Goal: Task Accomplishment & Management: Manage account settings

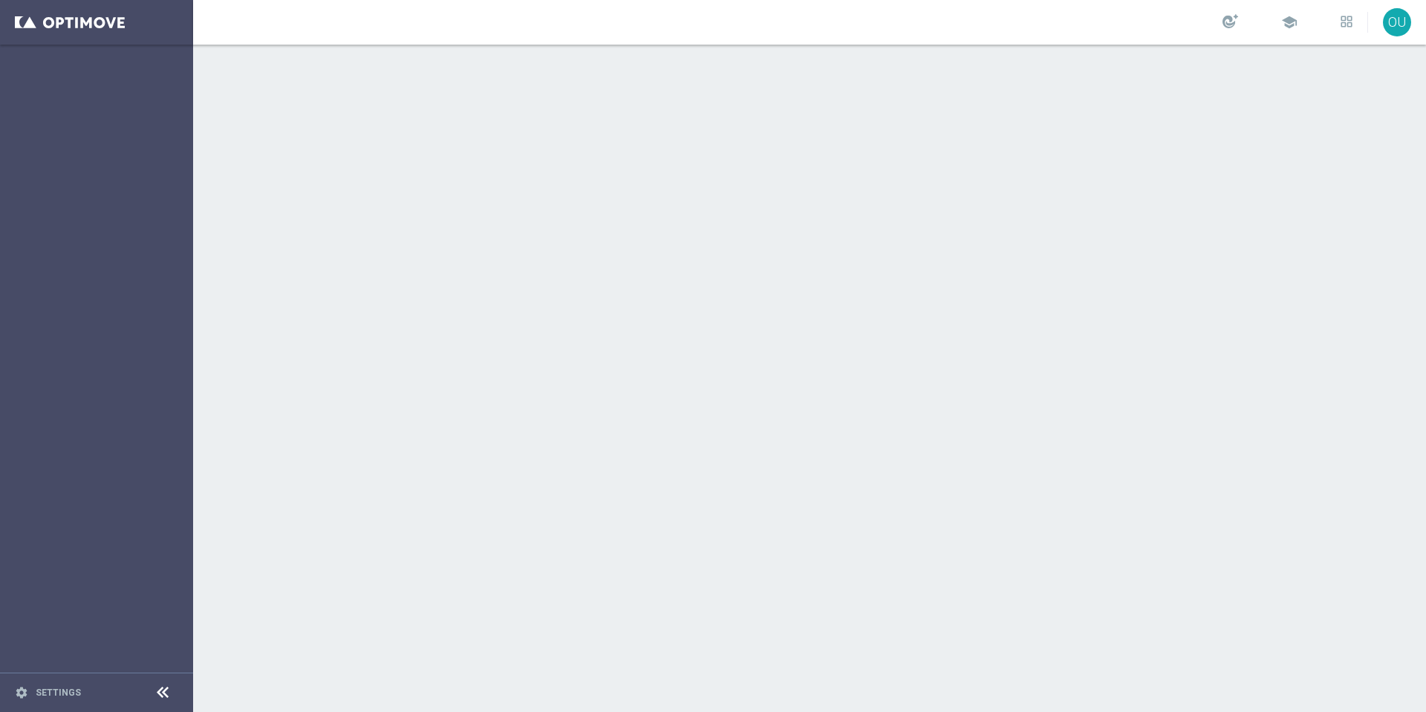
click at [305, 282] on div at bounding box center [809, 378] width 1233 height 667
click at [94, 30] on link at bounding box center [96, 22] width 193 height 45
click at [73, 701] on footer "settings Settings" at bounding box center [96, 691] width 193 height 39
click at [91, 31] on link at bounding box center [96, 22] width 193 height 45
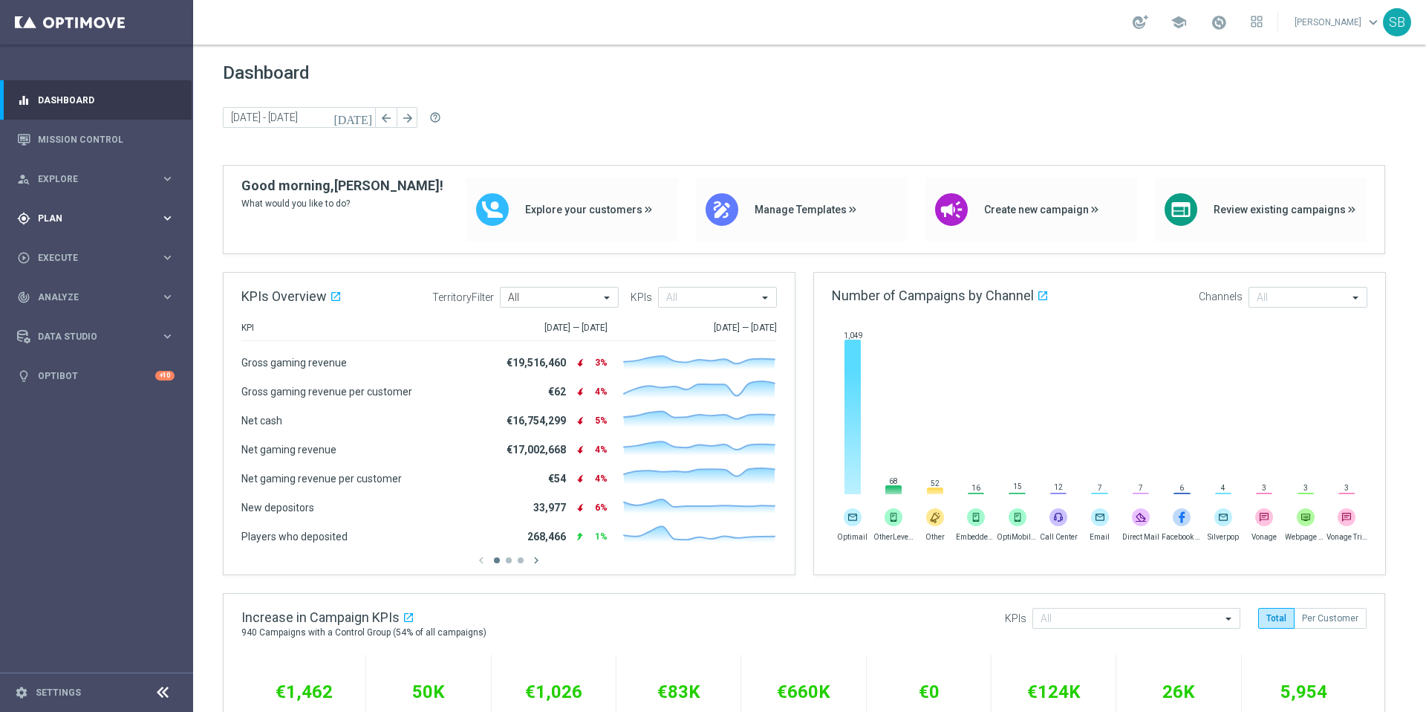
click at [85, 220] on span "Plan" at bounding box center [99, 218] width 123 height 9
click at [74, 297] on span "Templates" at bounding box center [92, 293] width 106 height 9
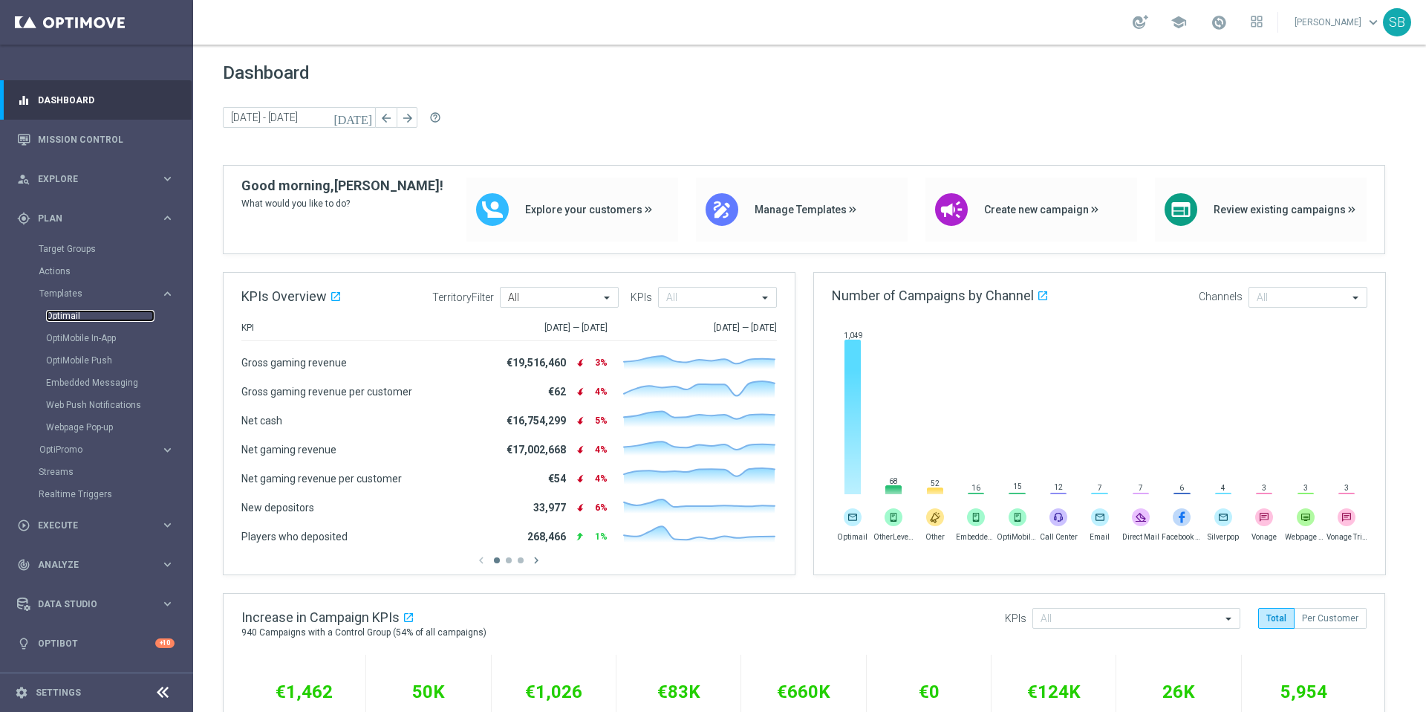
click at [71, 319] on link "Optimail" at bounding box center [100, 316] width 108 height 12
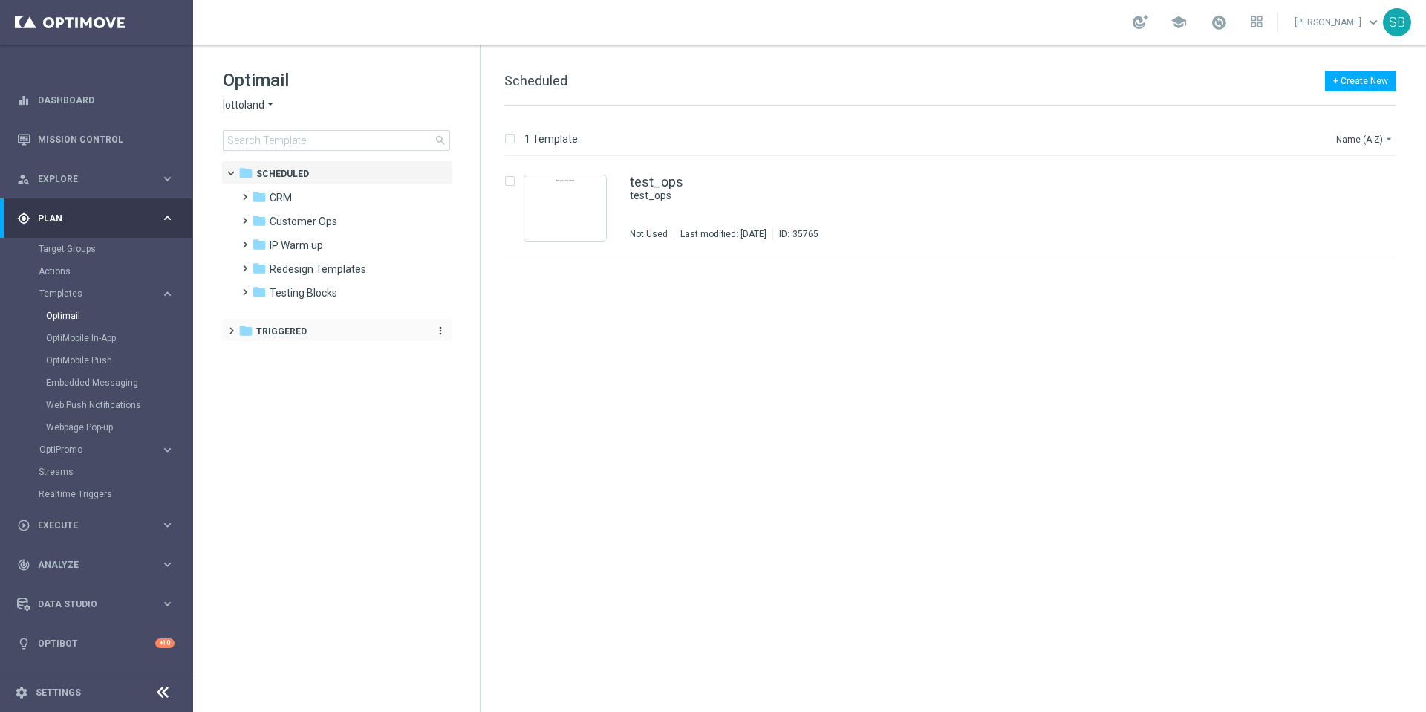
click at [273, 325] on span "Triggered" at bounding box center [281, 331] width 51 height 13
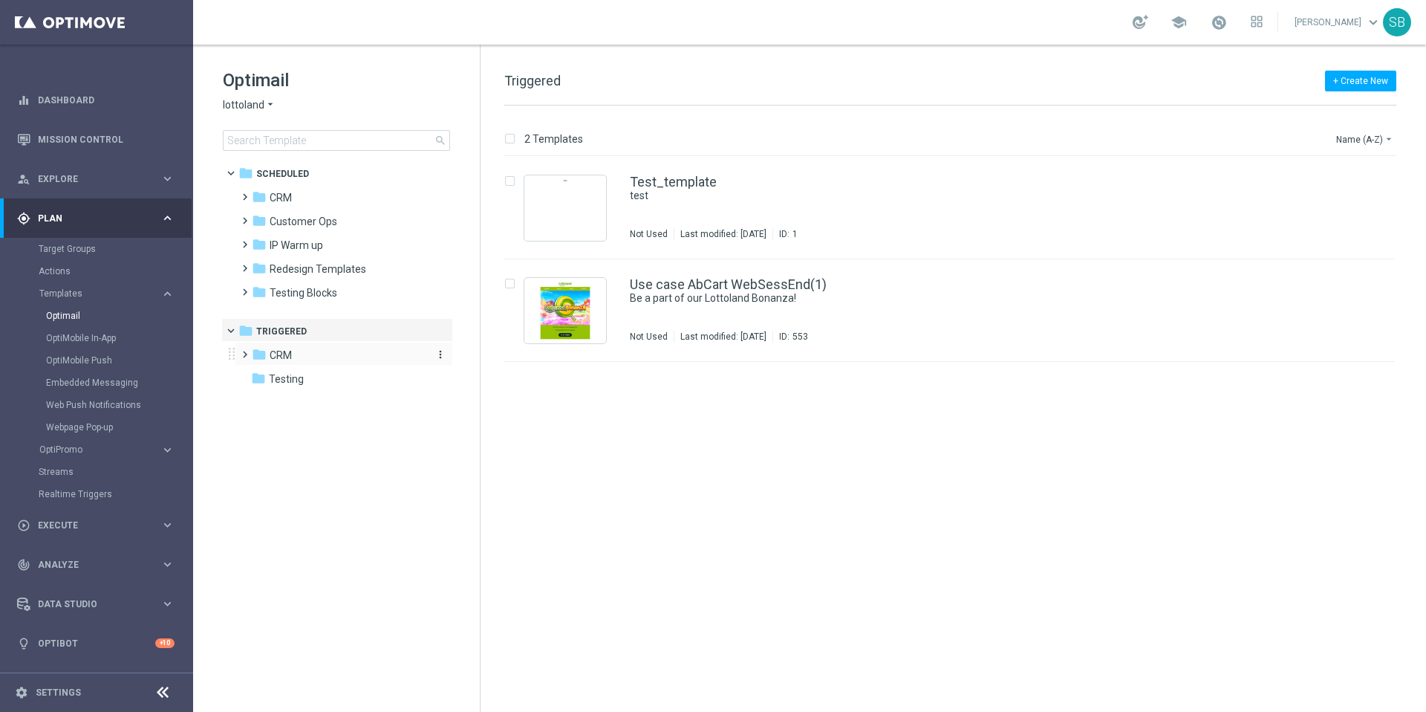
click at [272, 354] on span "CRM" at bounding box center [281, 354] width 22 height 13
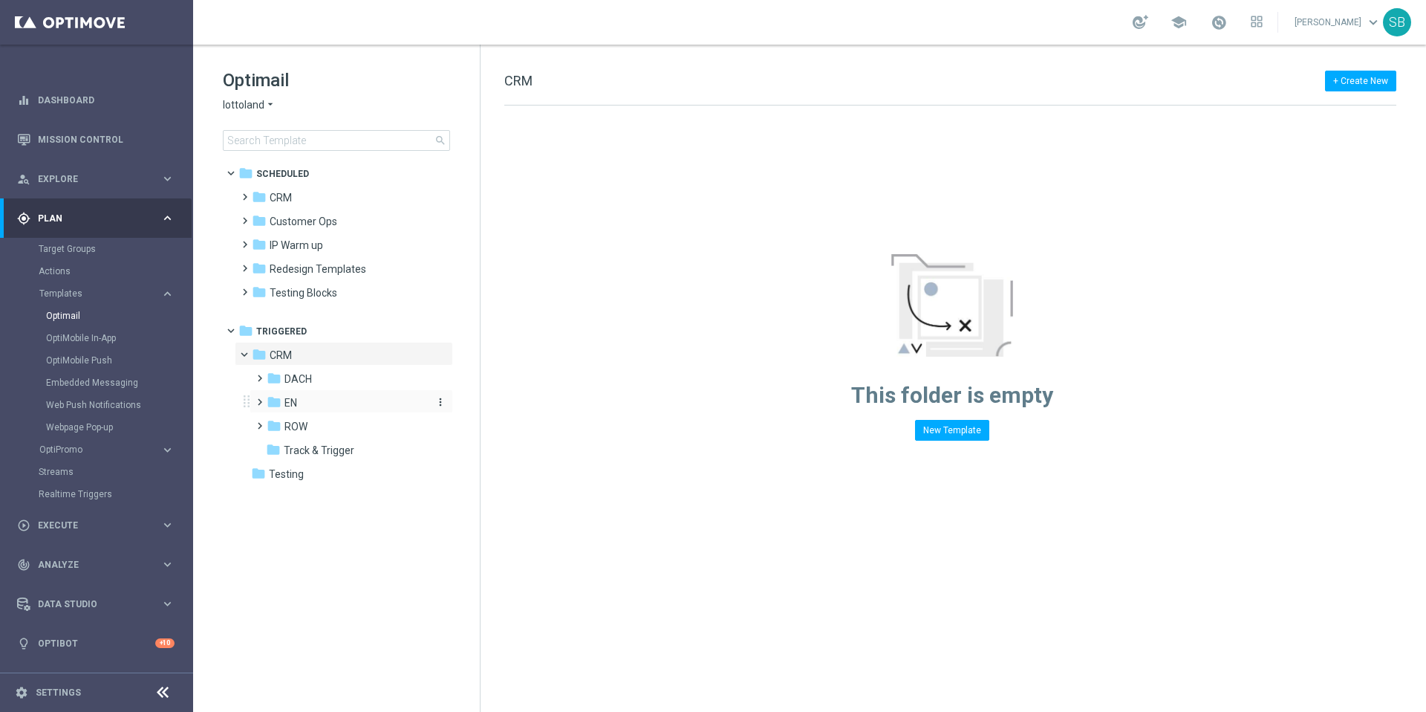
click at [281, 400] on icon "folder" at bounding box center [274, 401] width 15 height 15
click at [337, 452] on span "EN_nrt_abandondcart" at bounding box center [351, 450] width 104 height 13
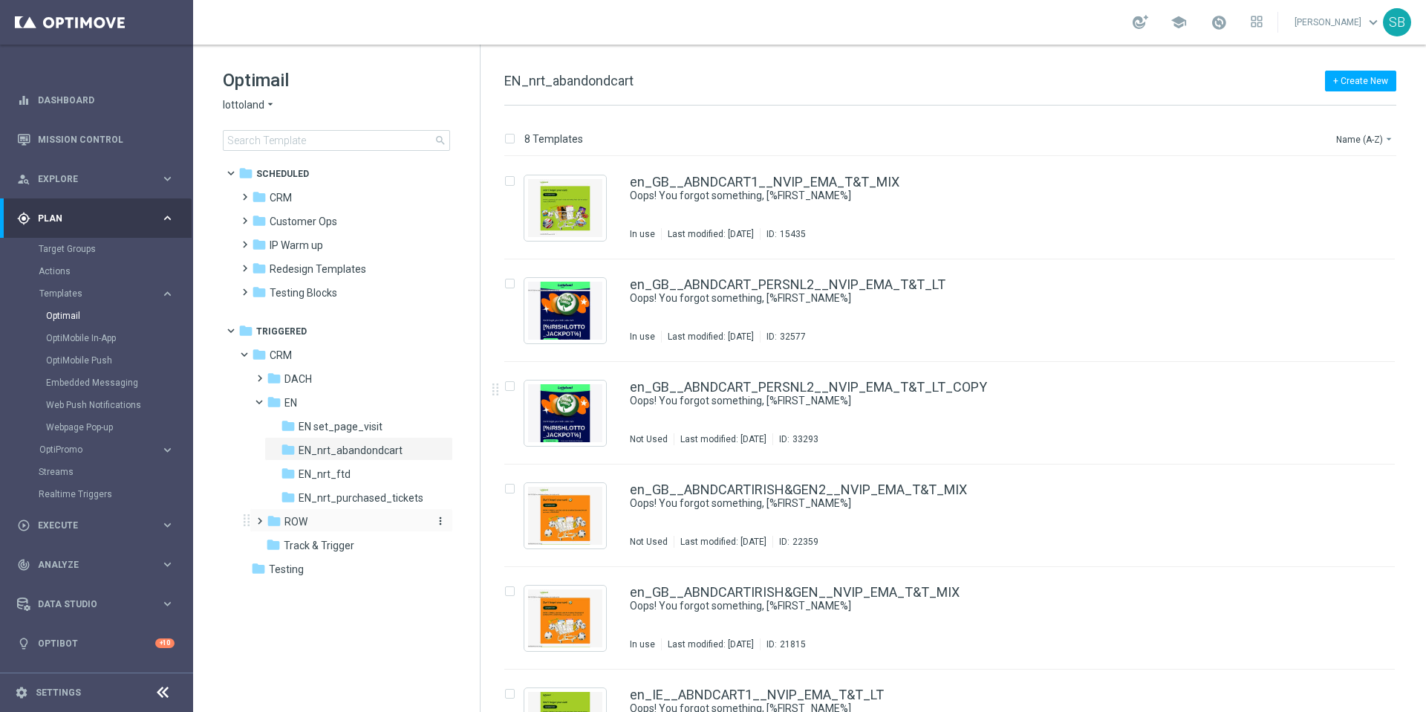
click at [279, 516] on icon "folder" at bounding box center [274, 520] width 15 height 15
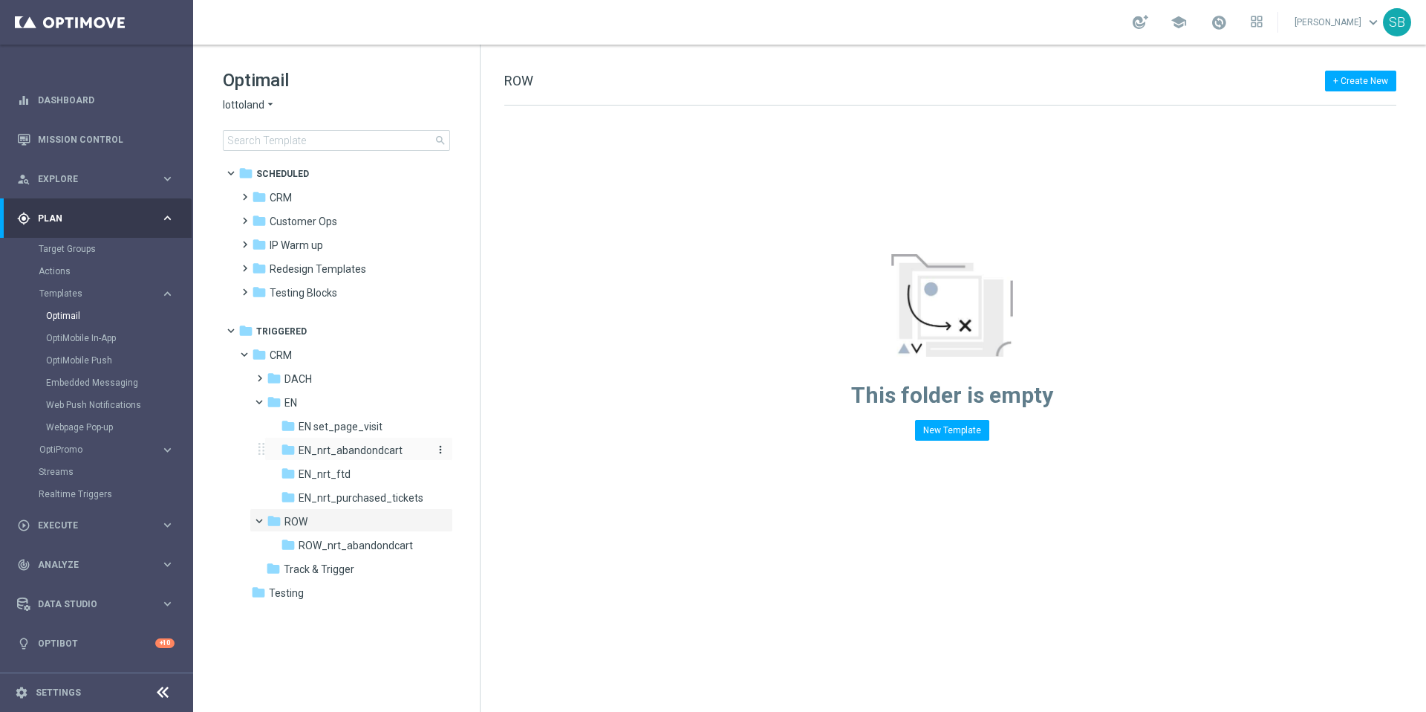
click at [348, 449] on span "EN_nrt_abandondcart" at bounding box center [351, 450] width 104 height 13
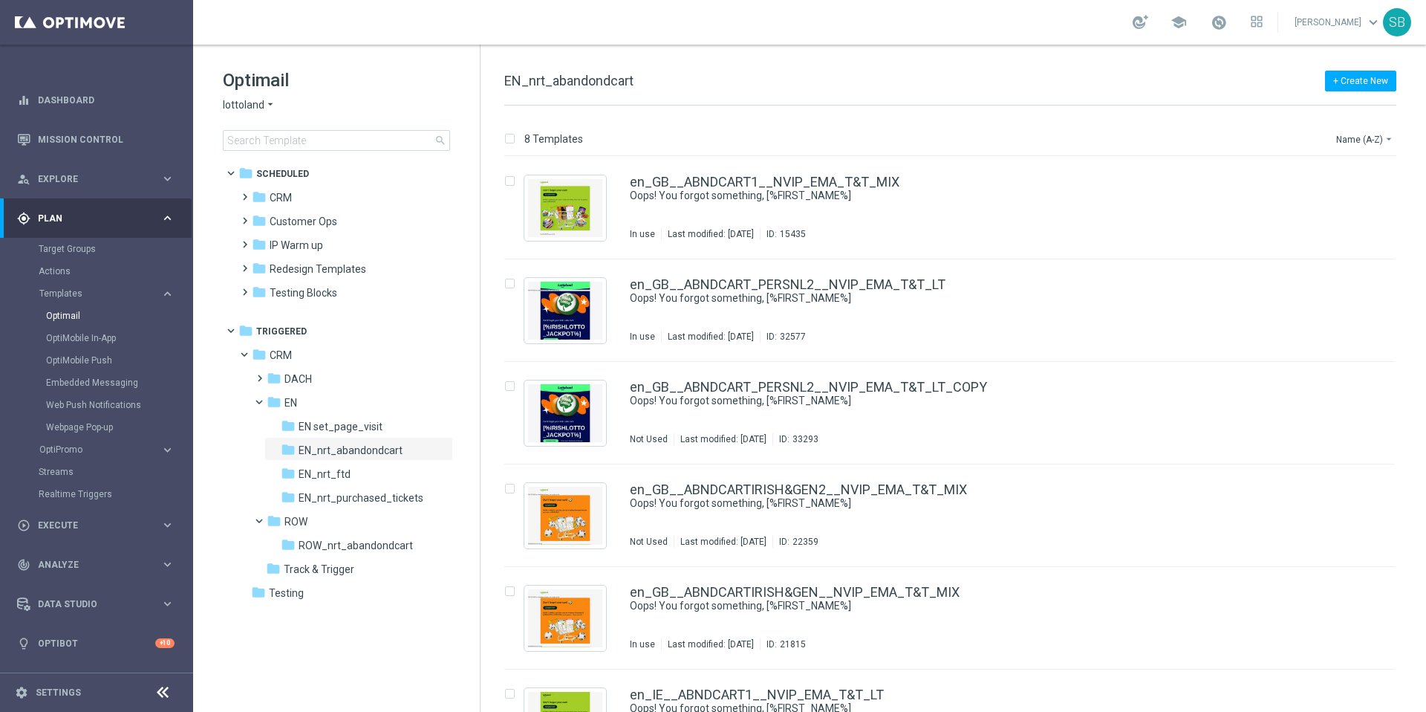
click at [269, 105] on icon "arrow_drop_down" at bounding box center [270, 105] width 12 height 14
click at [0, 0] on span "[DOMAIN_NAME]" at bounding box center [0, 0] width 0 height 0
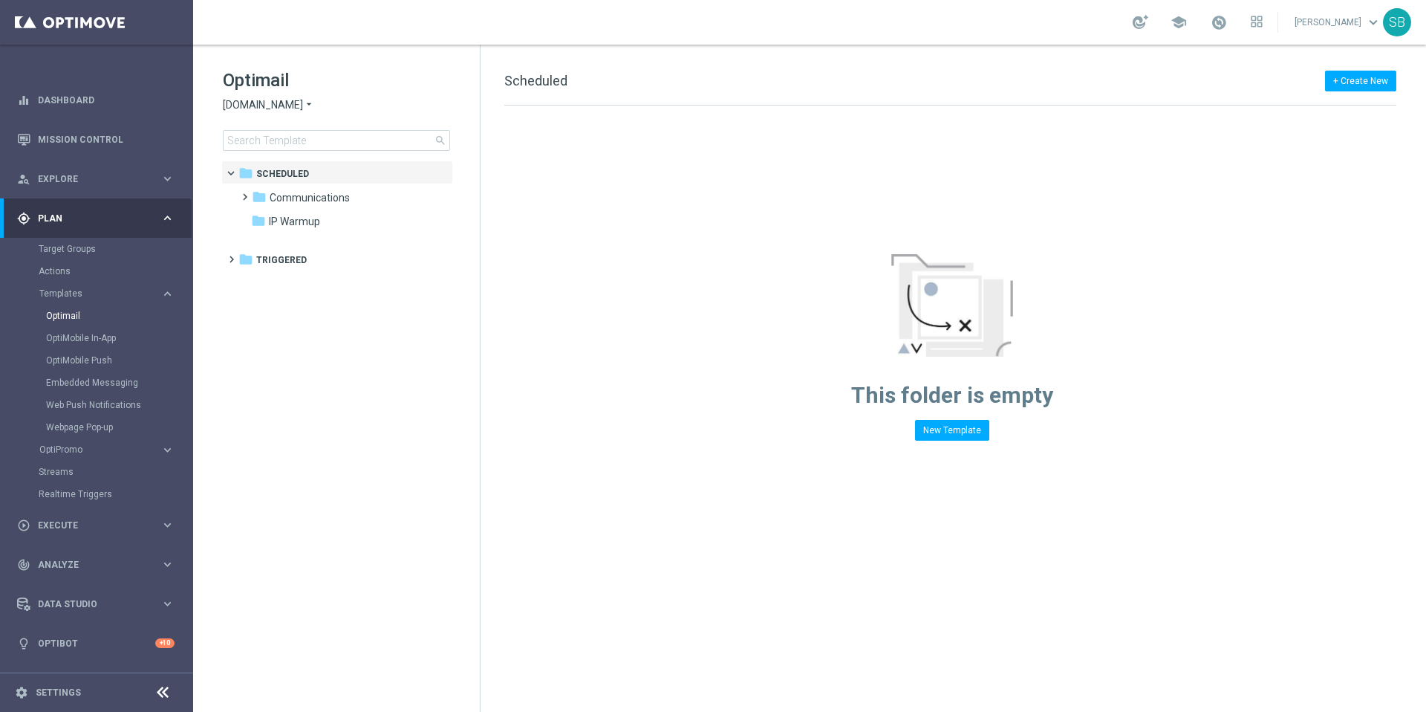
click at [303, 106] on icon "arrow_drop_down" at bounding box center [309, 105] width 12 height 14
click at [0, 0] on span "[DOMAIN_NAME]" at bounding box center [0, 0] width 0 height 0
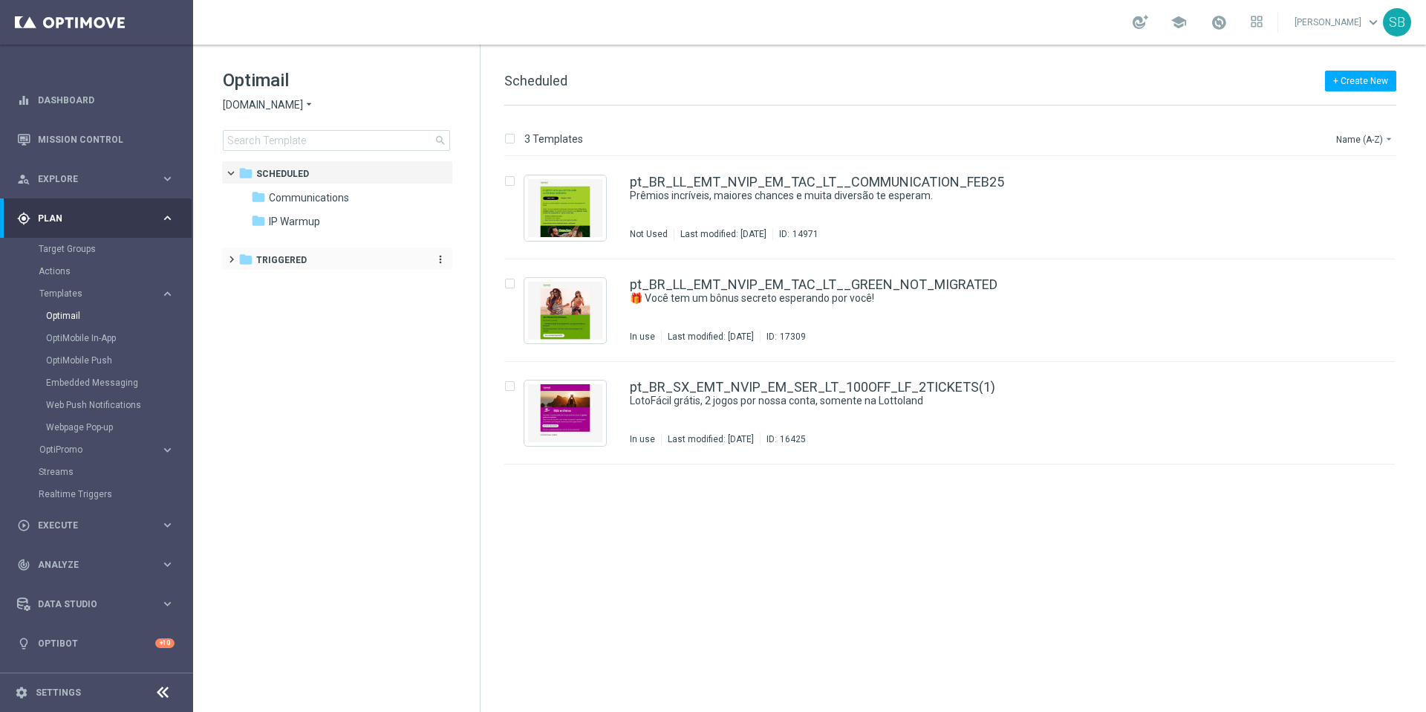
click at [267, 262] on span "Triggered" at bounding box center [281, 259] width 51 height 13
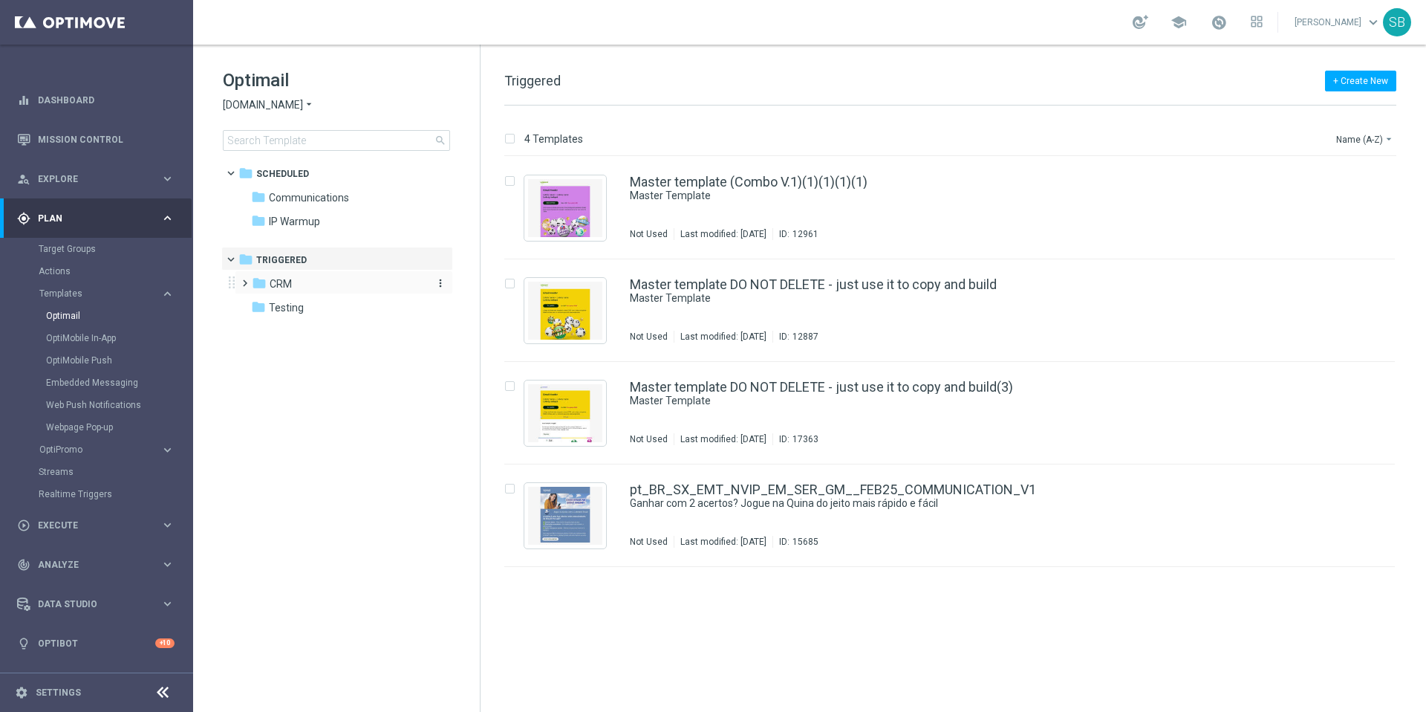
click at [265, 287] on icon "folder" at bounding box center [259, 283] width 15 height 15
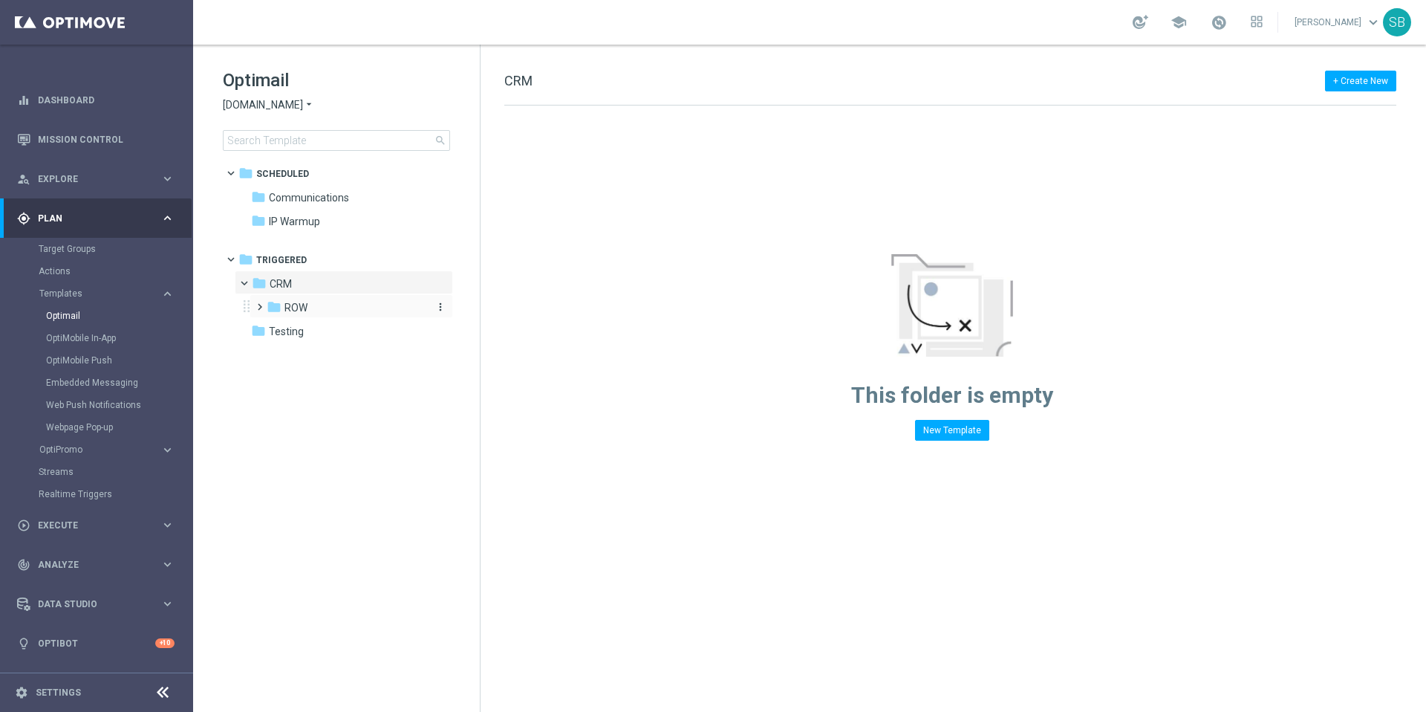
click at [277, 305] on icon "folder" at bounding box center [274, 306] width 15 height 15
click at [327, 327] on span "ROW nrt_abandondcart" at bounding box center [354, 331] width 111 height 13
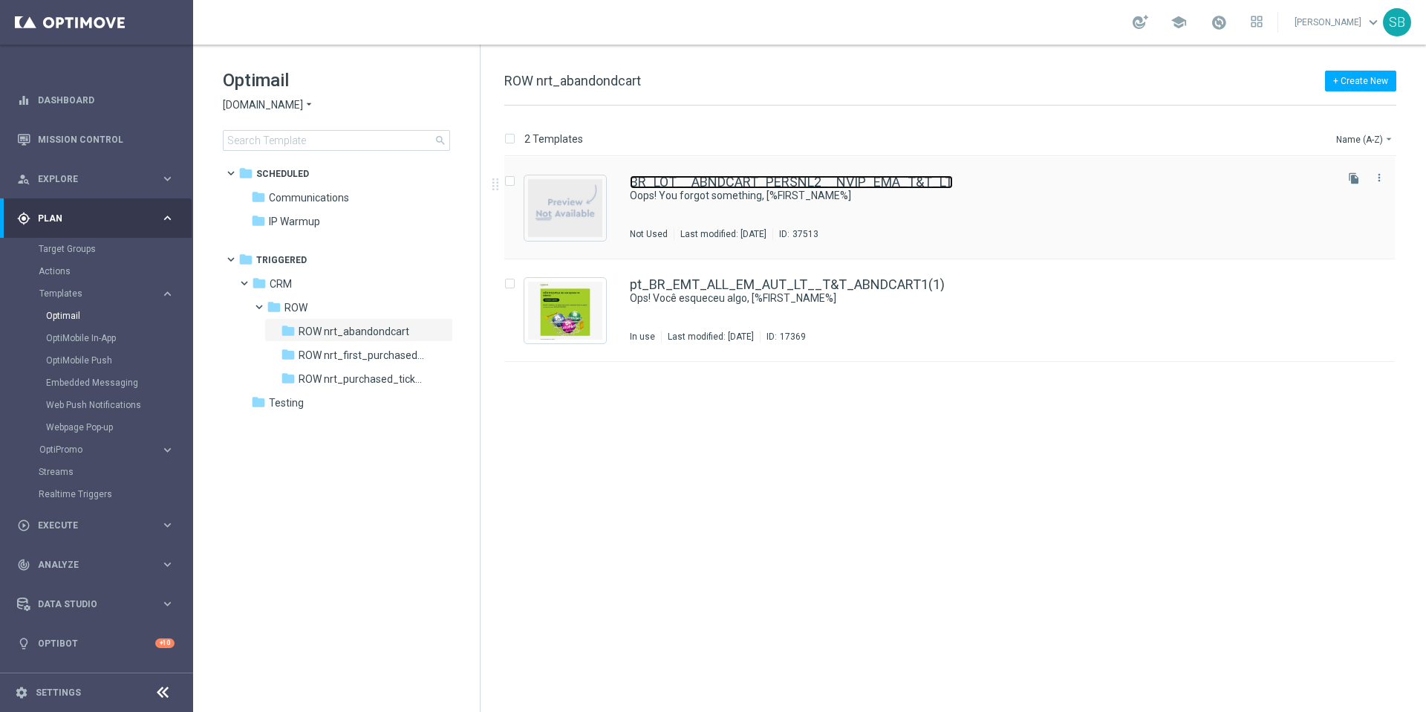
click at [698, 183] on link "BR_LOT__ABNDCART_PERSNL2__NVIP_EMA_T&T_LT" at bounding box center [791, 181] width 323 height 13
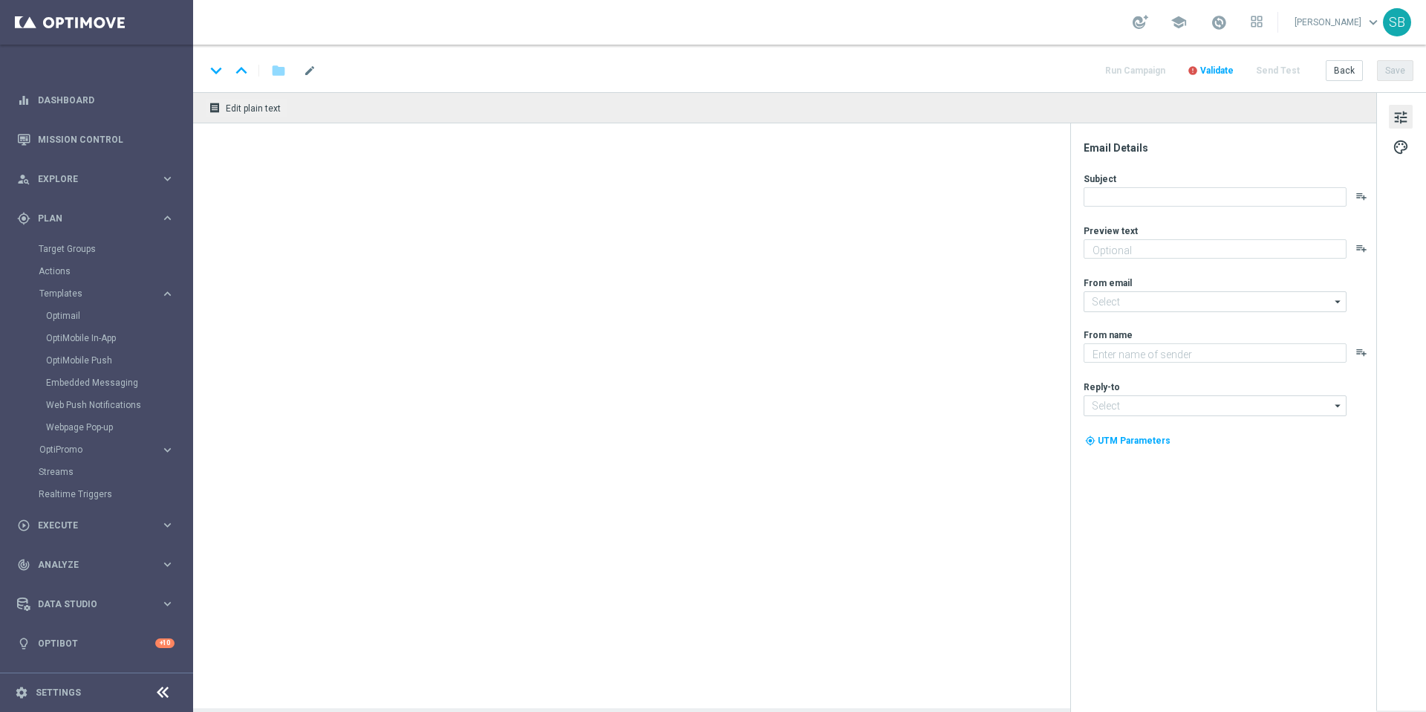
type textarea "Your cart is waiting!"
type textarea "[DOMAIN_NAME]"
type input "[EMAIL_ADDRESS][DOMAIN_NAME]"
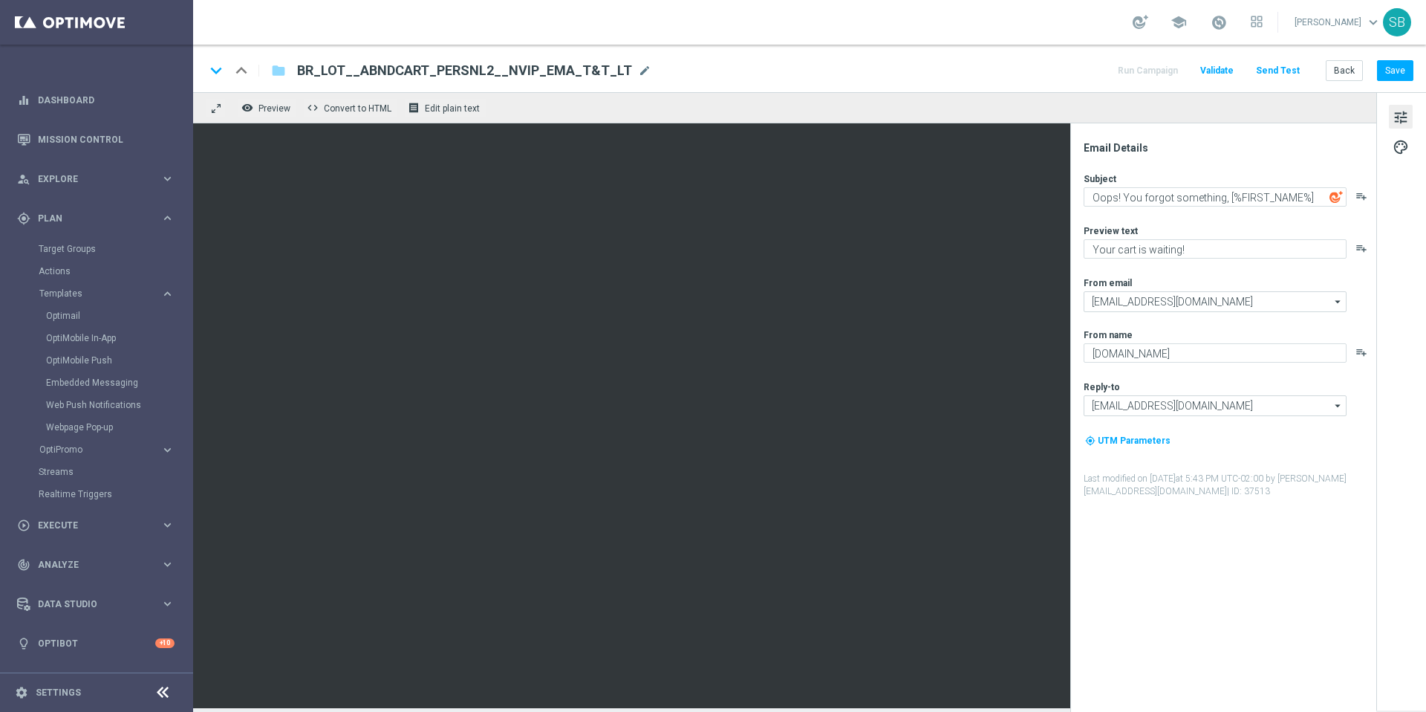
click at [449, 70] on span "BR_LOT__ABNDCART_PERSNL2__NVIP_EMA_T&T_LT" at bounding box center [464, 71] width 335 height 18
click at [449, 70] on input "BR_LOT__ABNDCART_PERSNL2__NVIP_EMA_T&T_LT" at bounding box center [481, 70] width 368 height 19
click at [710, 63] on div "keyboard_arrow_down keyboard_arrow_up folder BR_LOT__ABNDCART_PERSNL2__NVIP_EMA…" at bounding box center [809, 70] width 1209 height 19
click at [450, 73] on span "BR_LOT__ABNDCART_PERSNL2__NVIP_EMA_T&T_LT" at bounding box center [464, 71] width 335 height 18
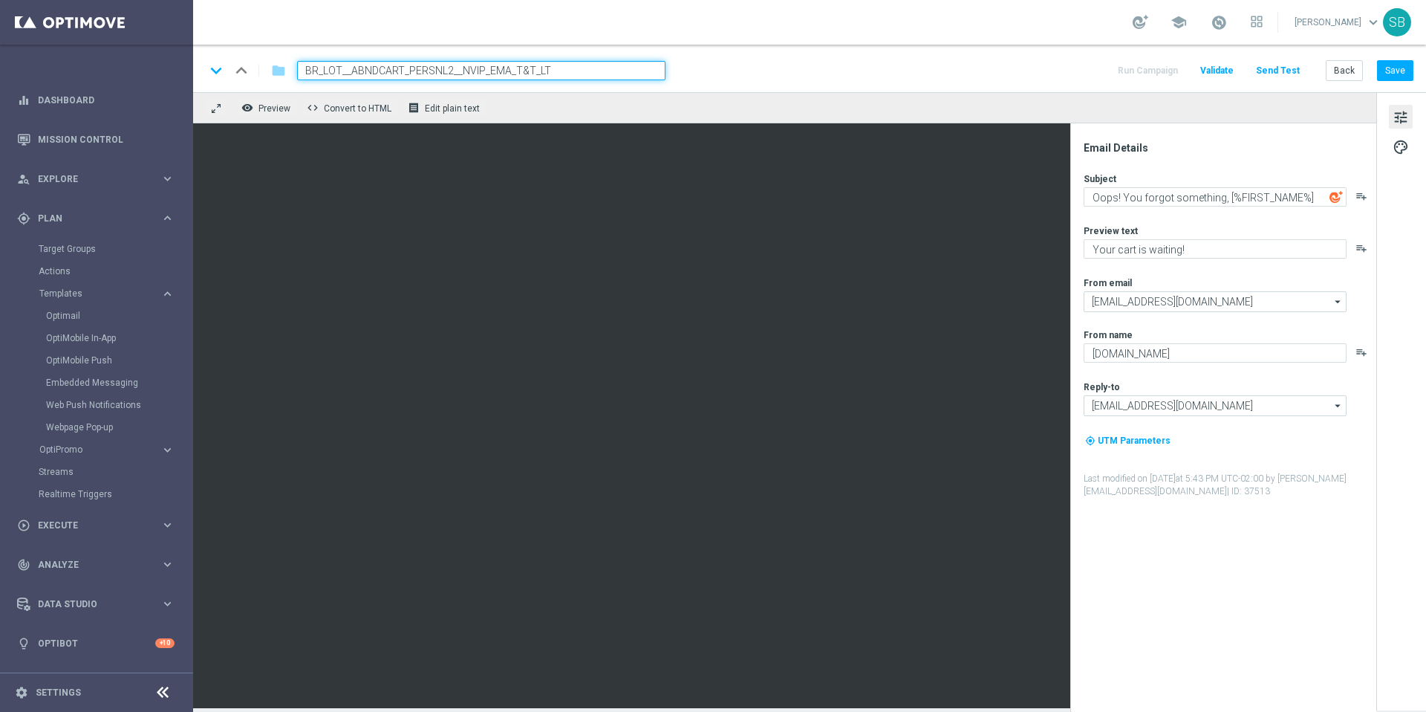
click at [449, 73] on input "BR_LOT__ABNDCART_PERSNL2__NVIP_EMA_T&T_LT" at bounding box center [481, 70] width 368 height 19
drag, startPoint x: 554, startPoint y: 73, endPoint x: 354, endPoint y: 76, distance: 200.6
click at [354, 76] on input "BR_LOT__ABNDCART_PERSNL2__NVIP_EMA_T&T_LT" at bounding box center [481, 70] width 368 height 19
click at [326, 70] on input "BR_LOT__ABNDCART_PERSNL2__NVIP_EMA_T&T_LT" at bounding box center [481, 70] width 368 height 19
drag, startPoint x: 308, startPoint y: 73, endPoint x: 490, endPoint y: 79, distance: 182.1
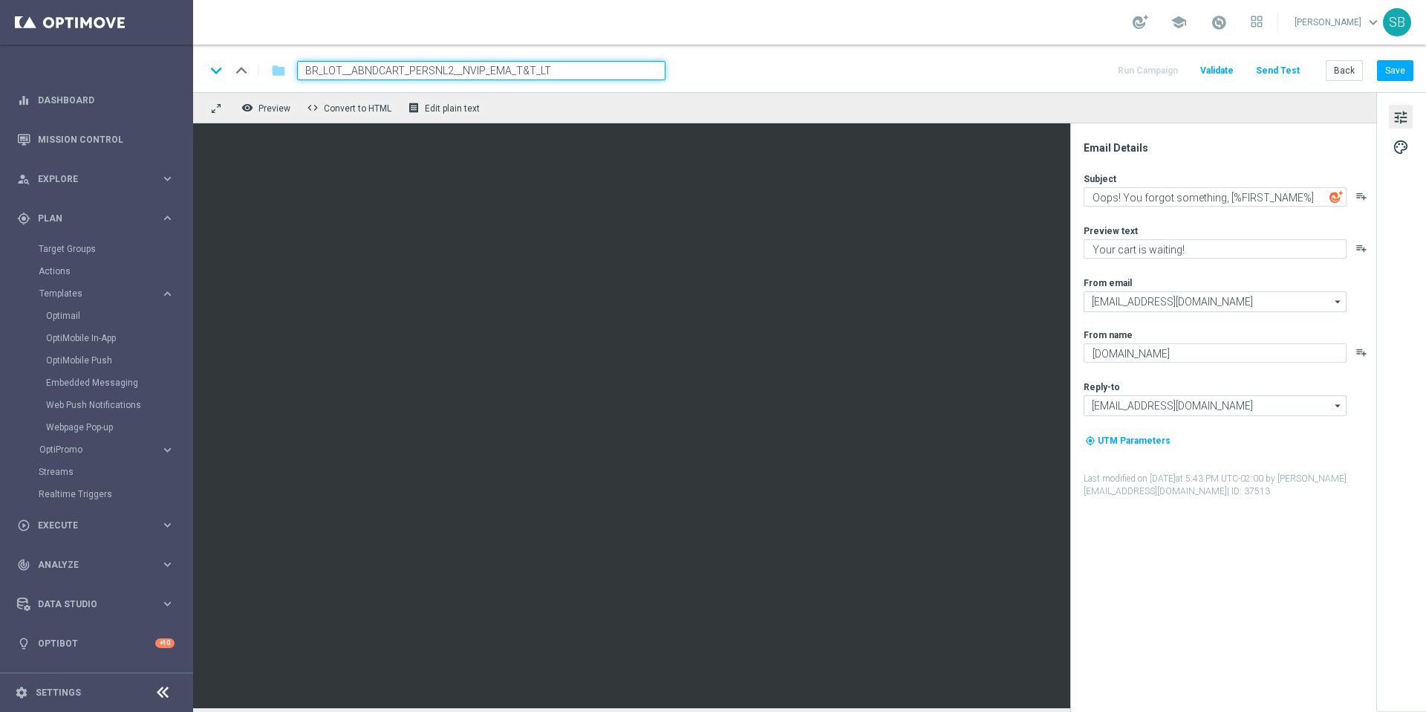
click at [490, 79] on input "BR_LOT__ABNDCART_PERSNL2__NVIP_EMA_T&T_LT" at bounding box center [481, 70] width 368 height 19
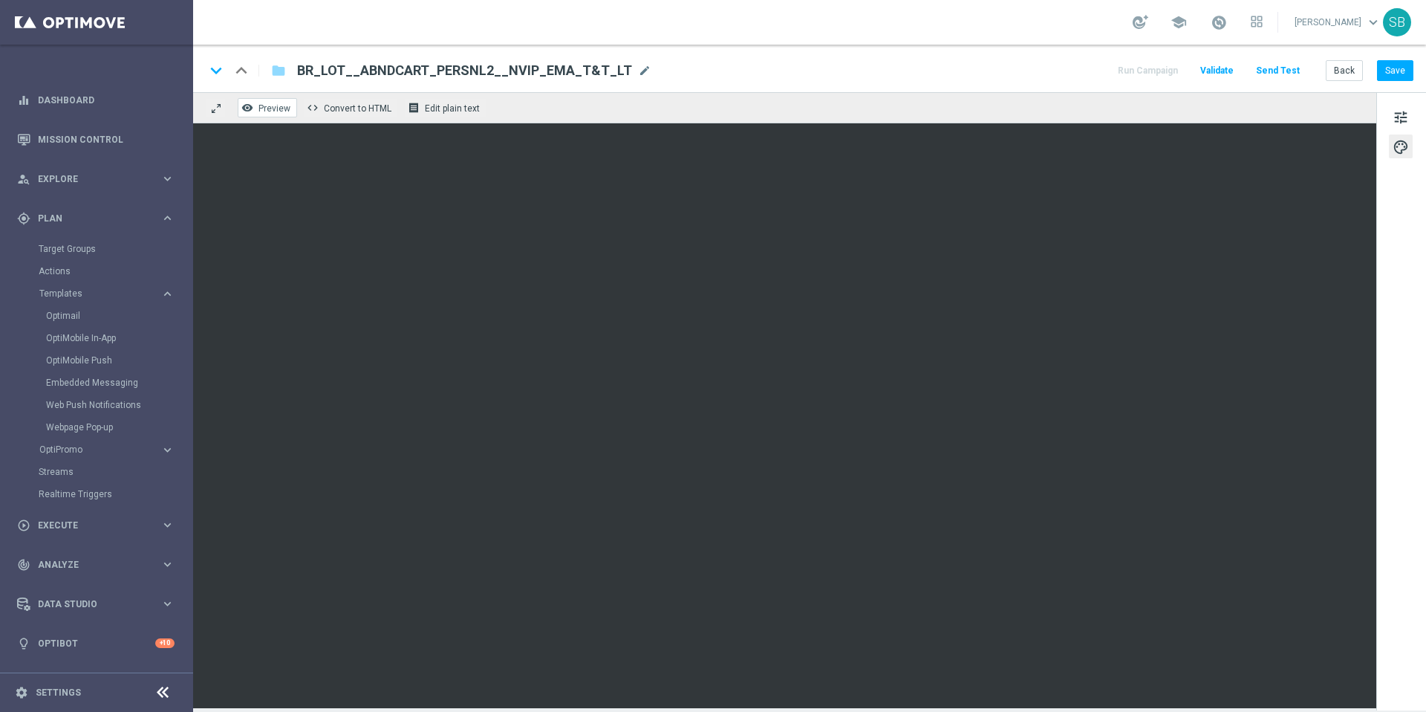
click at [281, 111] on span "Preview" at bounding box center [275, 108] width 32 height 10
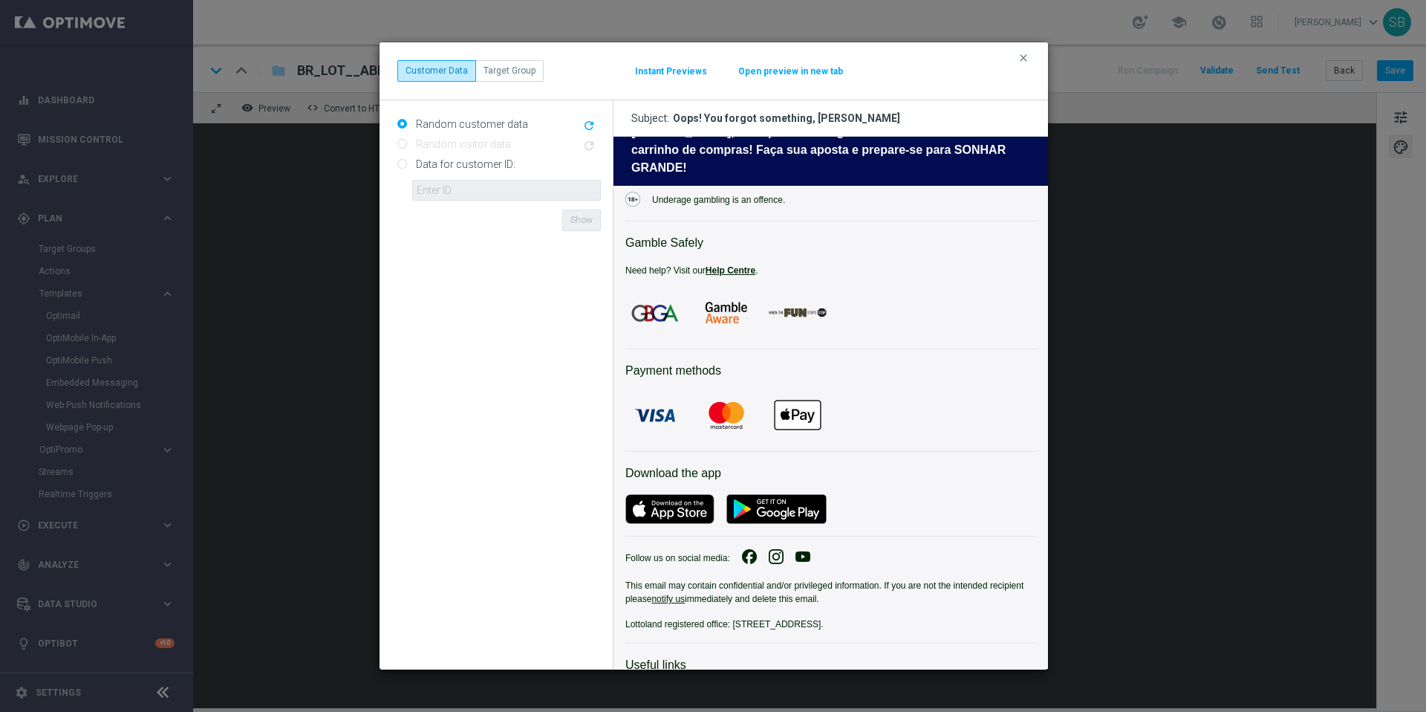
scroll to position [1351, 0]
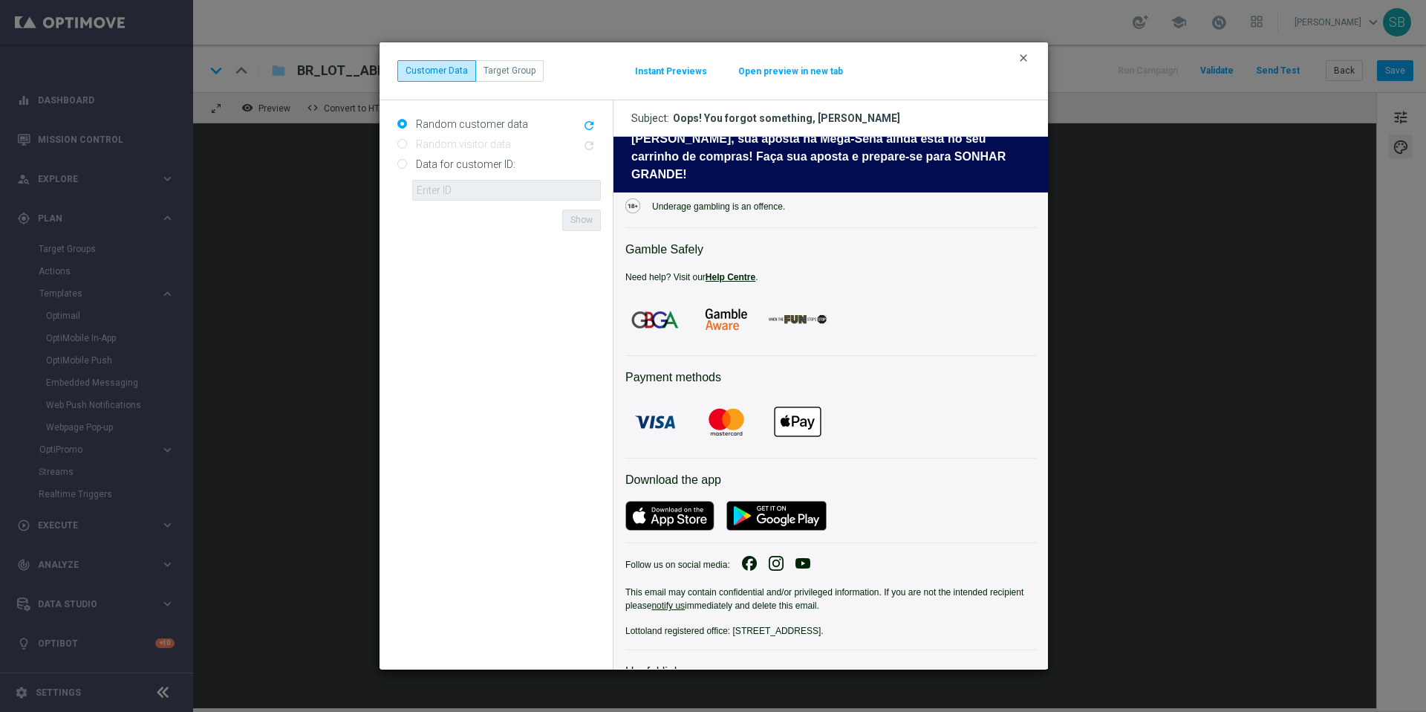
click at [1024, 59] on icon "clear" at bounding box center [1024, 58] width 12 height 12
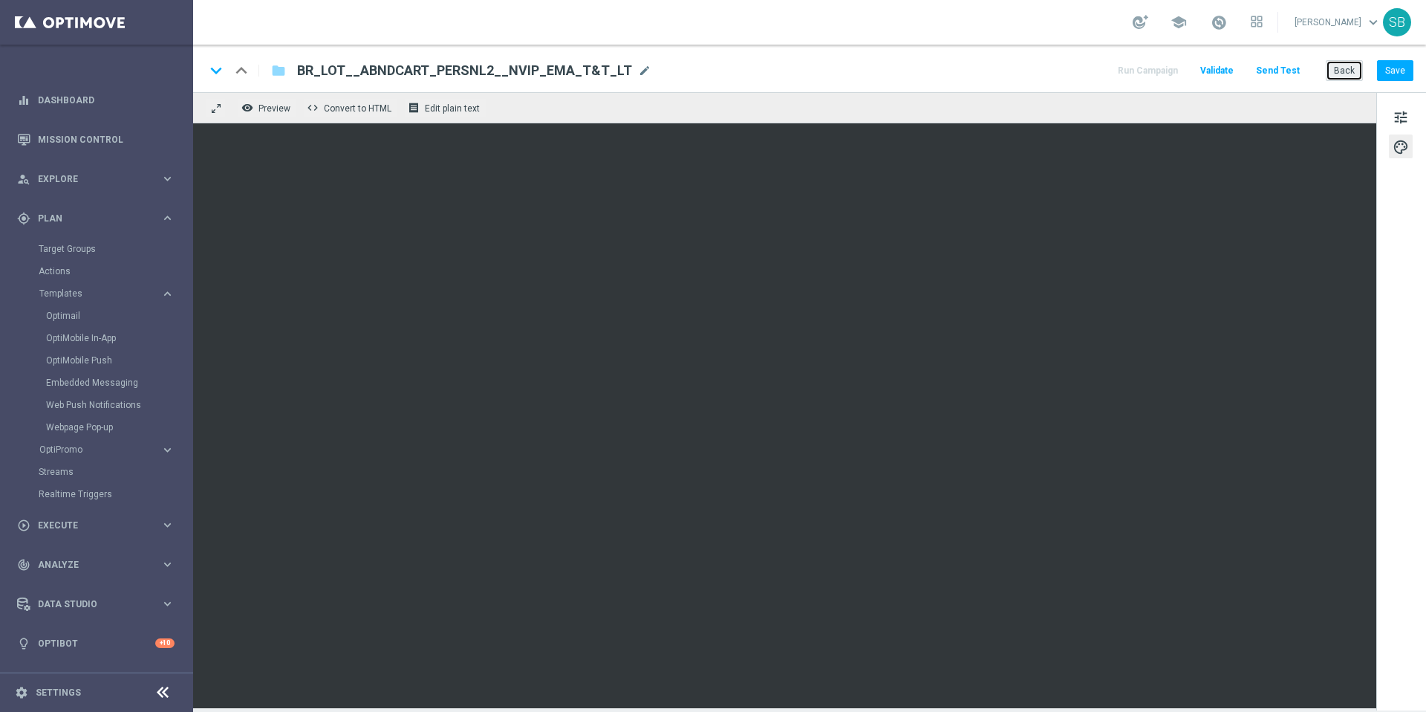
click at [1346, 73] on button "Back" at bounding box center [1344, 70] width 37 height 21
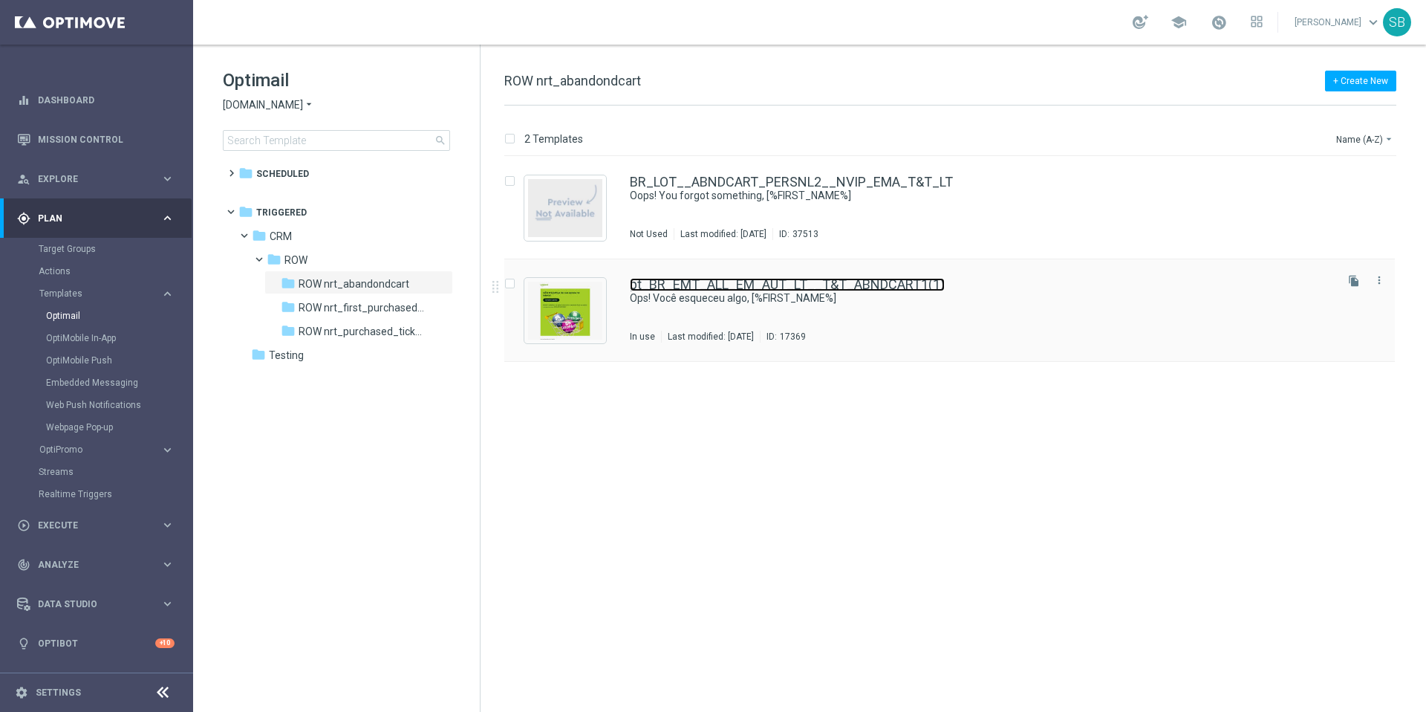
click at [764, 289] on link "pt_BR_EMT_ALL_EM_AUT_LT__T&T_ABNDCART1(1)" at bounding box center [787, 284] width 315 height 13
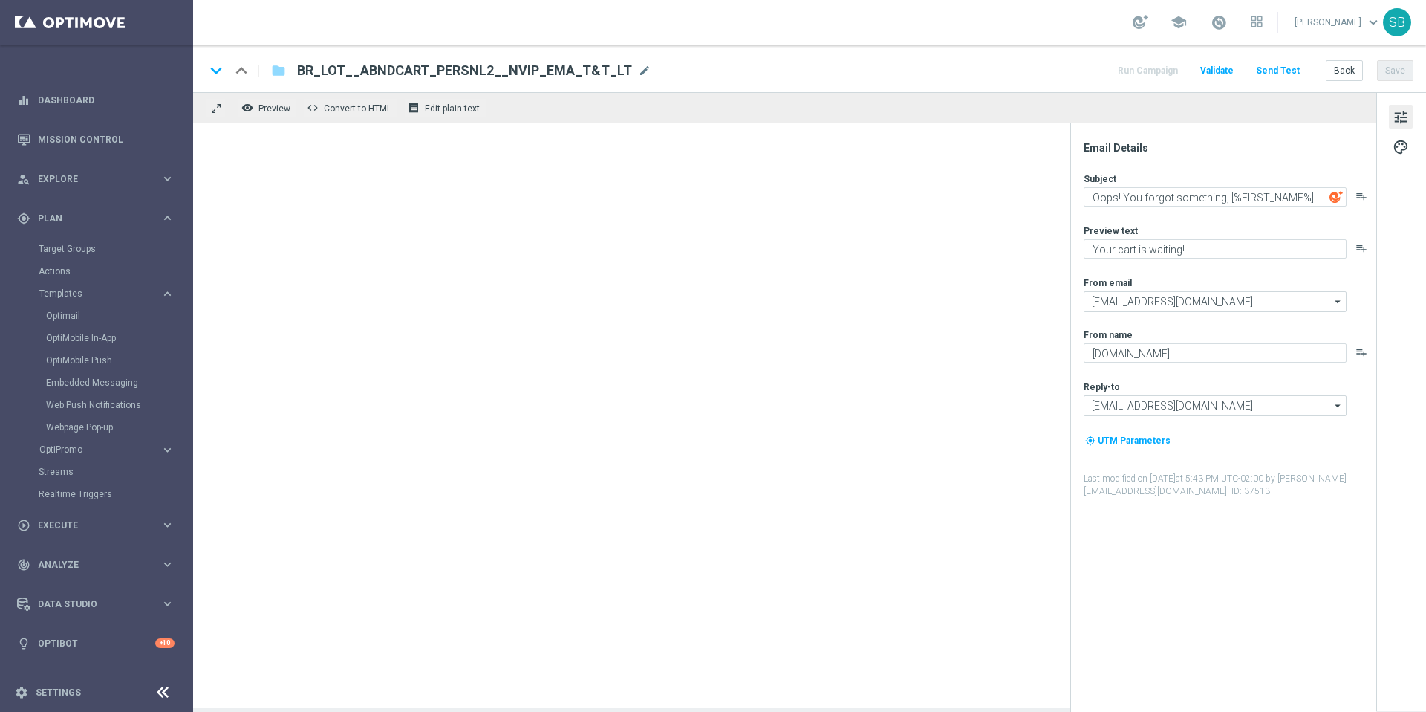
type textarea "Ops! Você esqueceu algo, [%FIRST_NAME%]"
type textarea "Seu carrinho está esperando!"
type textarea "Lottoland"
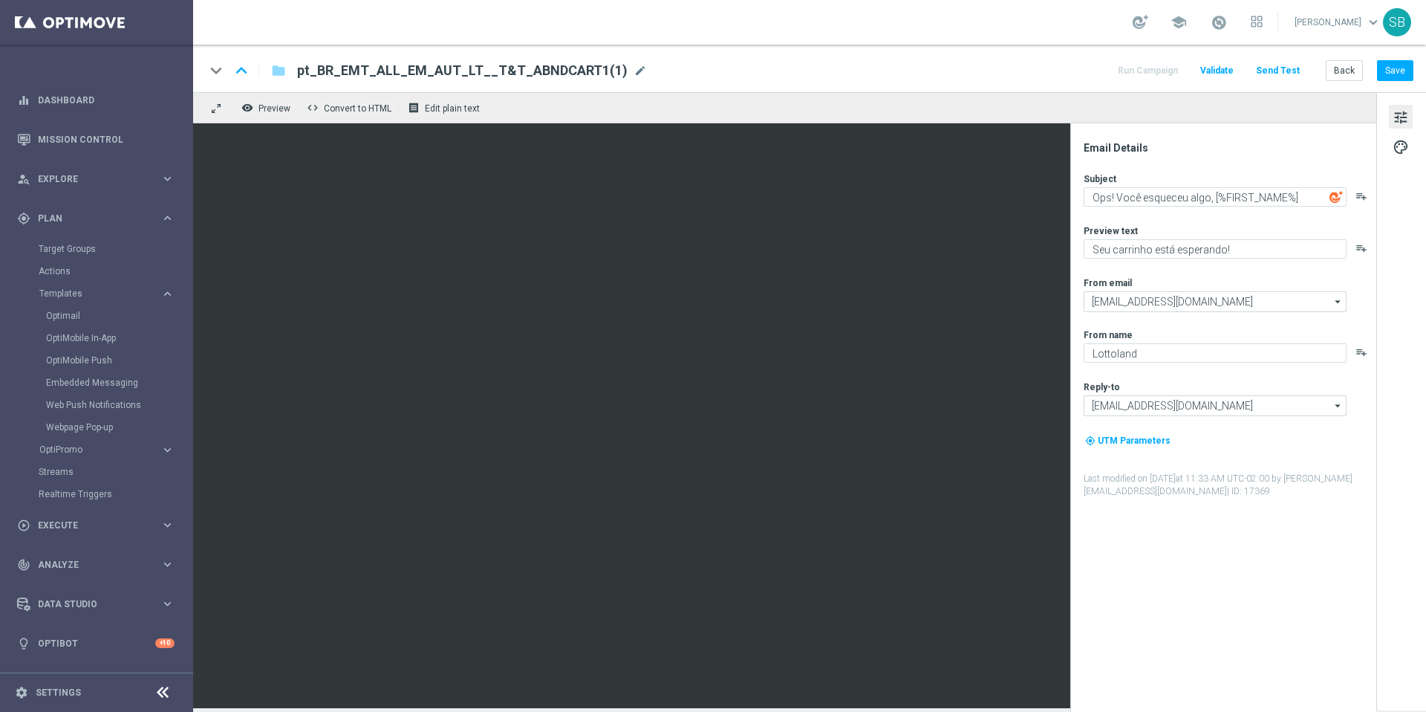
click at [858, 77] on div "keyboard_arrow_down keyboard_arrow_up folder pt_BR_EMT_ALL_EM_AUT_LT__T&T_ABNDC…" at bounding box center [809, 70] width 1209 height 19
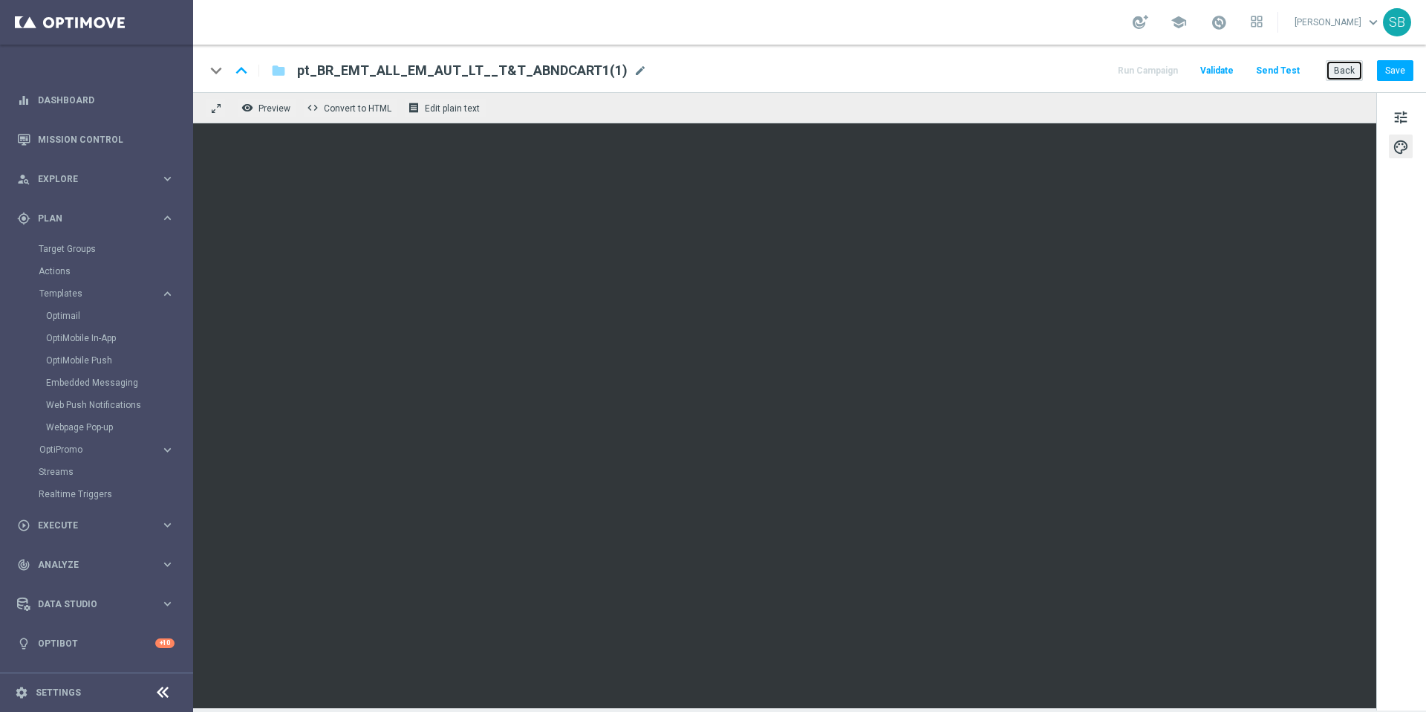
click at [1346, 73] on button "Back" at bounding box center [1344, 70] width 37 height 21
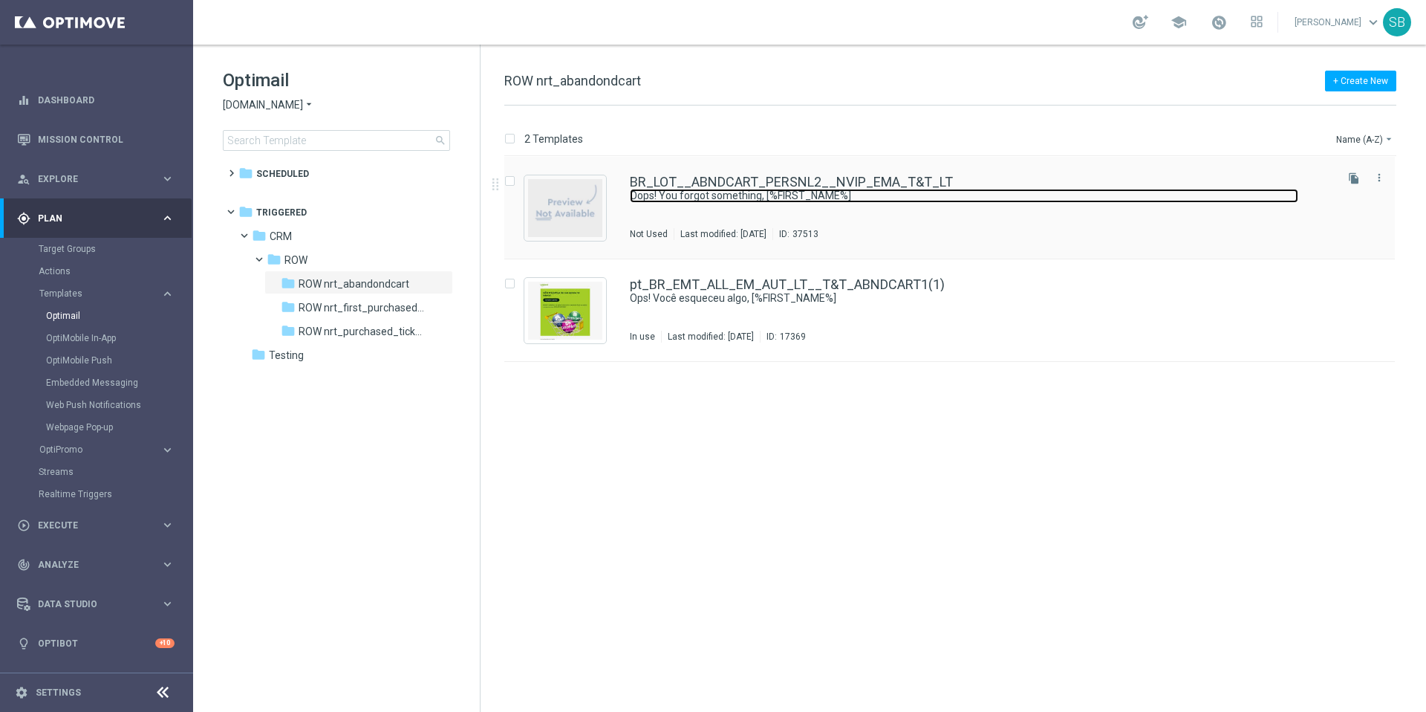
click at [742, 189] on link "Oops! You forgot something, [%FIRST_NAME%]" at bounding box center [964, 196] width 669 height 14
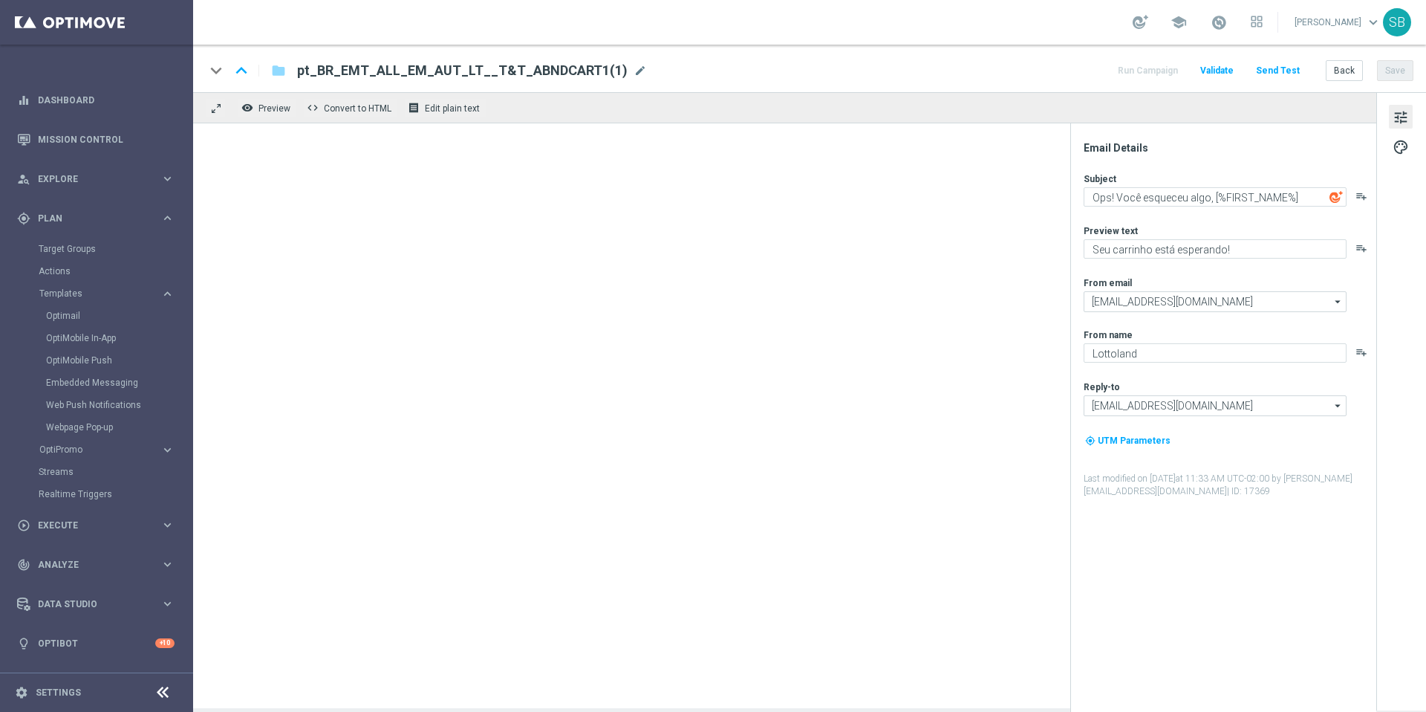
type textarea "Oops! You forgot something, [%FIRST_NAME%]"
type textarea "Your cart is waiting!"
type textarea "[DOMAIN_NAME]"
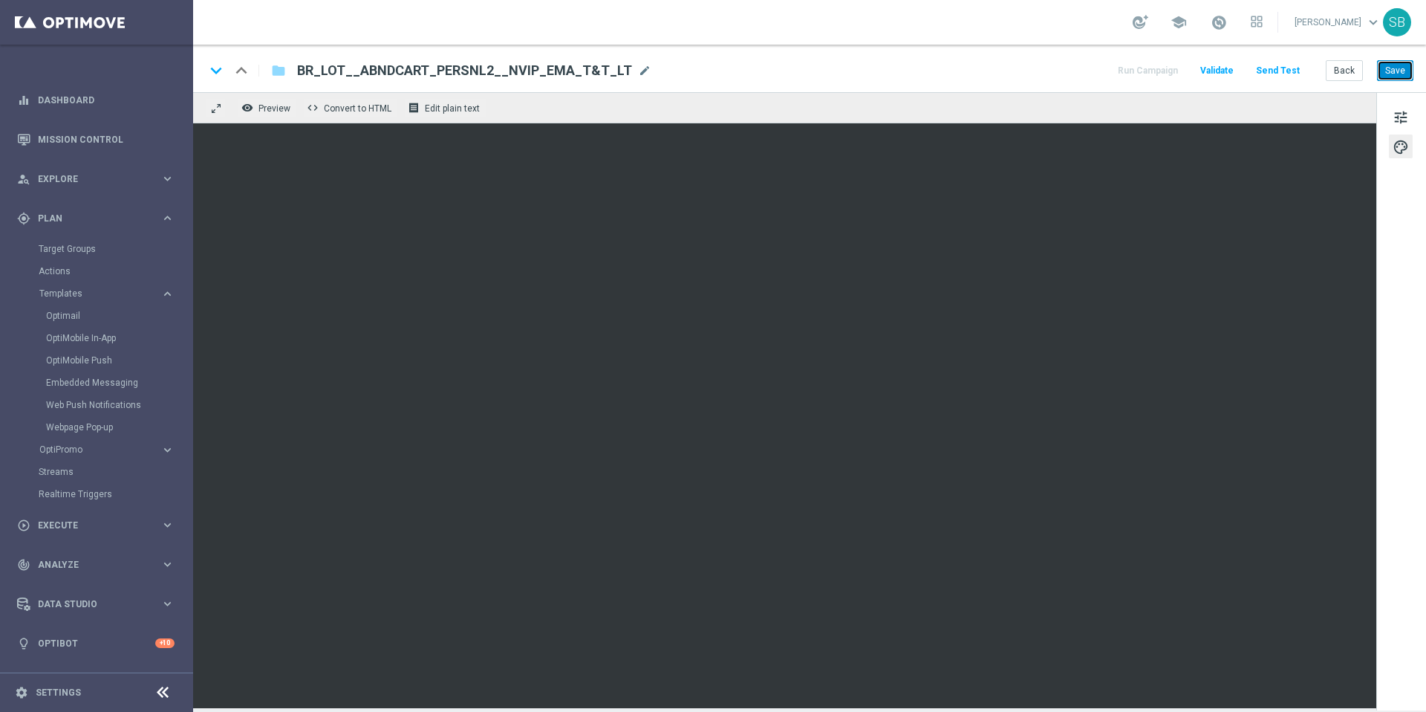
click at [1394, 71] on button "Save" at bounding box center [1395, 70] width 36 height 21
click at [950, 85] on div "keyboard_arrow_down keyboard_arrow_up folder BR_LOT__ABNDCART_PERSNL2__NVIP_EMA…" at bounding box center [809, 69] width 1233 height 48
click at [1394, 75] on button "Save" at bounding box center [1395, 70] width 36 height 21
click at [1402, 117] on span "tune" at bounding box center [1401, 117] width 16 height 19
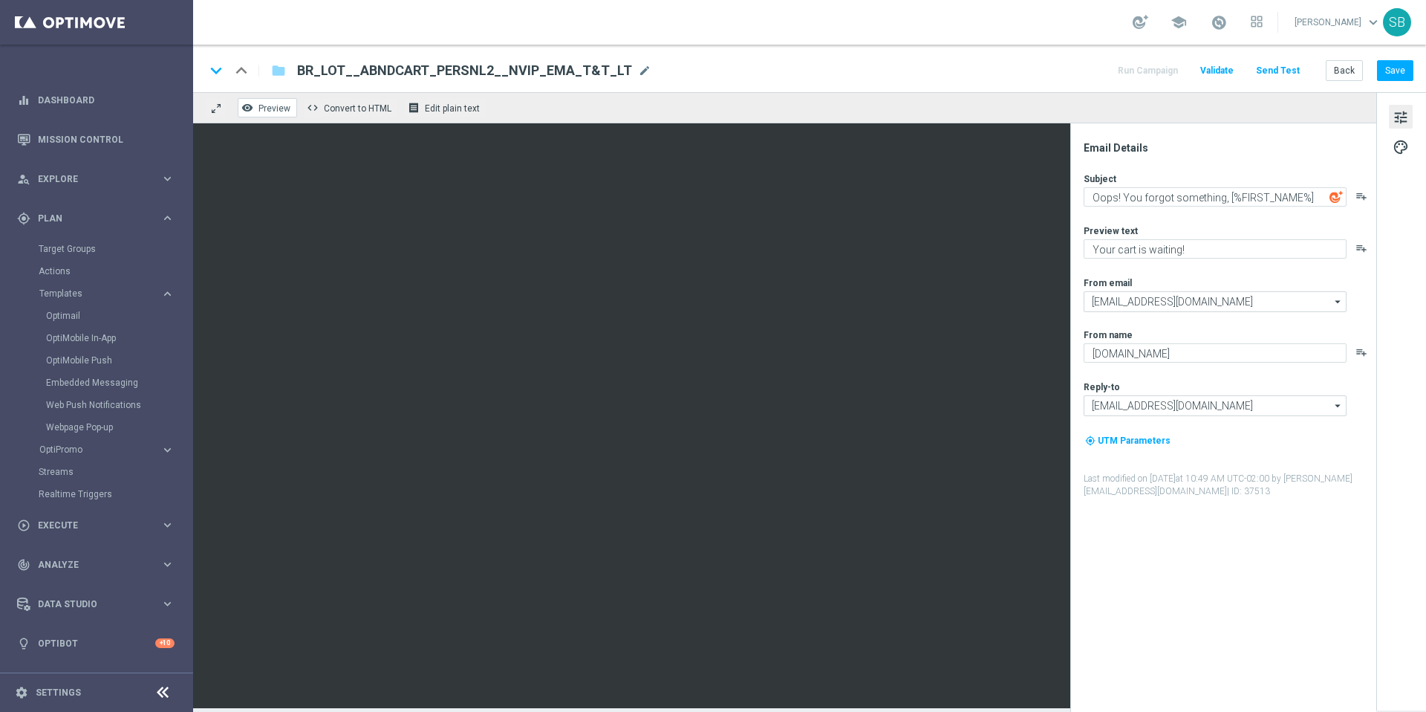
click at [282, 111] on span "Preview" at bounding box center [275, 108] width 32 height 10
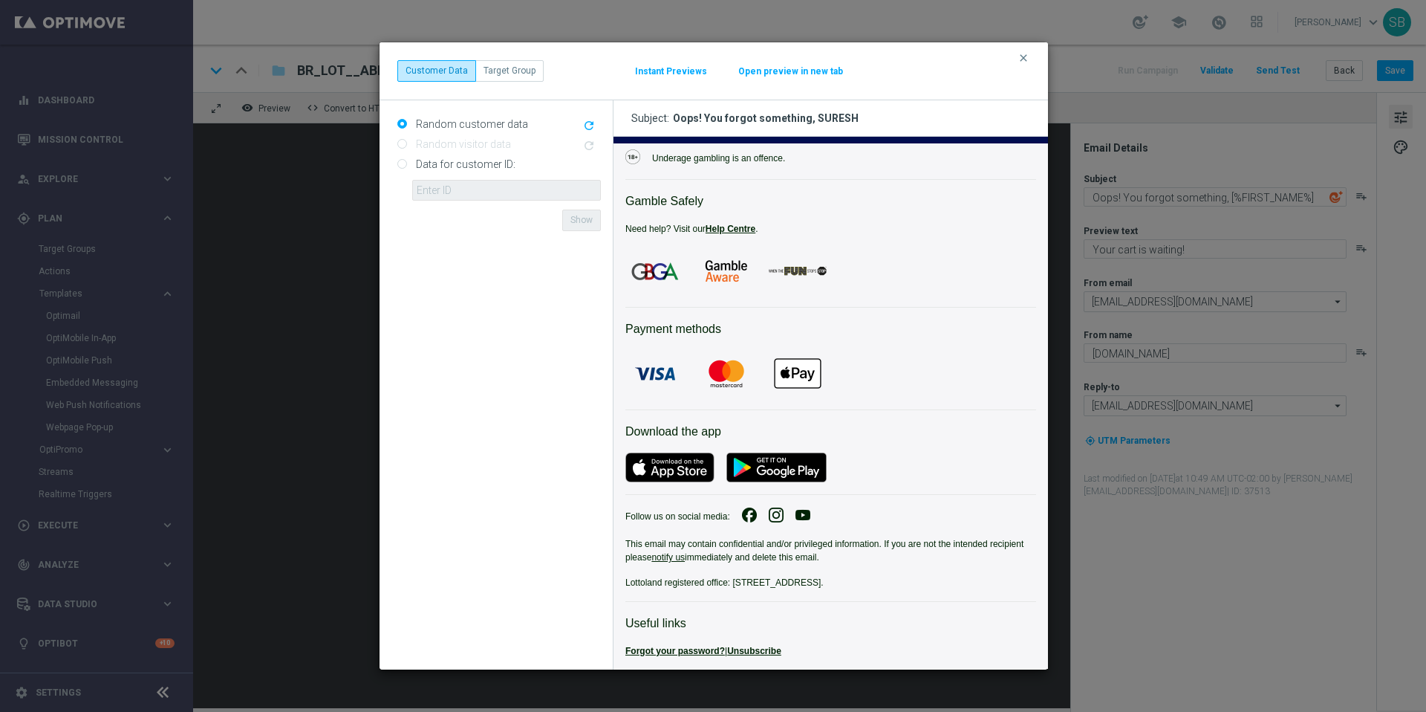
scroll to position [3539, 0]
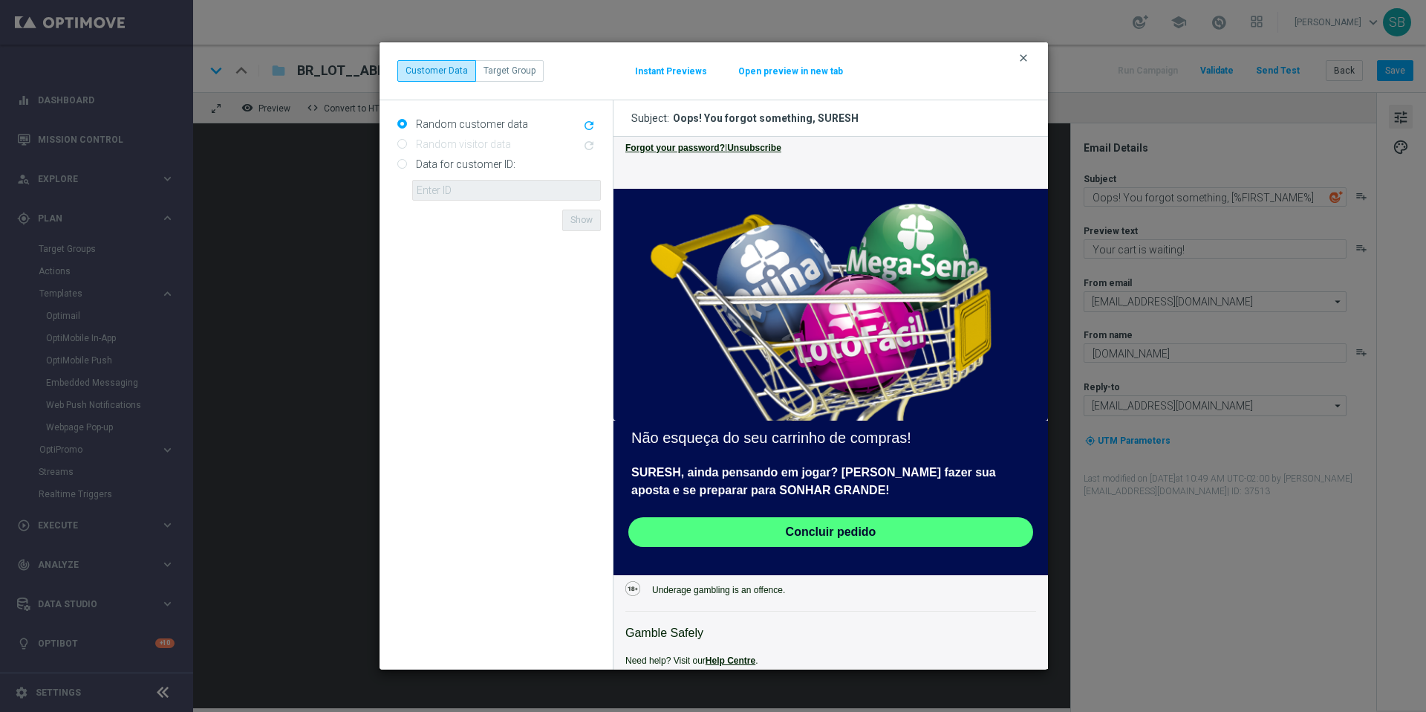
click at [1023, 60] on icon "clear" at bounding box center [1024, 58] width 12 height 12
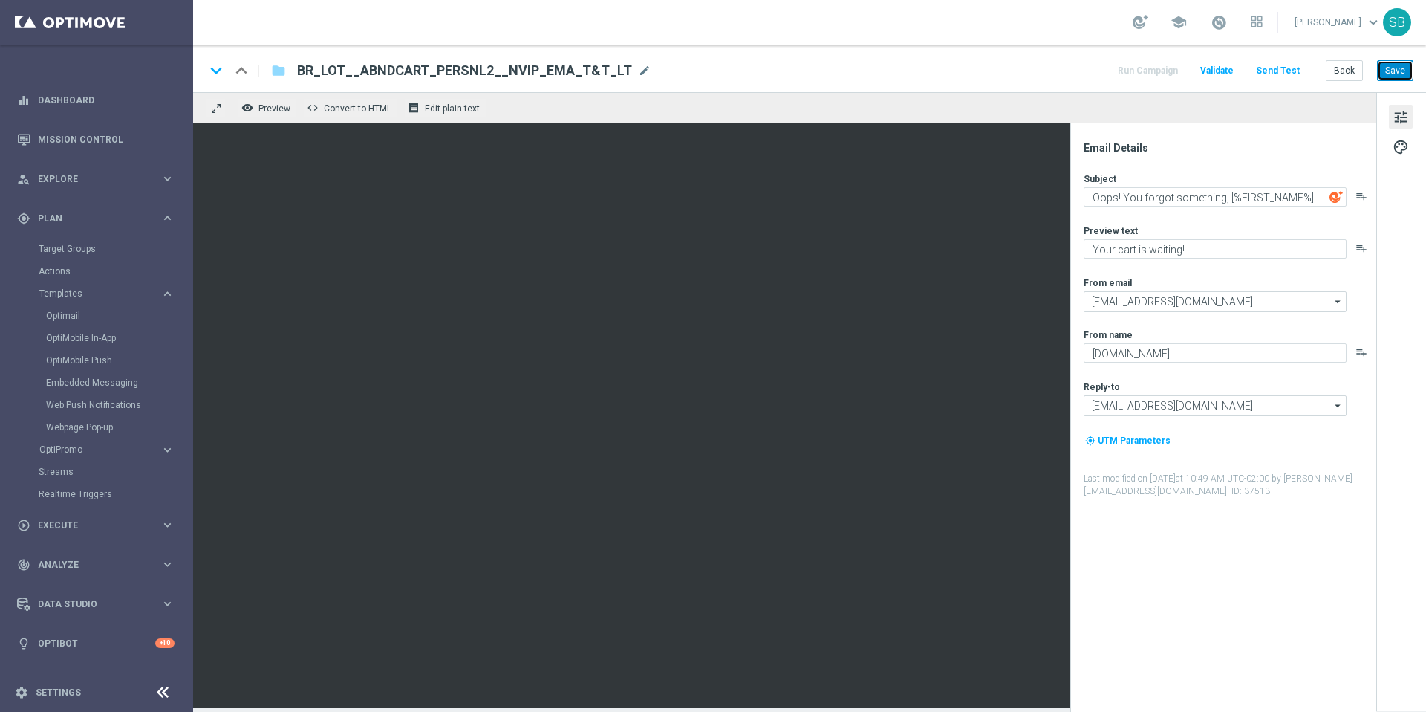
click at [1400, 71] on button "Save" at bounding box center [1395, 70] width 36 height 21
click at [1352, 73] on button "Back" at bounding box center [1344, 70] width 37 height 21
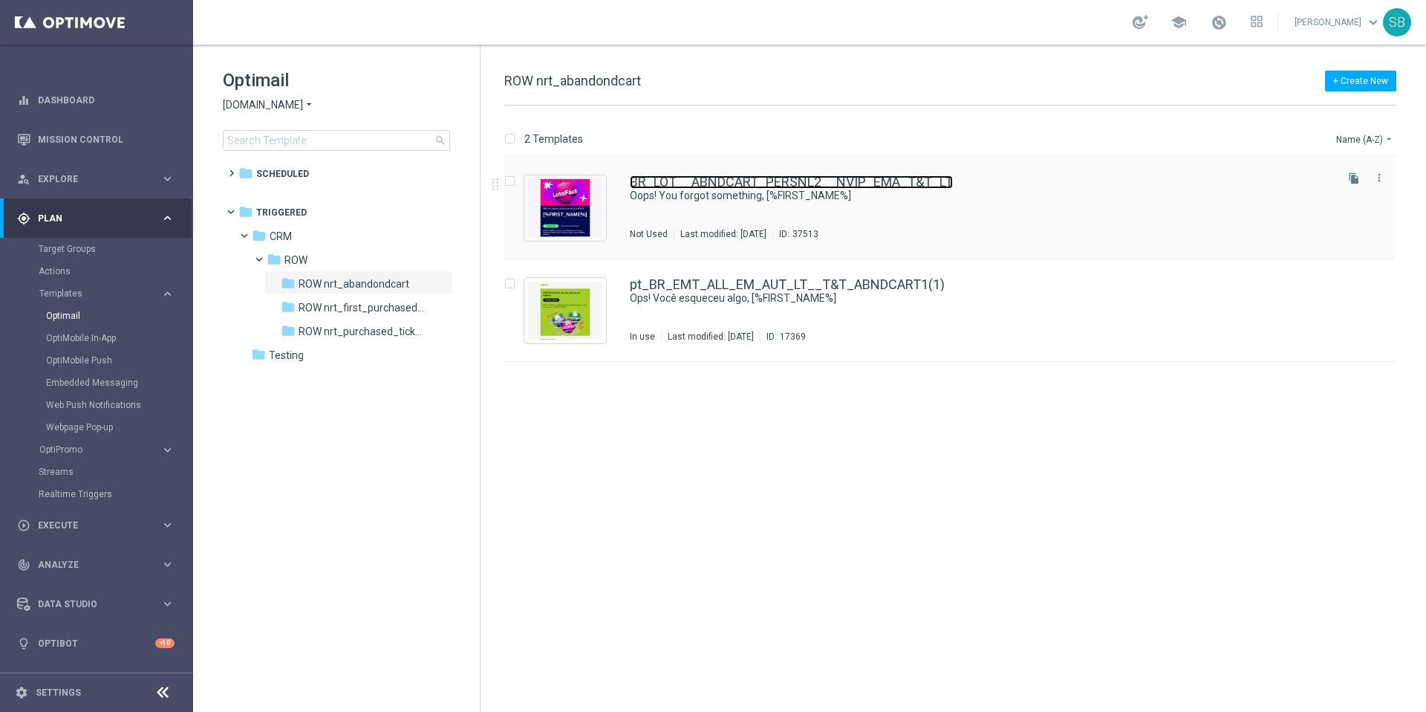
click at [792, 181] on link "BR_LOT__ABNDCART_PERSNL2__NVIP_EMA_T&T_LT" at bounding box center [791, 181] width 323 height 13
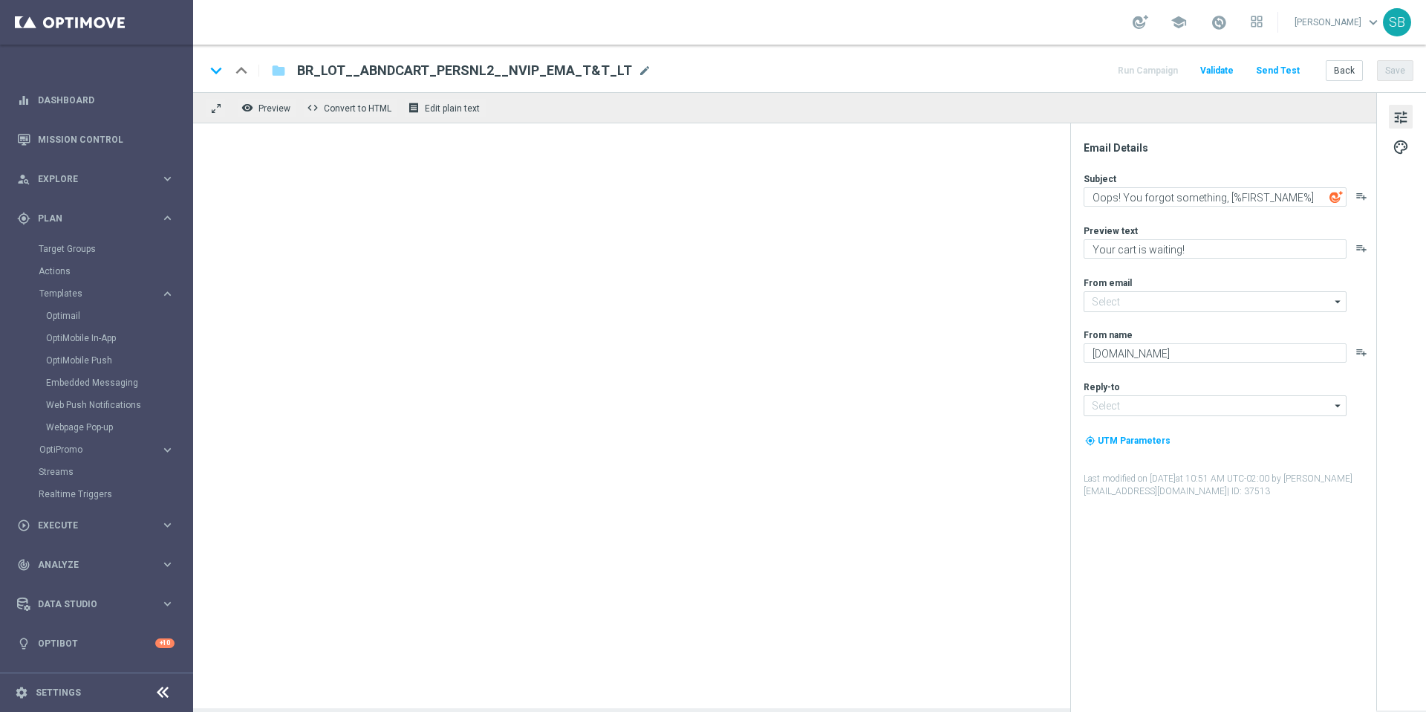
type input "[EMAIL_ADDRESS][DOMAIN_NAME]"
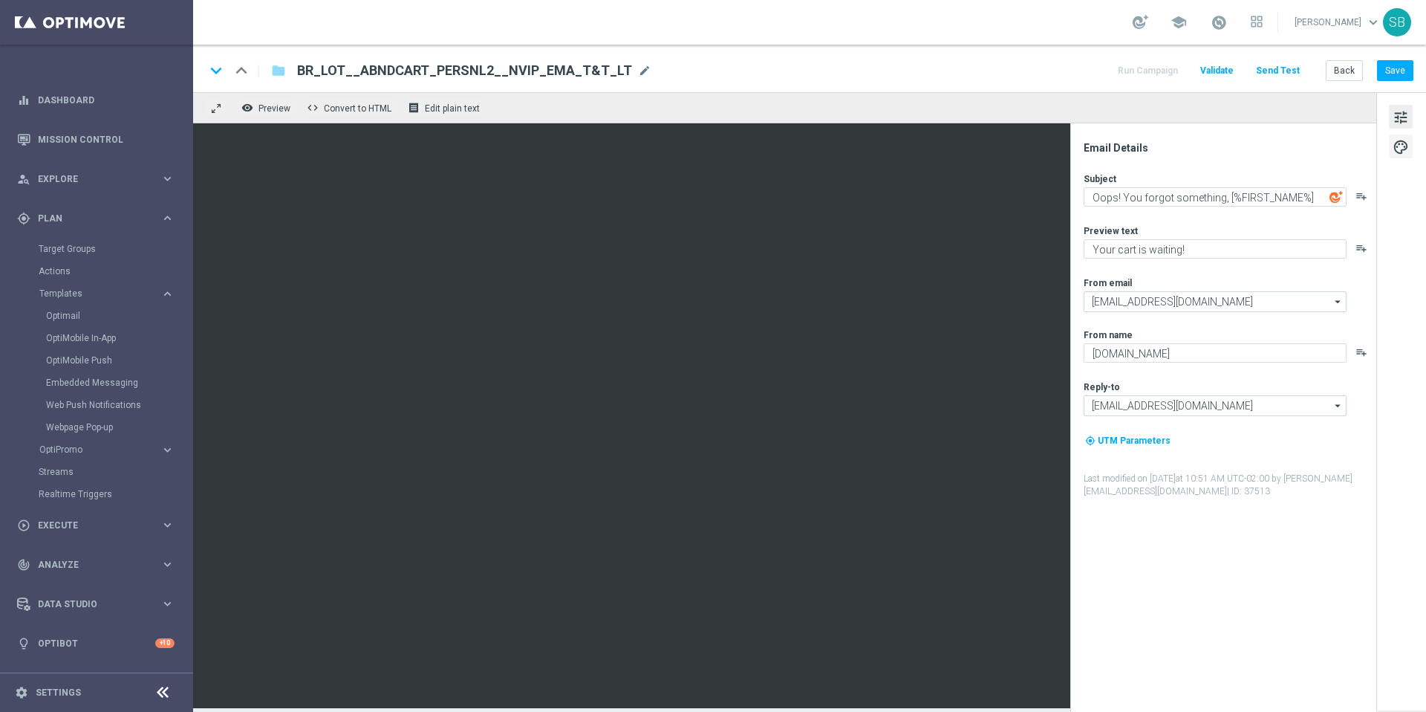
click at [1402, 150] on span "palette" at bounding box center [1401, 146] width 16 height 19
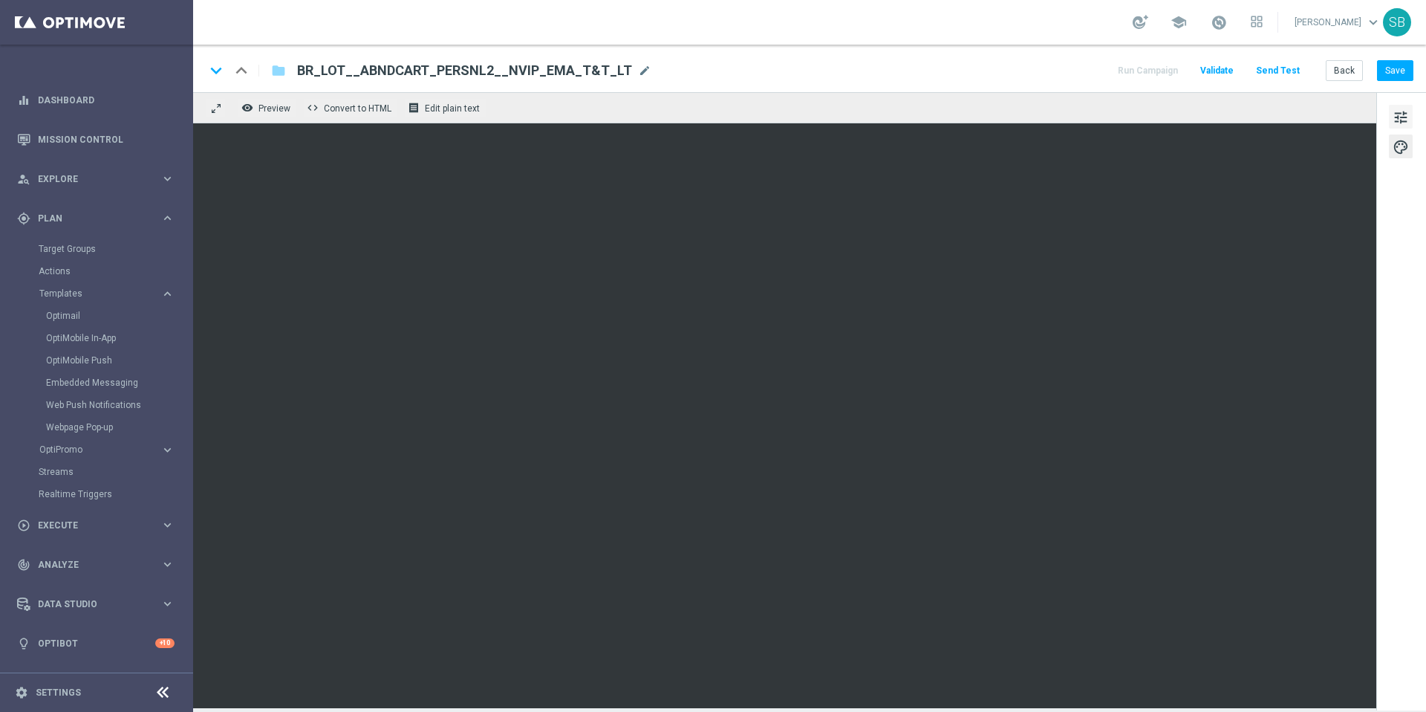
click at [1398, 121] on span "tune" at bounding box center [1401, 117] width 16 height 19
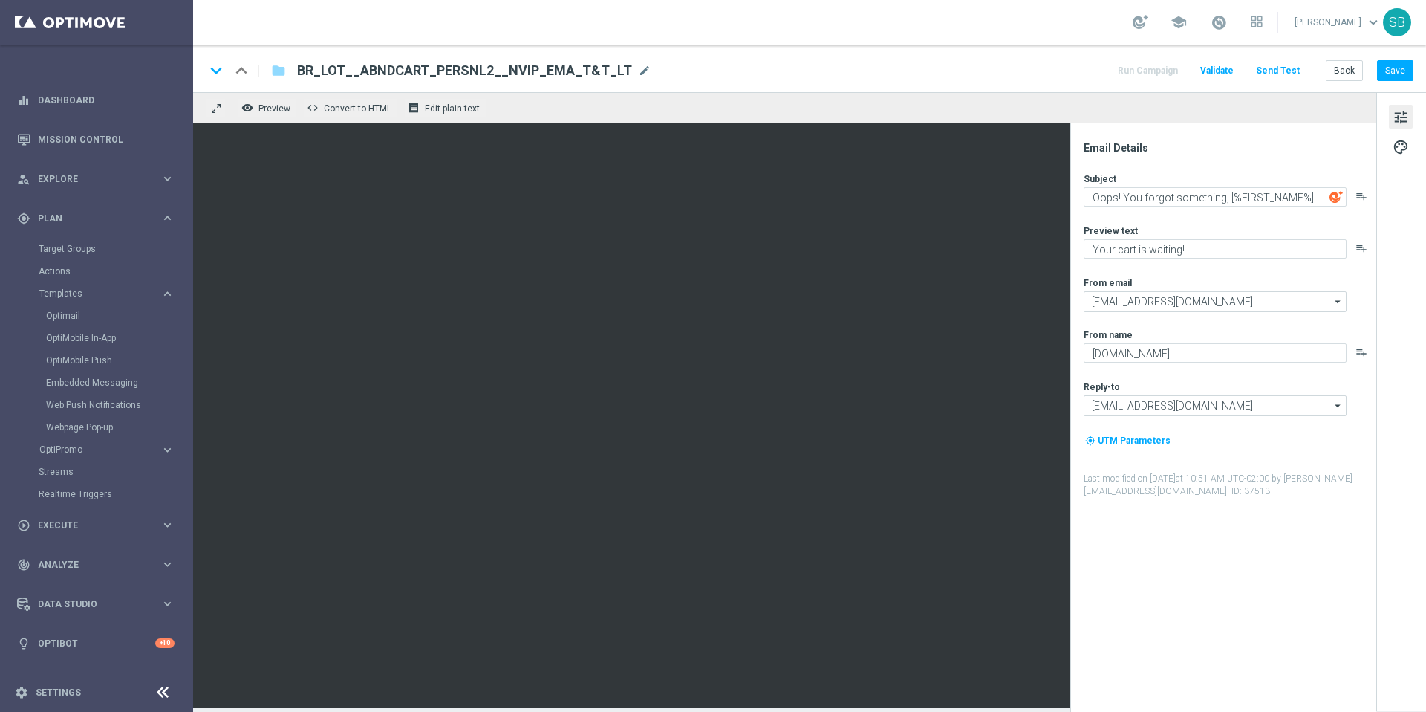
click at [830, 77] on div "keyboard_arrow_down keyboard_arrow_up folder BR_LOT__ABNDCART_PERSNL2__NVIP_EMA…" at bounding box center [809, 70] width 1209 height 19
click at [1400, 74] on button "Save" at bounding box center [1395, 70] width 36 height 21
click at [68, 141] on link "Mission Control" at bounding box center [106, 139] width 137 height 39
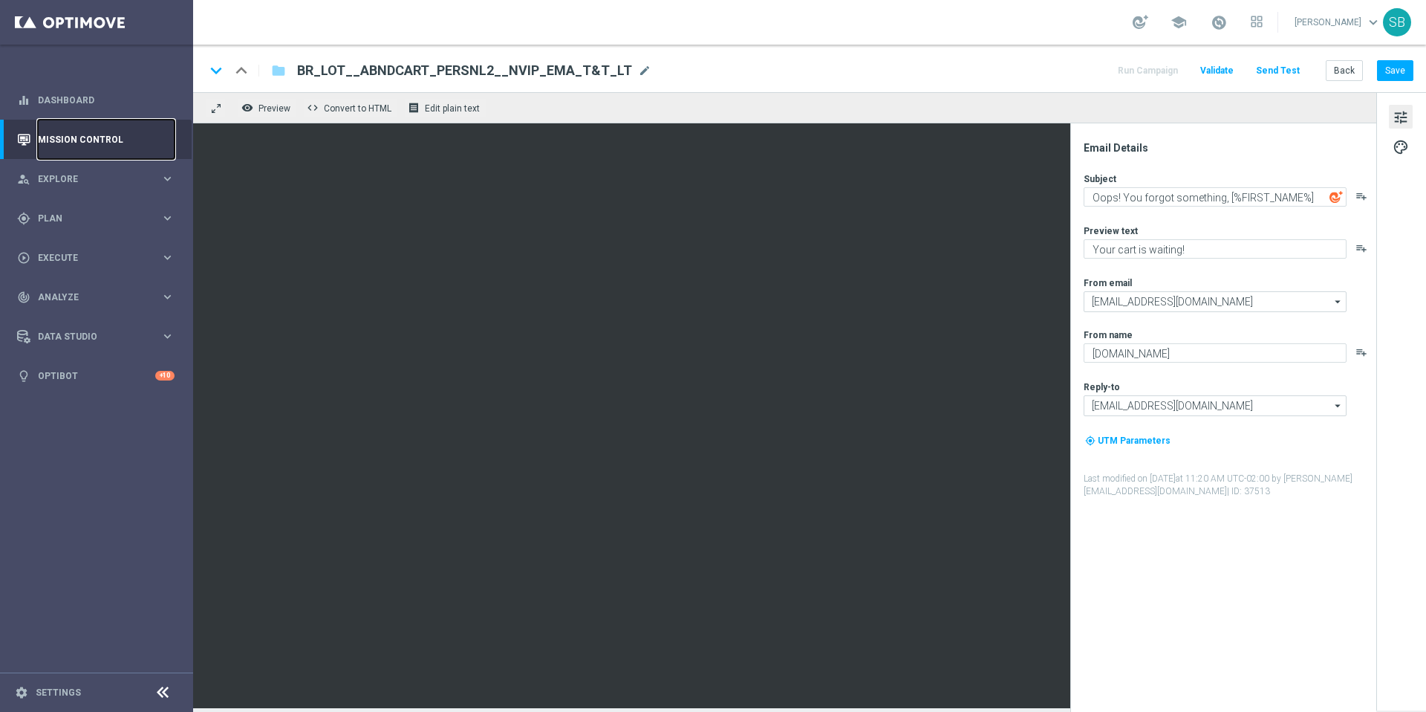
click at [68, 141] on link "Mission Control" at bounding box center [106, 139] width 137 height 39
click at [112, 146] on link "Mission Control" at bounding box center [106, 139] width 137 height 39
click at [67, 149] on link "Mission Control" at bounding box center [106, 139] width 137 height 39
click at [1387, 73] on button "Save" at bounding box center [1395, 70] width 36 height 21
click at [1347, 74] on button "Back" at bounding box center [1344, 70] width 37 height 21
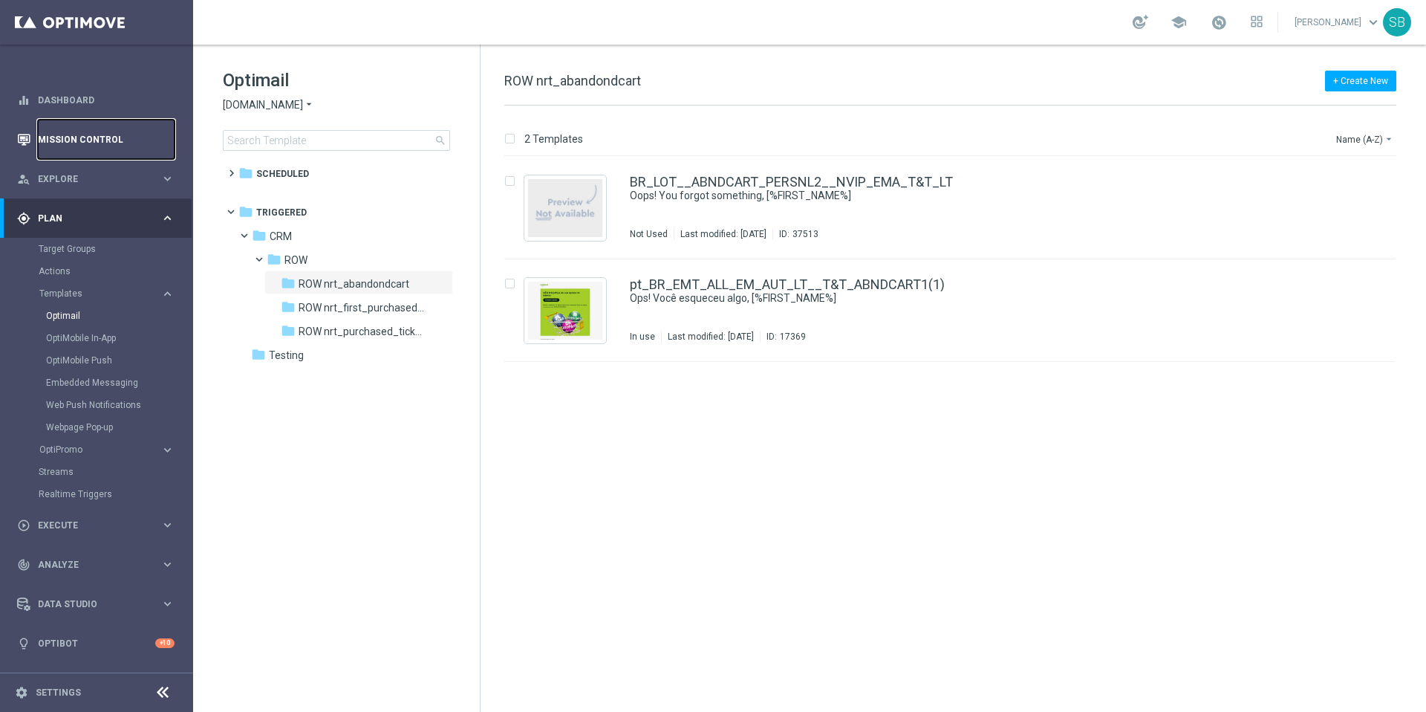
click at [68, 143] on link "Mission Control" at bounding box center [106, 139] width 137 height 39
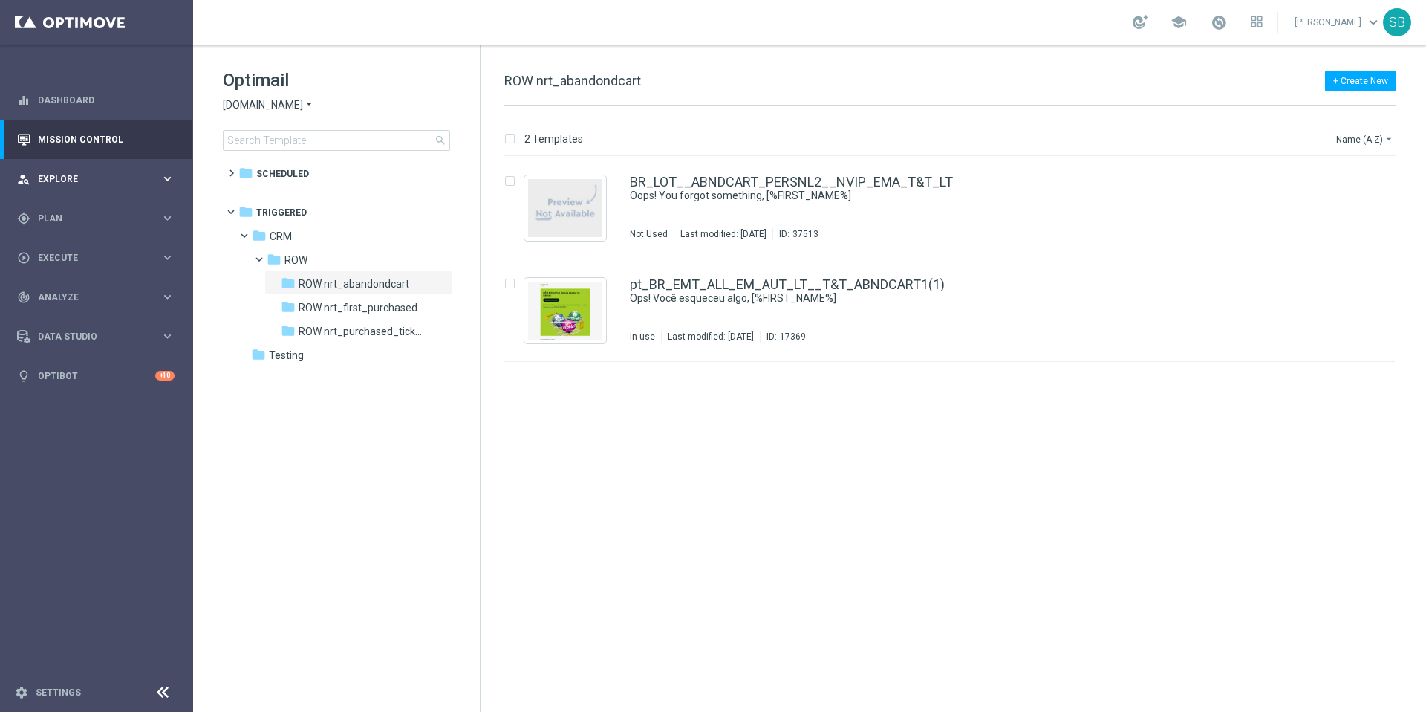
click at [64, 178] on span "Explore" at bounding box center [99, 179] width 123 height 9
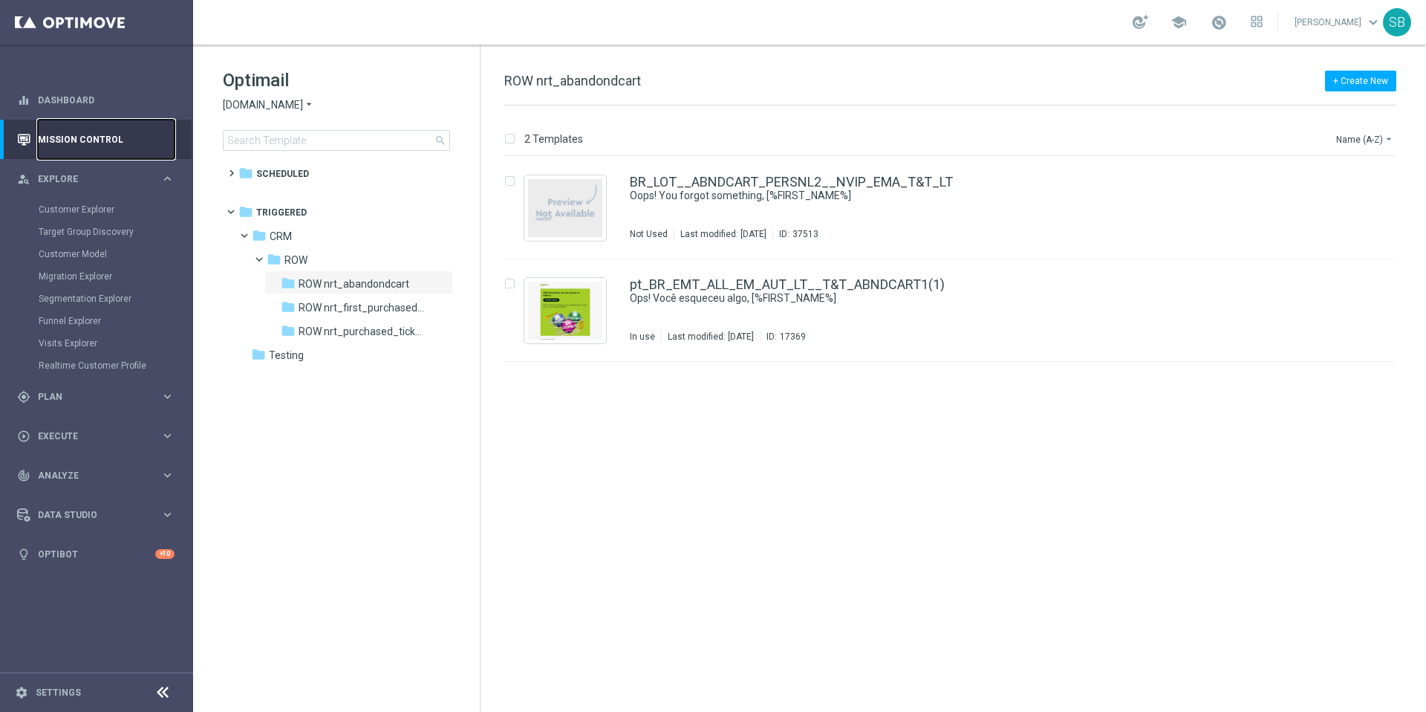
click at [101, 137] on link "Mission Control" at bounding box center [106, 139] width 137 height 39
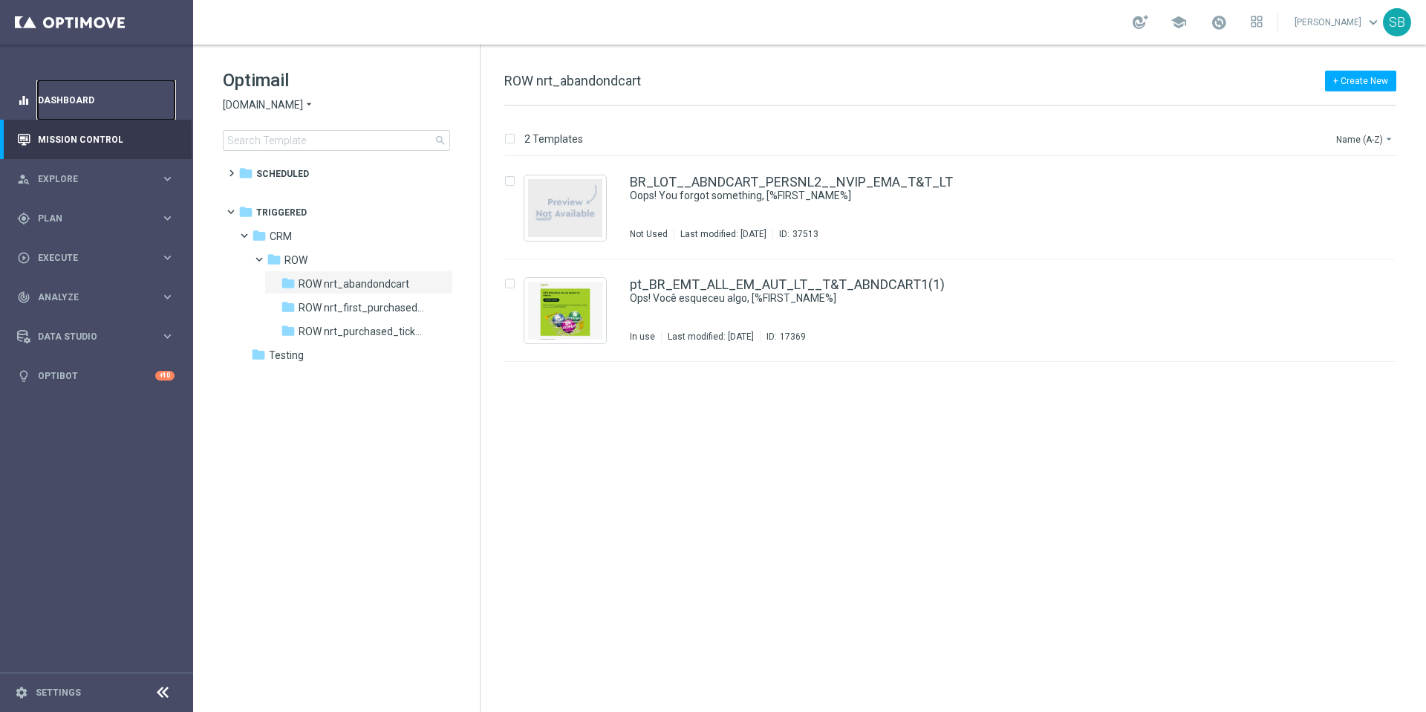
click at [71, 105] on link "Dashboard" at bounding box center [106, 99] width 137 height 39
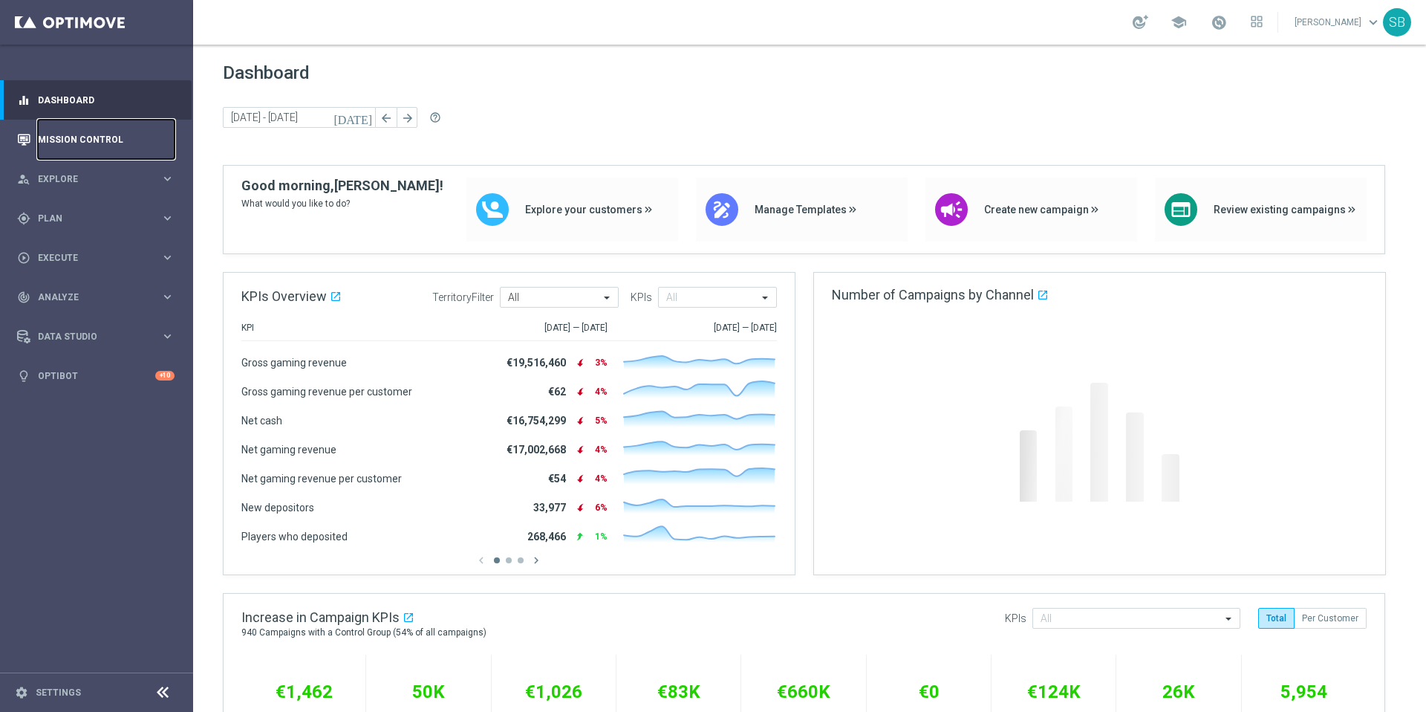
click at [70, 135] on link "Mission Control" at bounding box center [106, 139] width 137 height 39
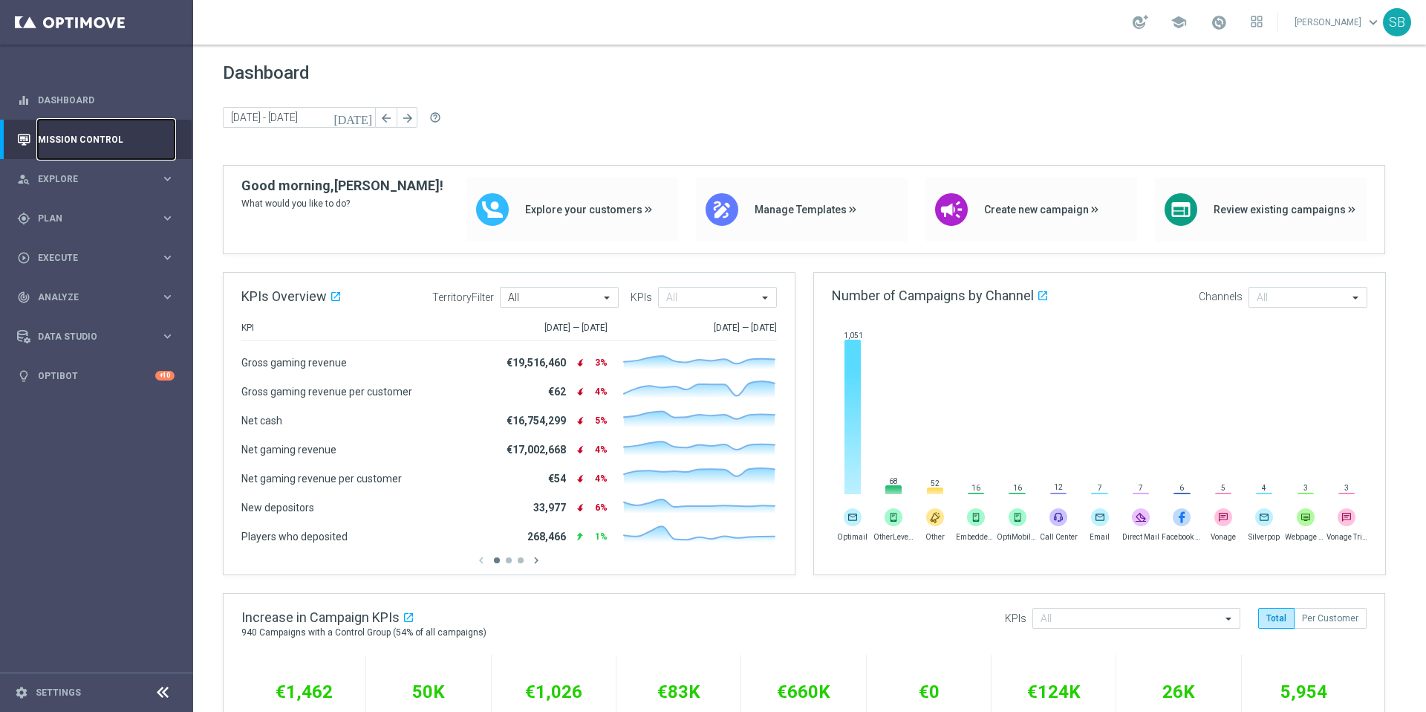
click at [54, 150] on link "Mission Control" at bounding box center [106, 139] width 137 height 39
click at [97, 139] on link "Mission Control" at bounding box center [106, 139] width 137 height 39
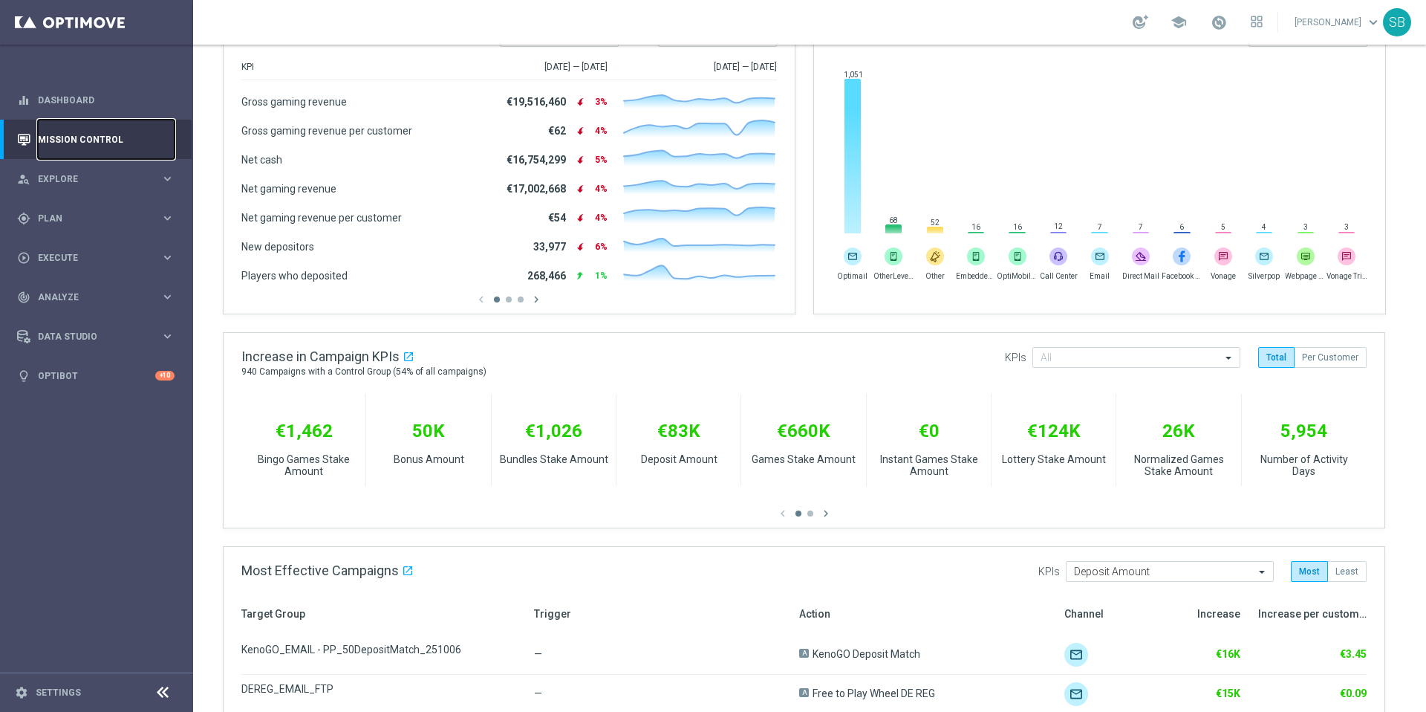
scroll to position [260, 0]
click at [98, 176] on span "Explore" at bounding box center [99, 179] width 123 height 9
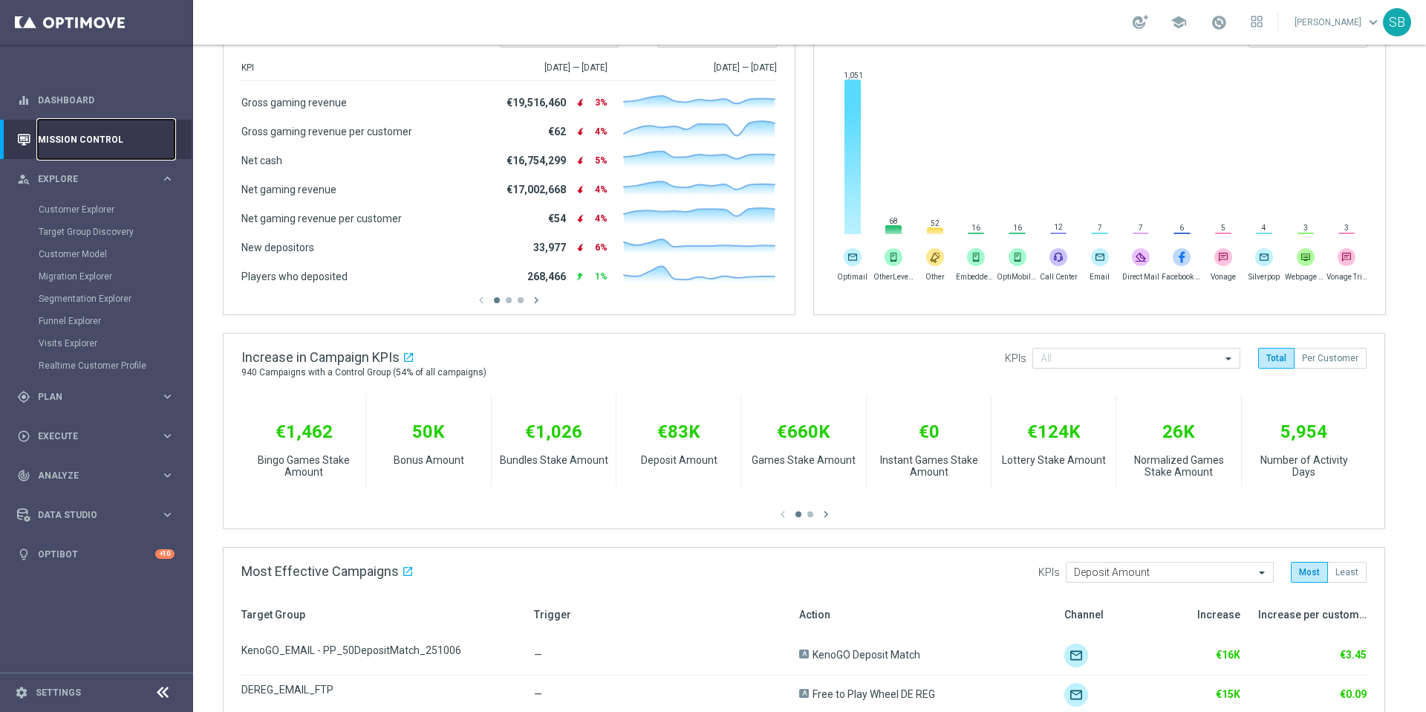
click at [87, 135] on link "Mission Control" at bounding box center [106, 139] width 137 height 39
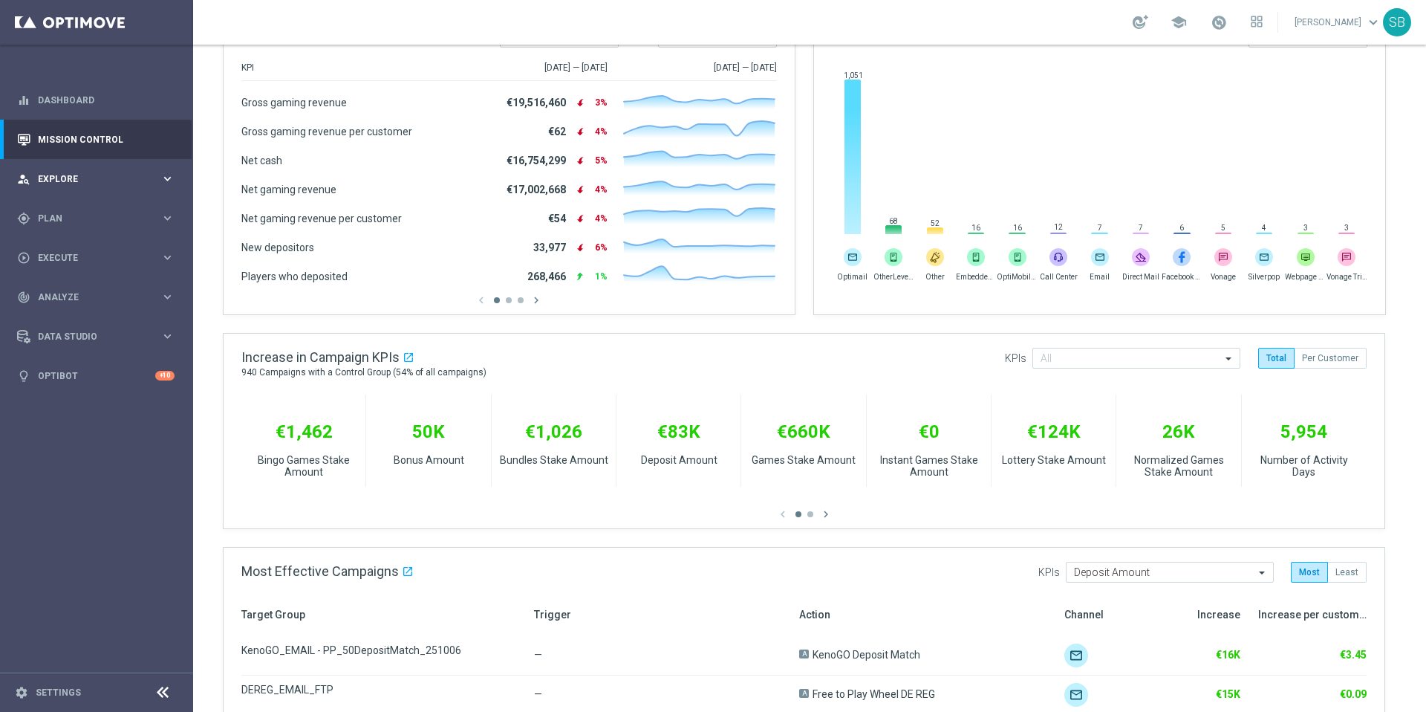
click at [78, 178] on span "Explore" at bounding box center [99, 179] width 123 height 9
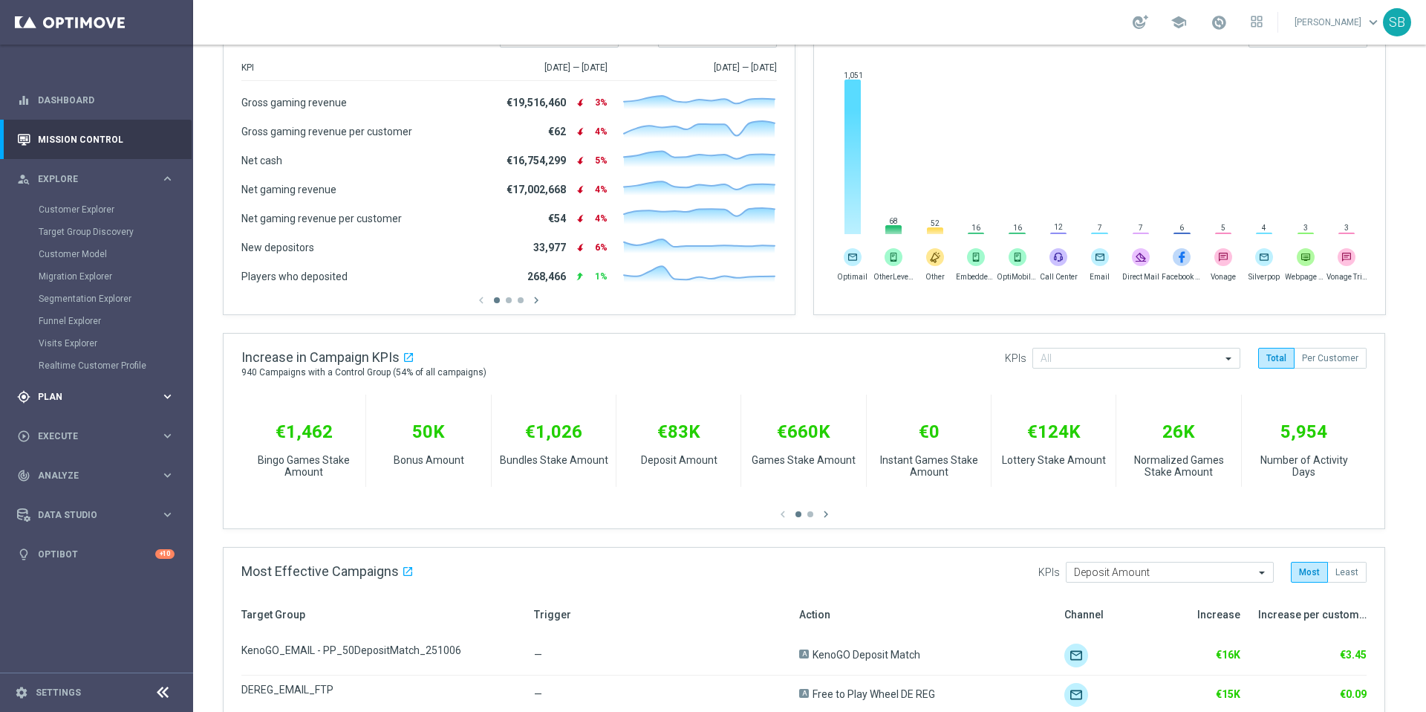
click at [74, 401] on div "gps_fixed Plan" at bounding box center [88, 396] width 143 height 13
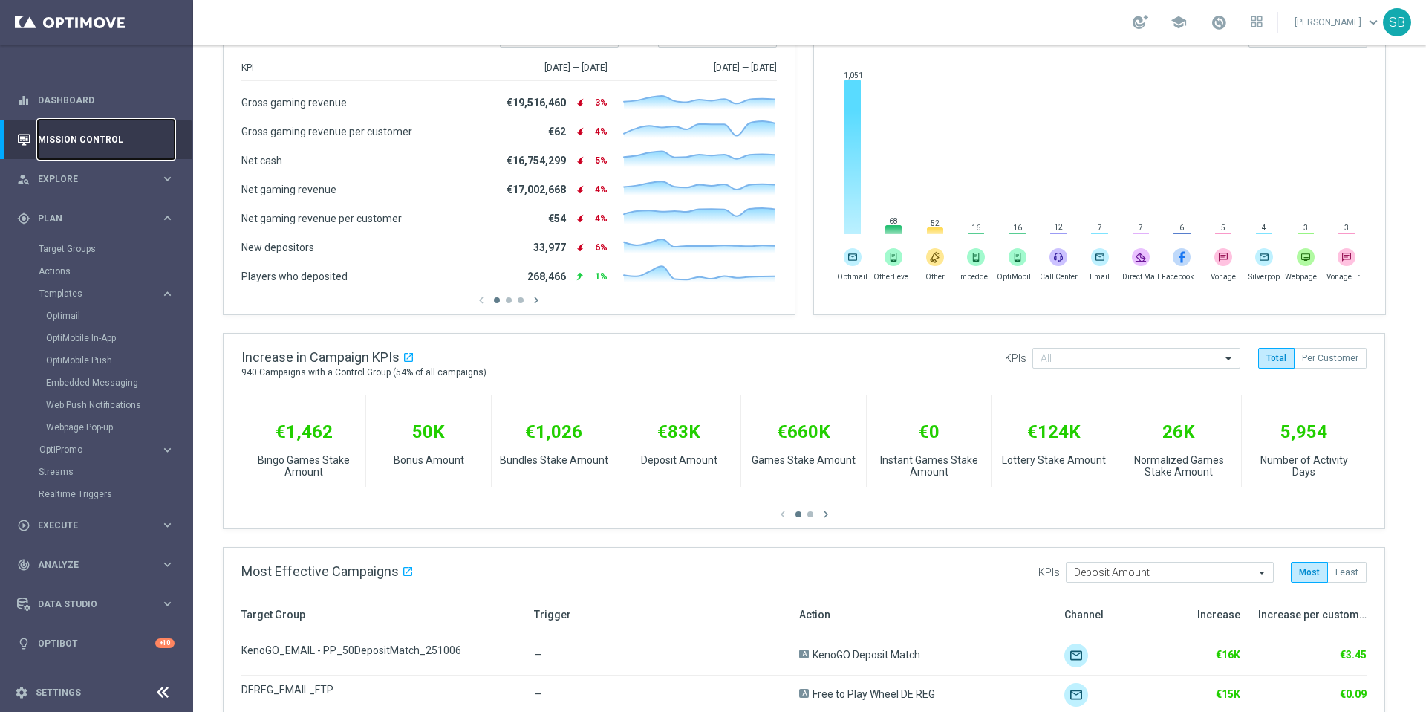
click at [82, 152] on link "Mission Control" at bounding box center [106, 139] width 137 height 39
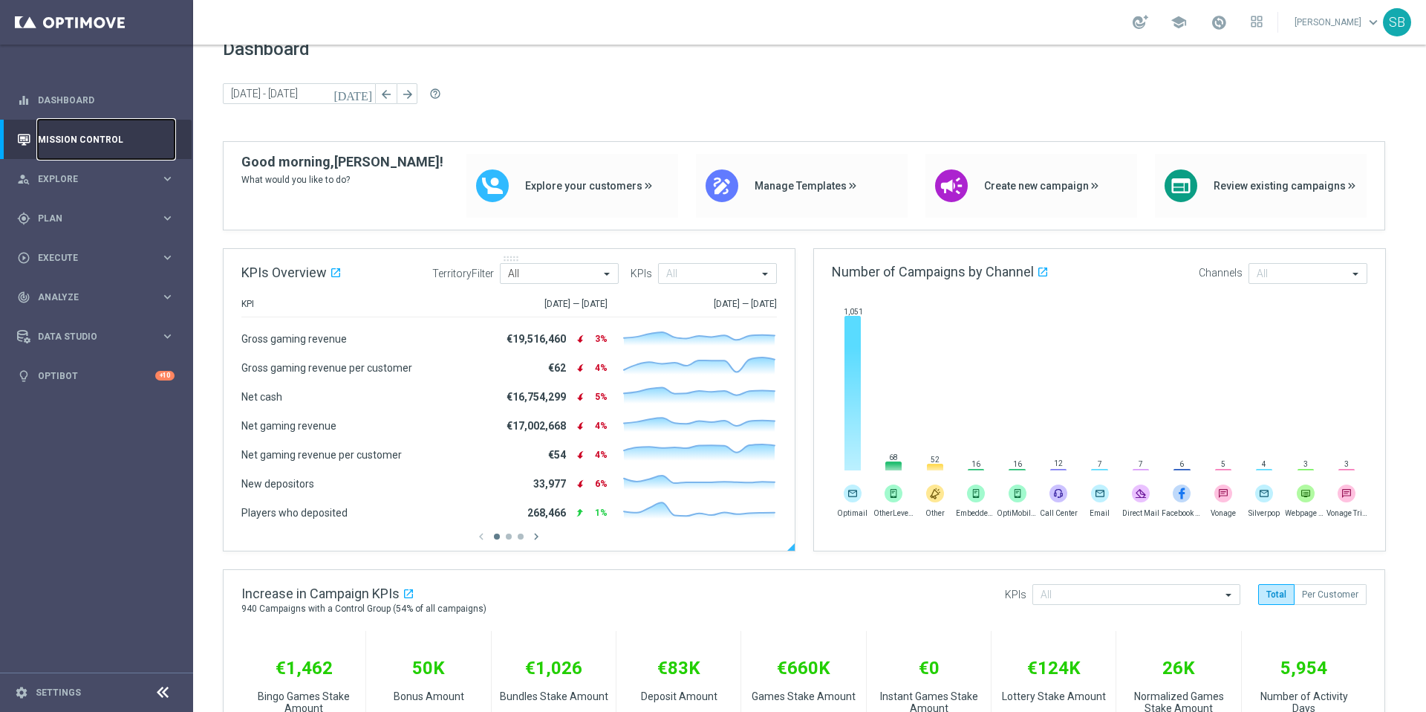
scroll to position [0, 0]
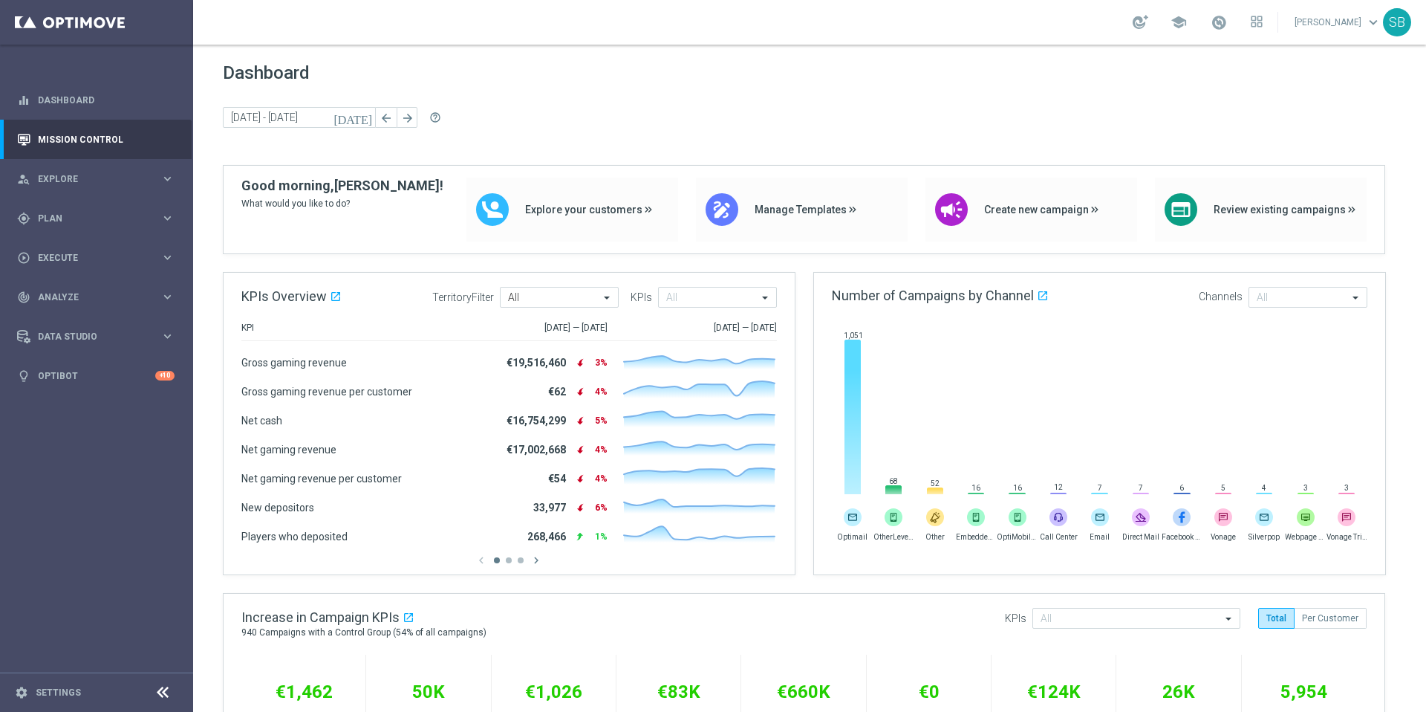
click at [1357, 24] on link "[PERSON_NAME] keyboard_arrow_down" at bounding box center [1338, 22] width 90 height 22
click at [59, 219] on span "Plan" at bounding box center [99, 218] width 123 height 9
click at [51, 212] on div "gps_fixed Plan" at bounding box center [88, 218] width 143 height 13
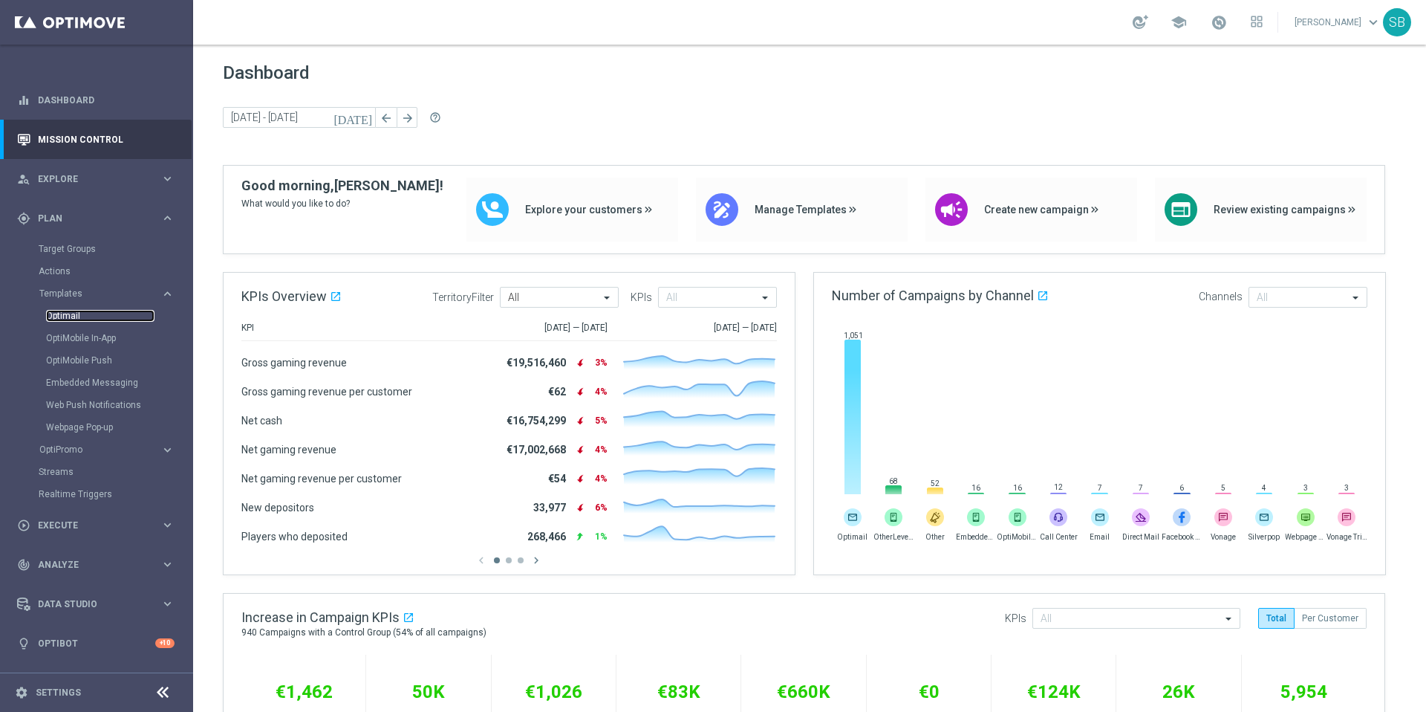
click at [69, 311] on link "Optimail" at bounding box center [100, 316] width 108 height 12
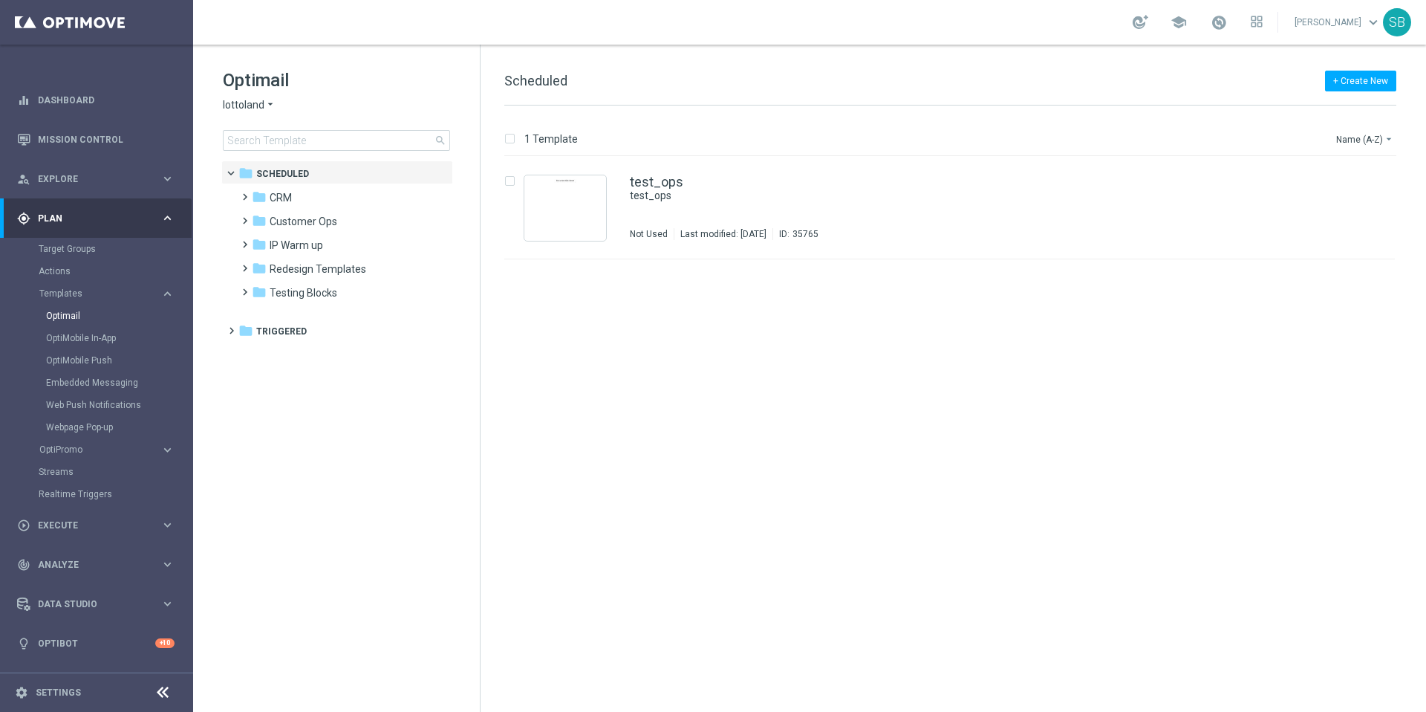
click at [267, 103] on icon "arrow_drop_down" at bounding box center [270, 105] width 12 height 14
click at [265, 164] on div "Sorte Online" at bounding box center [279, 158] width 111 height 18
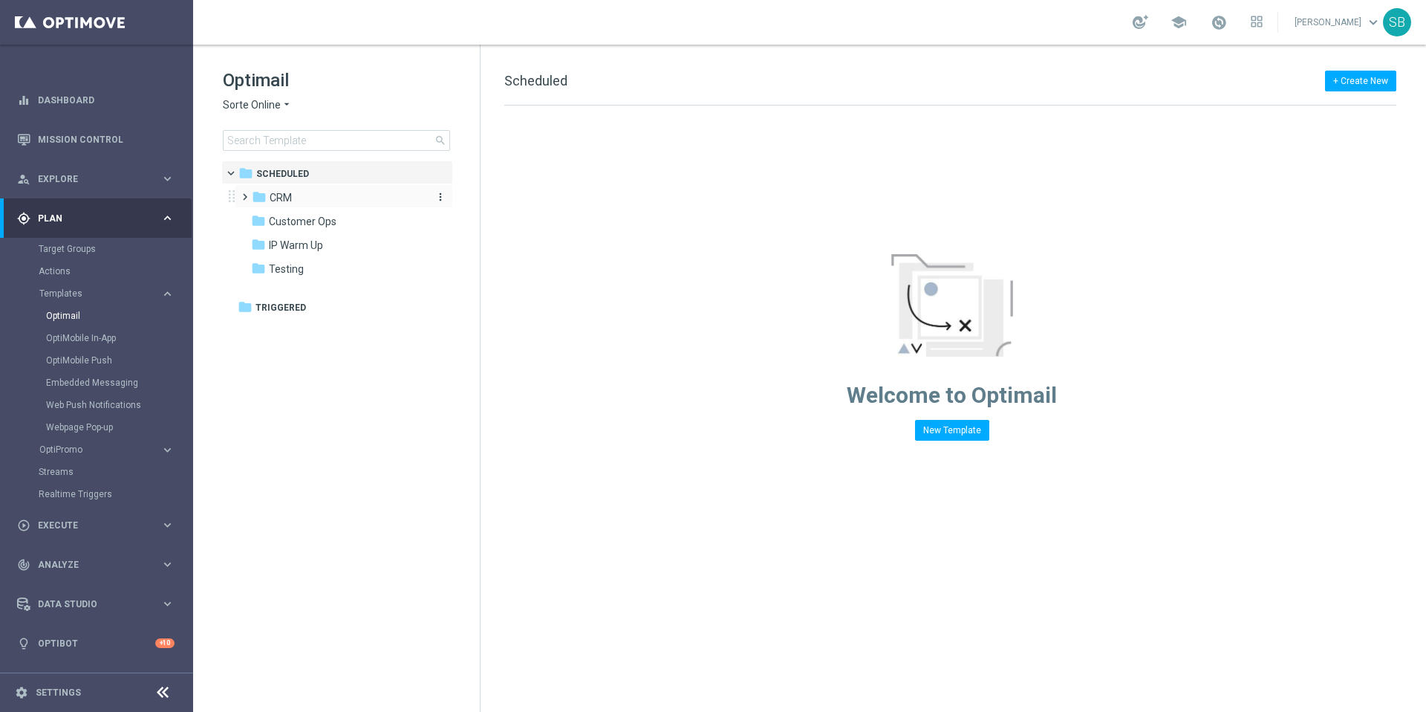
click at [281, 201] on span "CRM" at bounding box center [281, 197] width 22 height 13
click at [275, 240] on icon "folder" at bounding box center [273, 244] width 15 height 15
click at [261, 292] on icon "folder" at bounding box center [258, 292] width 15 height 15
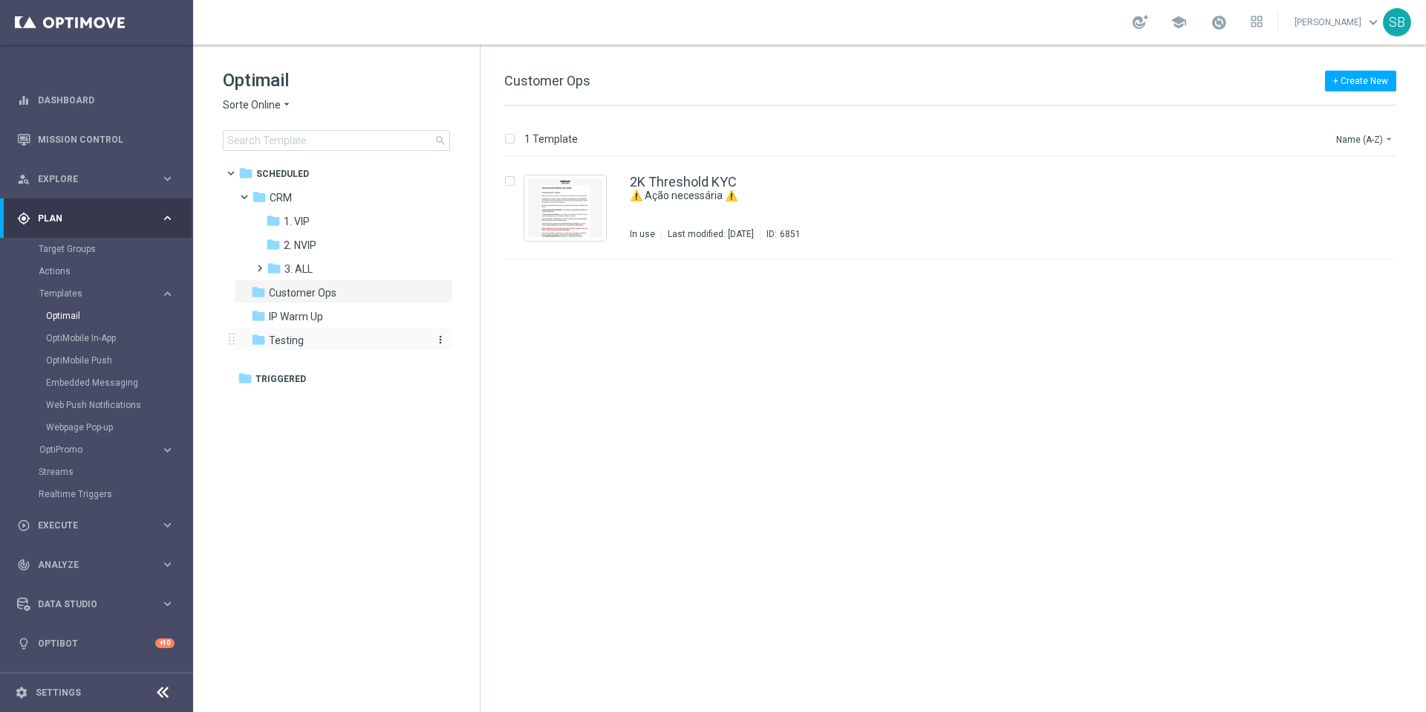
click at [261, 342] on icon "folder" at bounding box center [258, 339] width 15 height 15
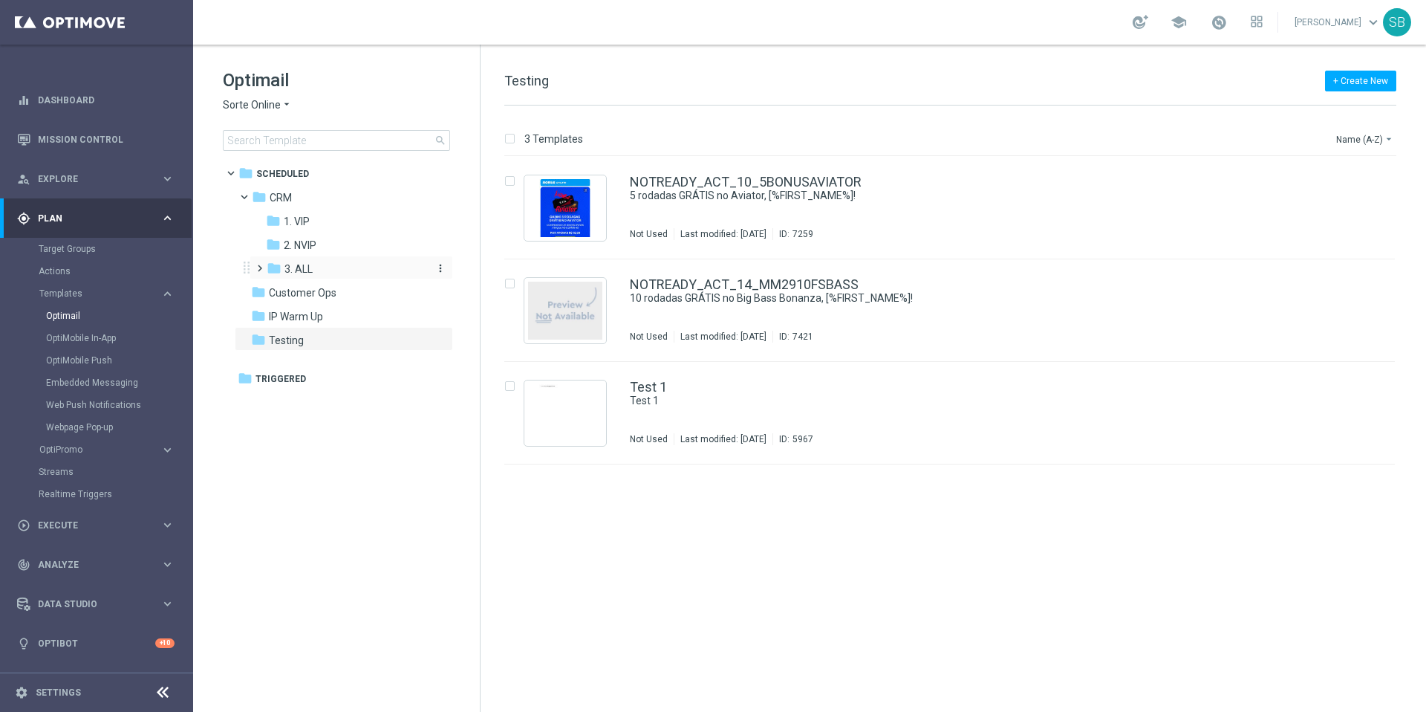
click at [274, 266] on icon "folder" at bounding box center [274, 268] width 15 height 15
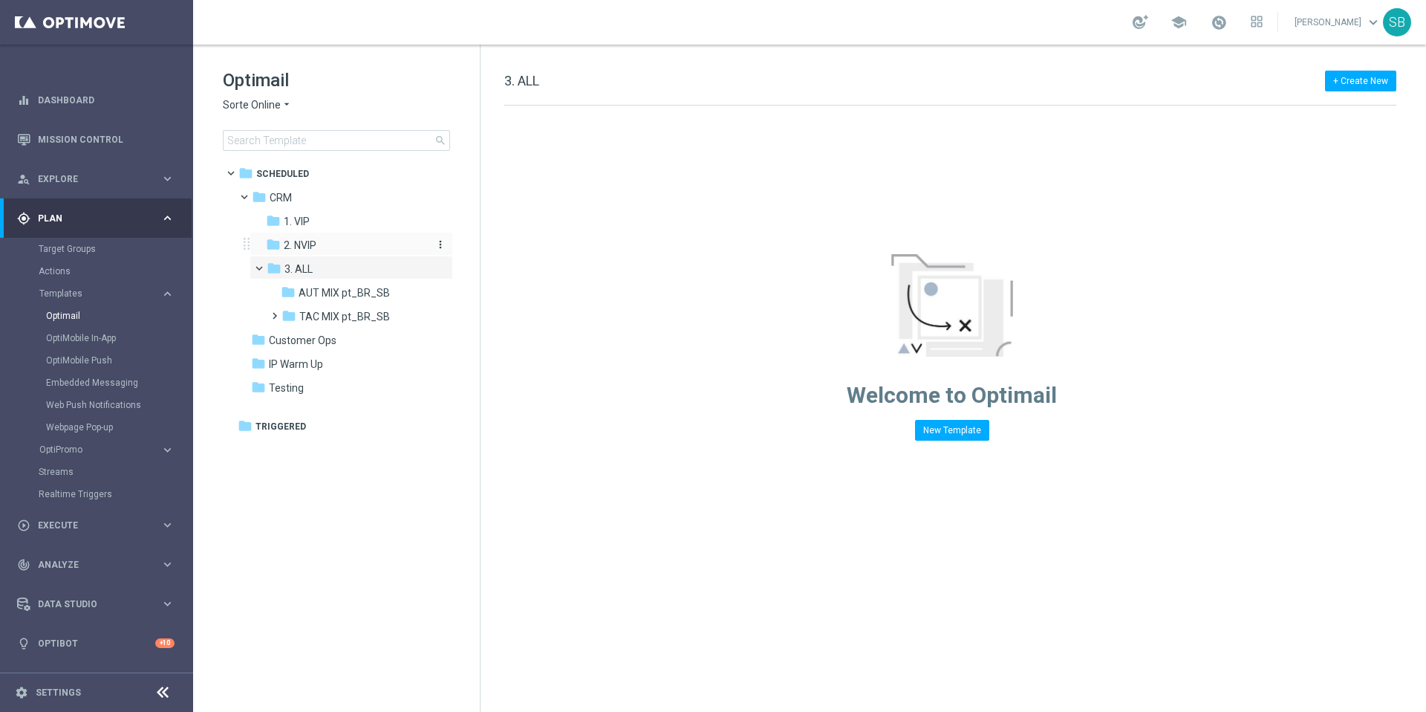
click at [276, 243] on icon "folder" at bounding box center [273, 244] width 15 height 15
click at [277, 222] on icon "folder" at bounding box center [273, 220] width 15 height 15
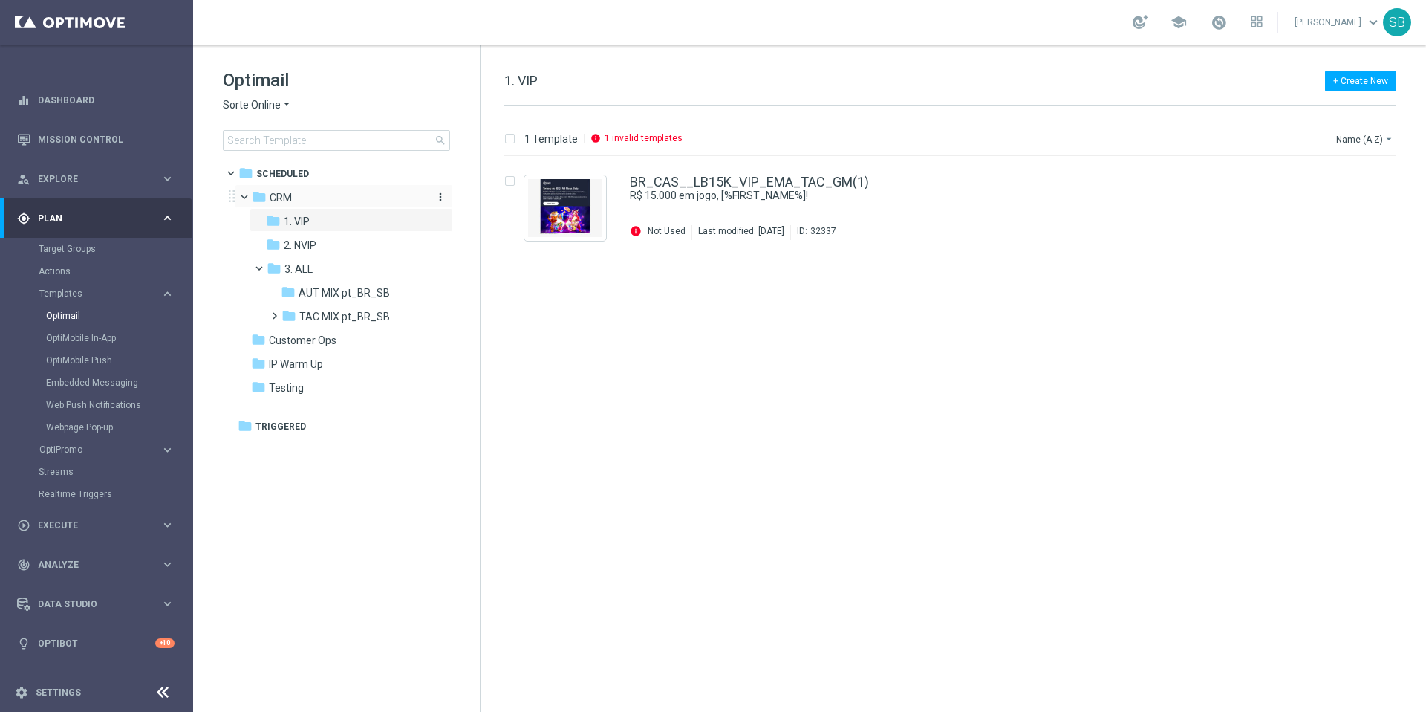
click at [263, 200] on icon "folder" at bounding box center [259, 196] width 15 height 15
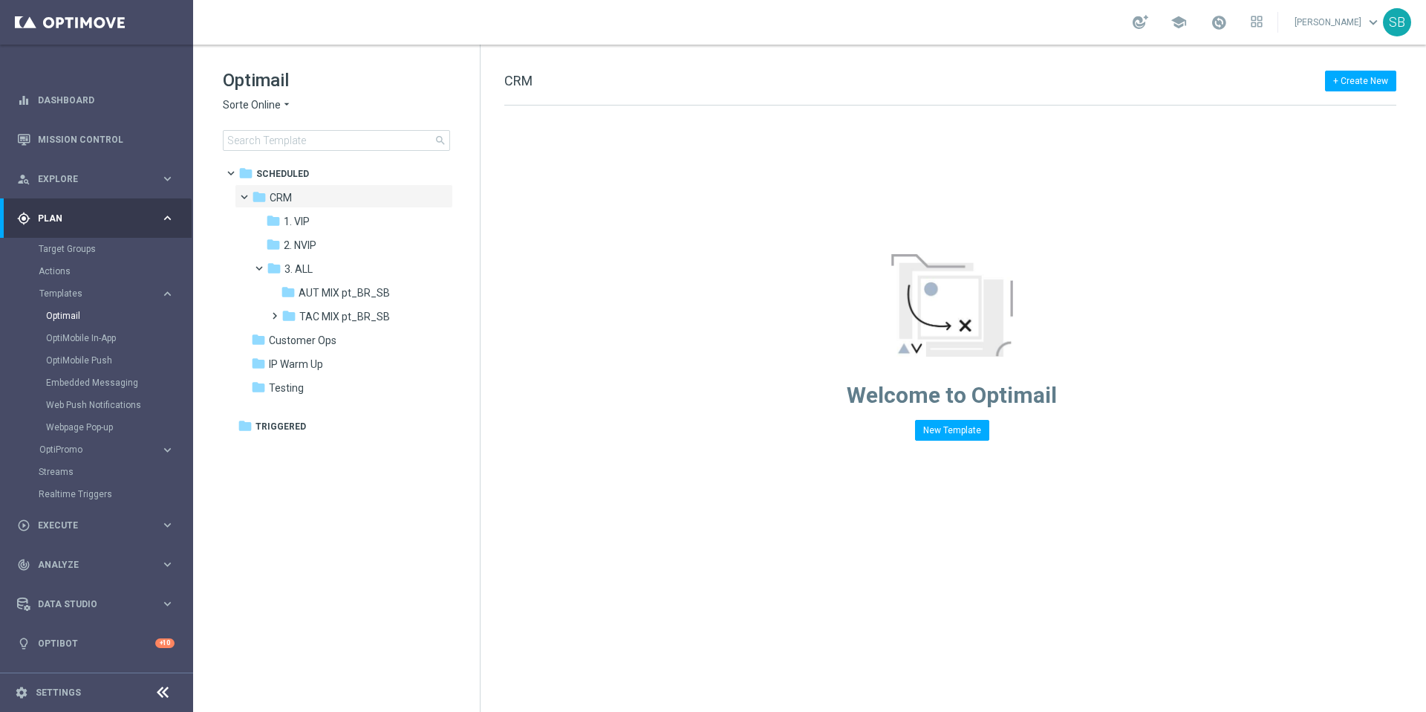
click at [286, 103] on icon "arrow_drop_down" at bounding box center [287, 105] width 12 height 14
click at [0, 0] on span "[DOMAIN_NAME]" at bounding box center [0, 0] width 0 height 0
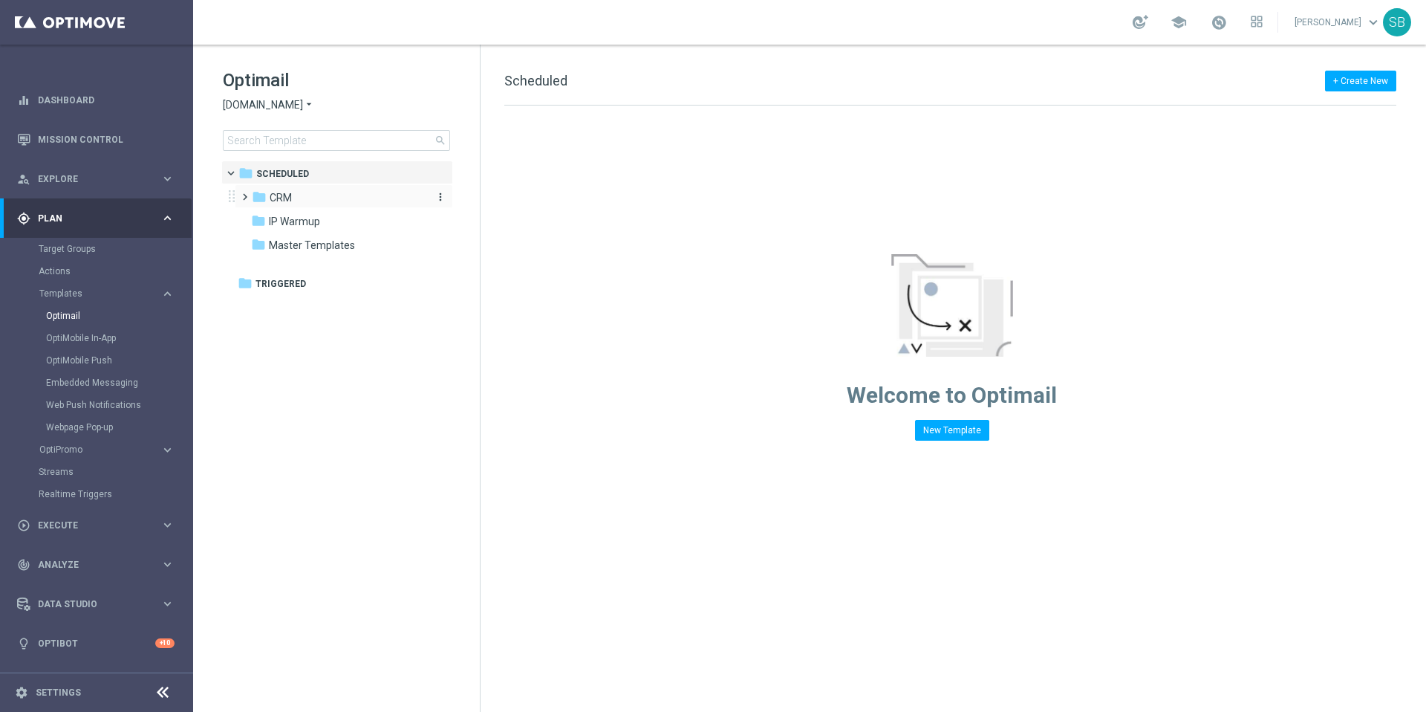
click at [273, 200] on span "CRM" at bounding box center [281, 197] width 22 height 13
click at [272, 242] on icon "folder" at bounding box center [274, 244] width 15 height 15
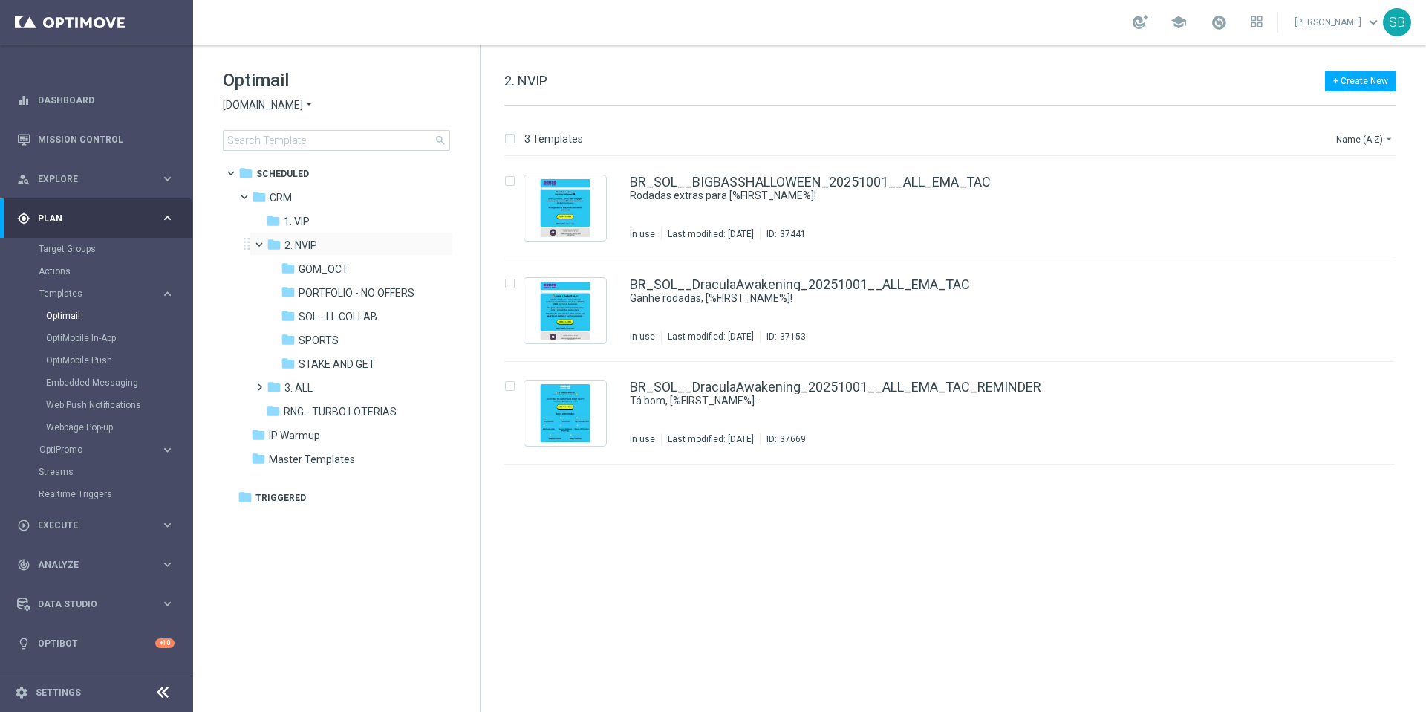
click at [263, 243] on span at bounding box center [266, 241] width 6 height 7
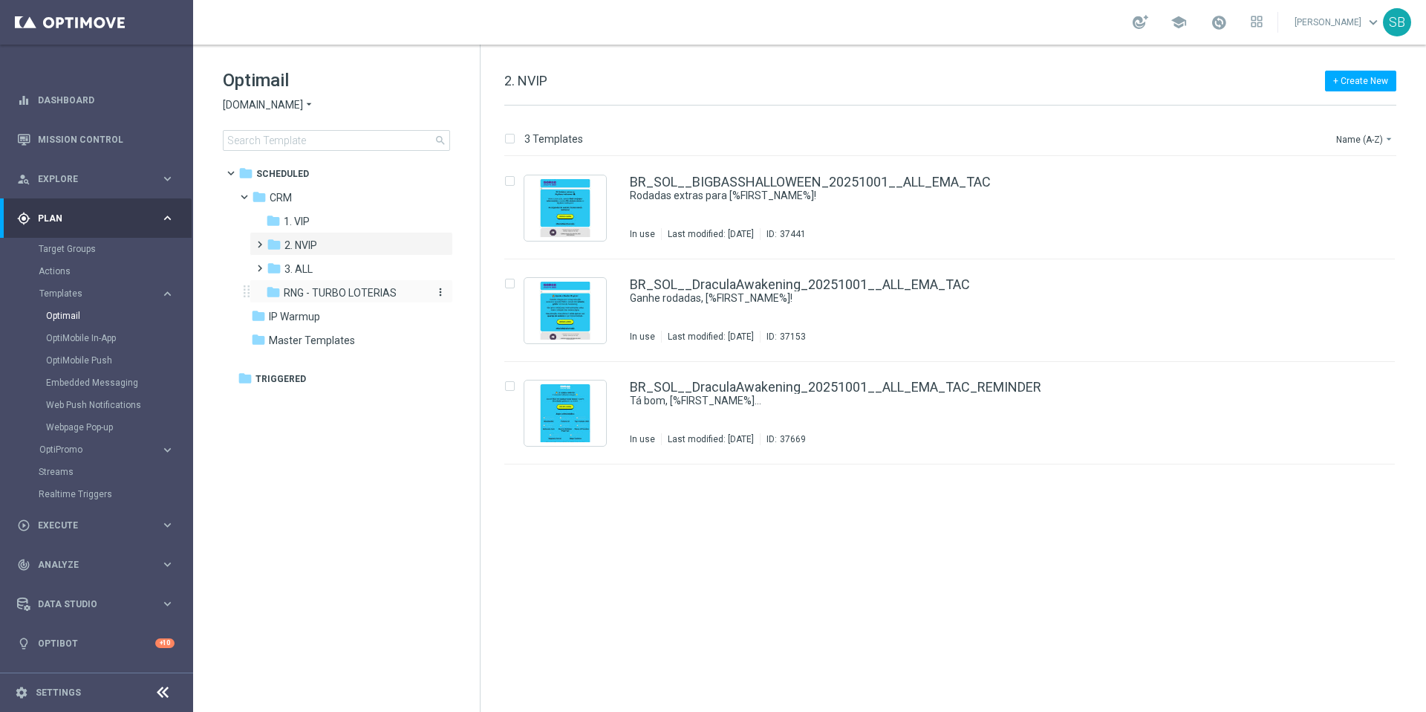
click at [273, 291] on icon "folder" at bounding box center [273, 292] width 15 height 15
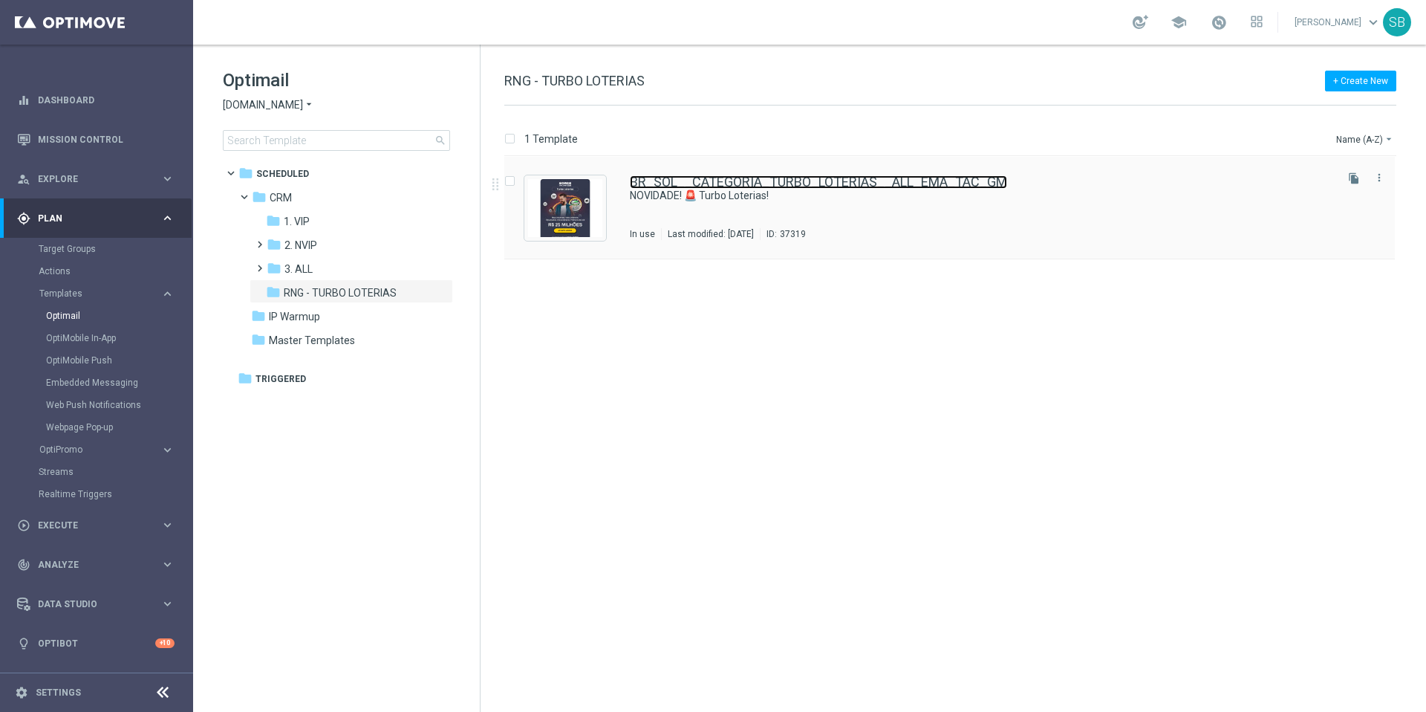
click at [654, 178] on link "BR_SOL__CATEGORIA_TURBO_LOTERIAS__ALL_EMA_TAC_GM" at bounding box center [818, 181] width 377 height 13
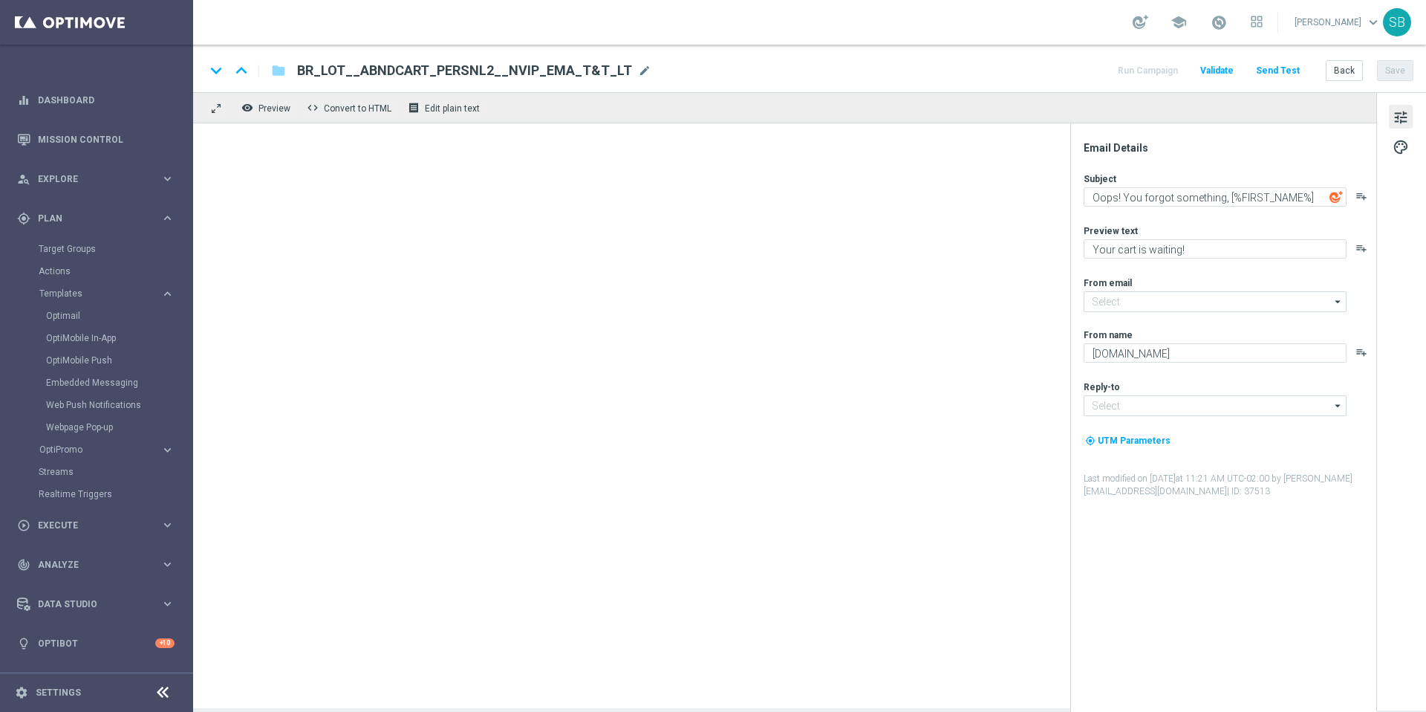
type input "[EMAIL_ADDRESS][DOMAIN_NAME]"
type textarea "NOVIDADE! 🚨 Turbo Loterias!"
type textarea "Prêmios de até R$ 25 MILHÕES com resultados NA HORA"
type input "[EMAIL_ADDRESS][DOMAIN_NAME]"
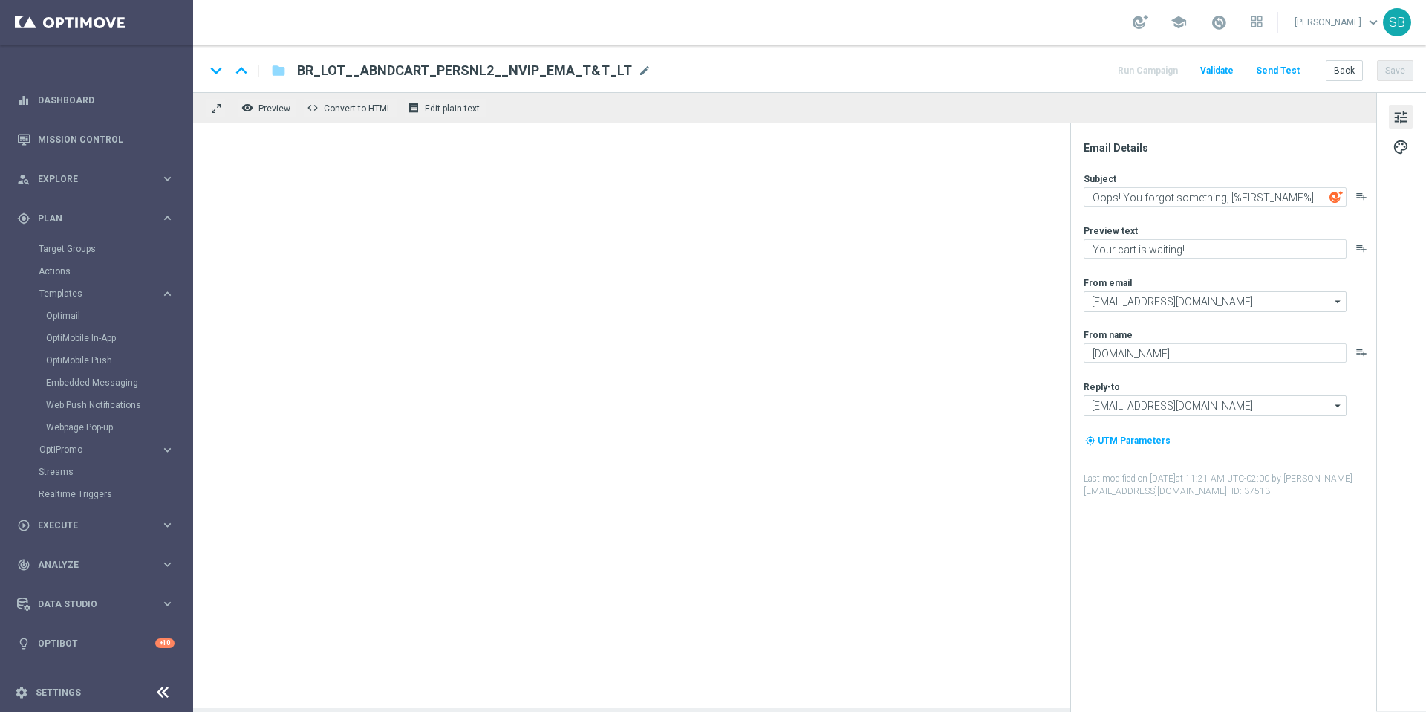
type textarea "[DOMAIN_NAME]"
type input "[EMAIL_ADDRESS][DOMAIN_NAME]"
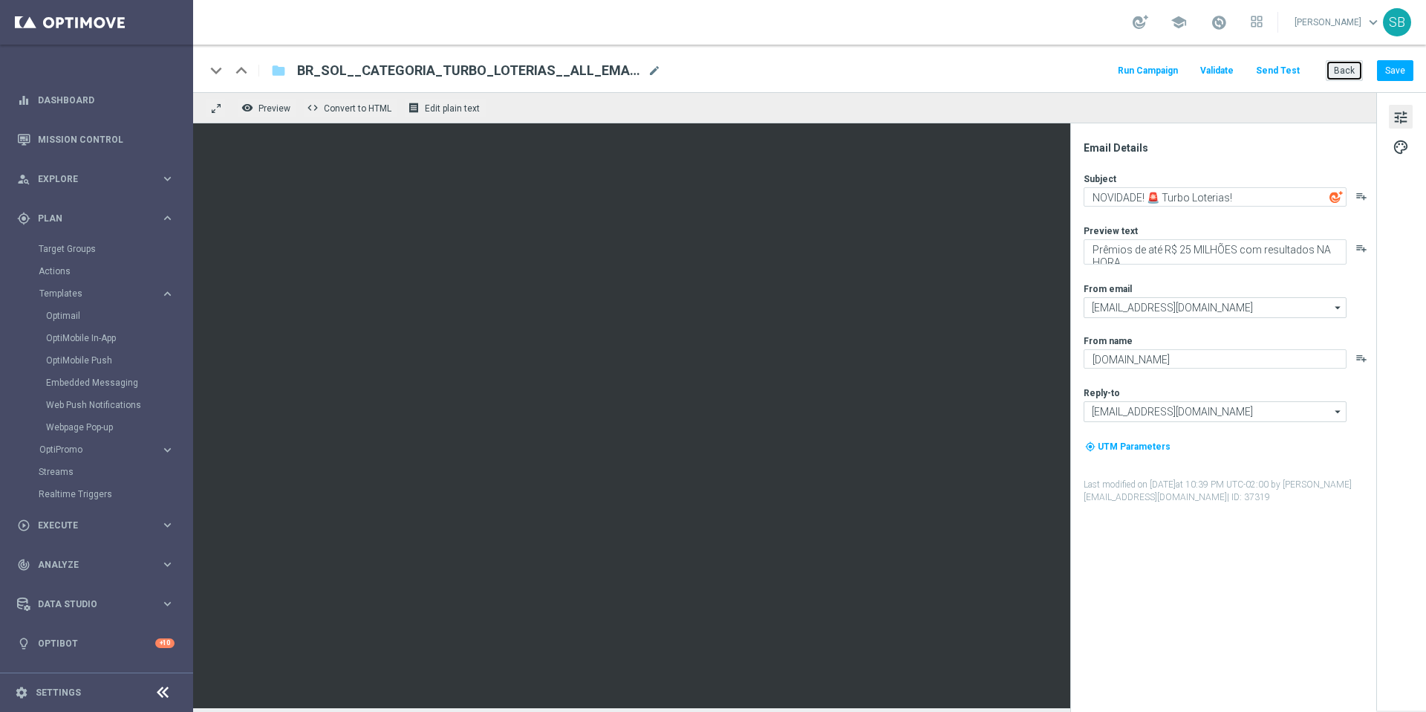
click at [1345, 69] on button "Back" at bounding box center [1344, 70] width 37 height 21
